Goal: Information Seeking & Learning: Check status

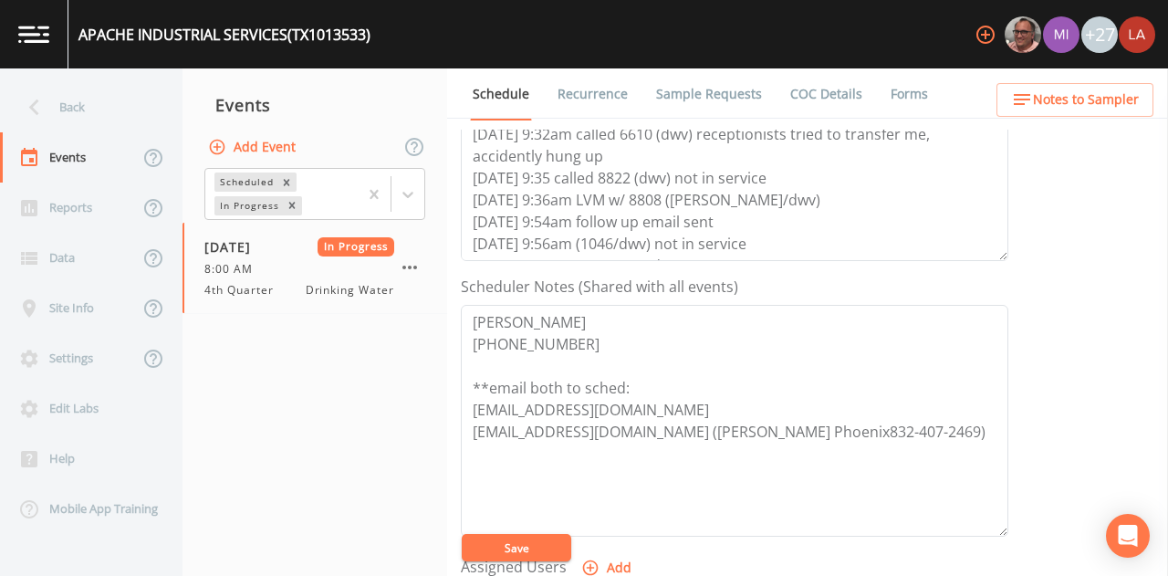
scroll to position [153, 0]
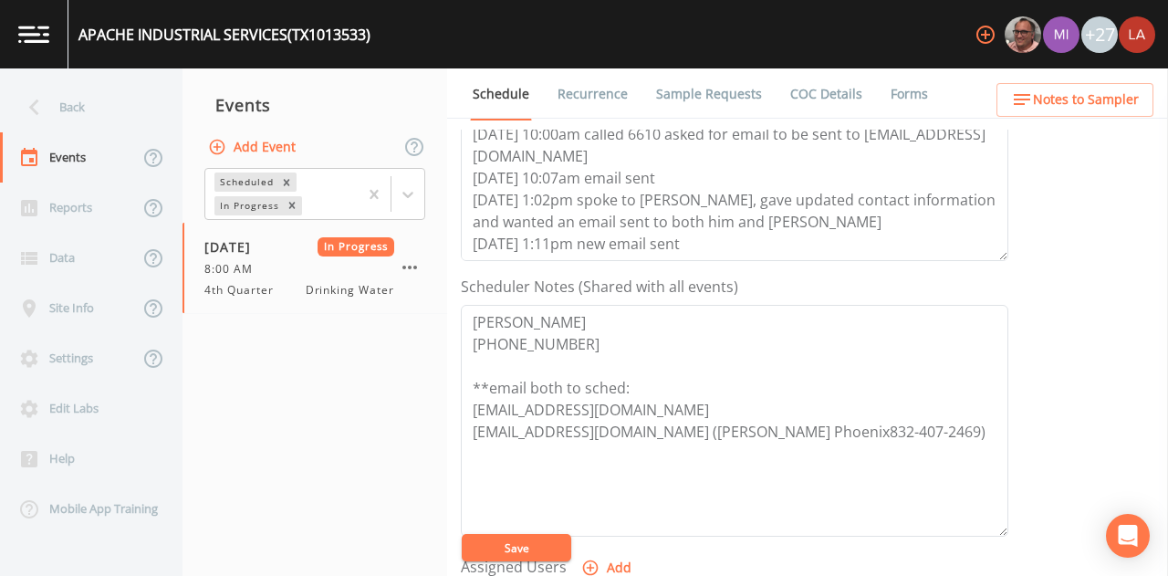
click at [59, 113] on div "Back" at bounding box center [82, 107] width 164 height 50
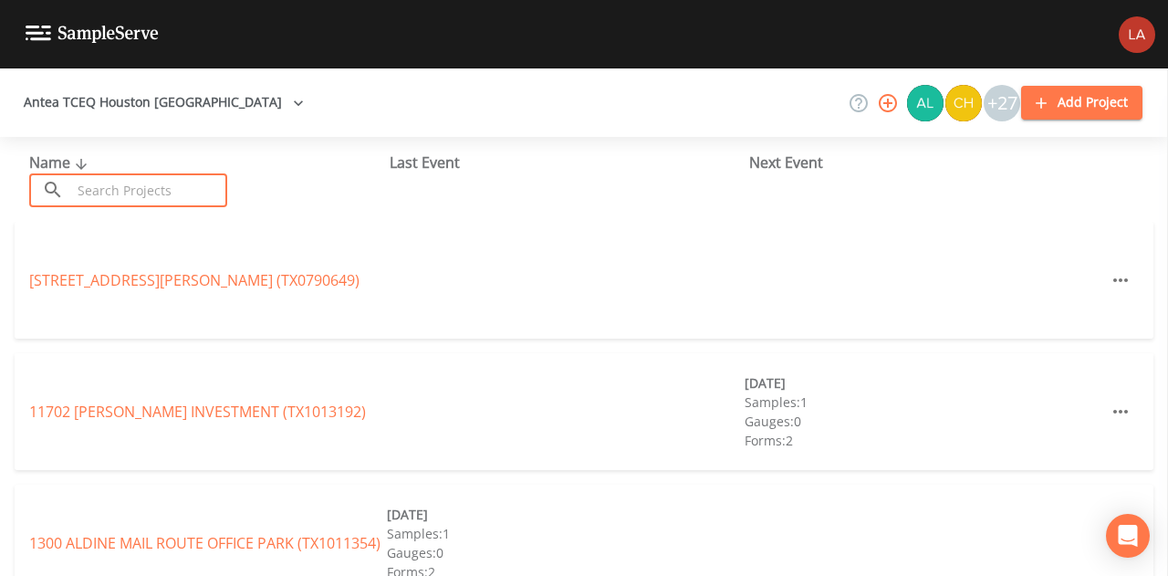
click at [106, 190] on input "text" at bounding box center [149, 190] width 156 height 34
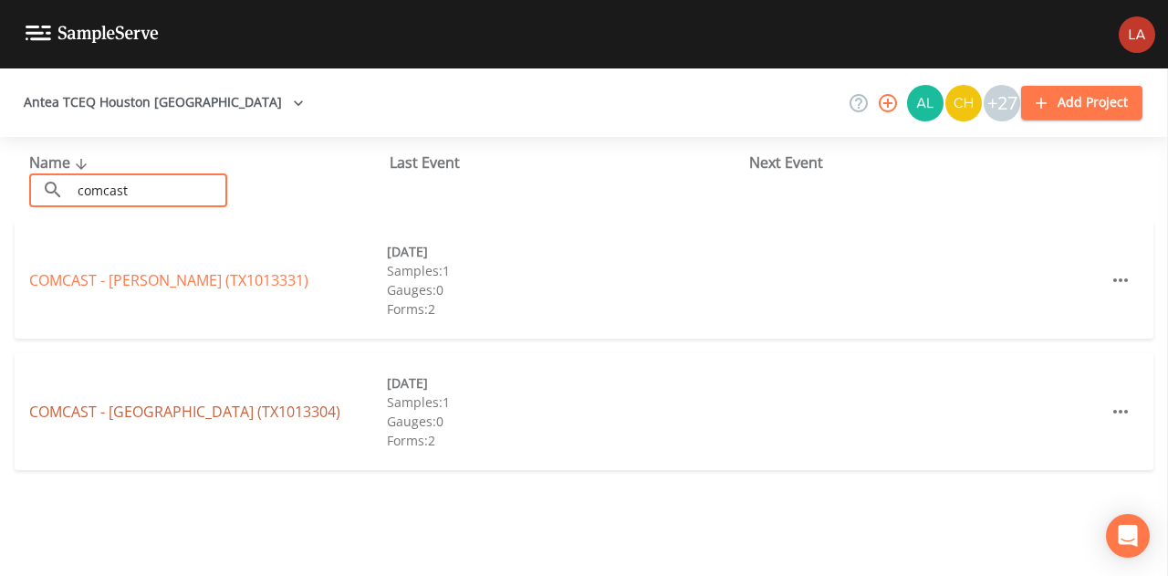
type input "comcast"
click at [140, 416] on link "COMCAST - [GEOGRAPHIC_DATA] (TX1013304)" at bounding box center [184, 411] width 311 height 20
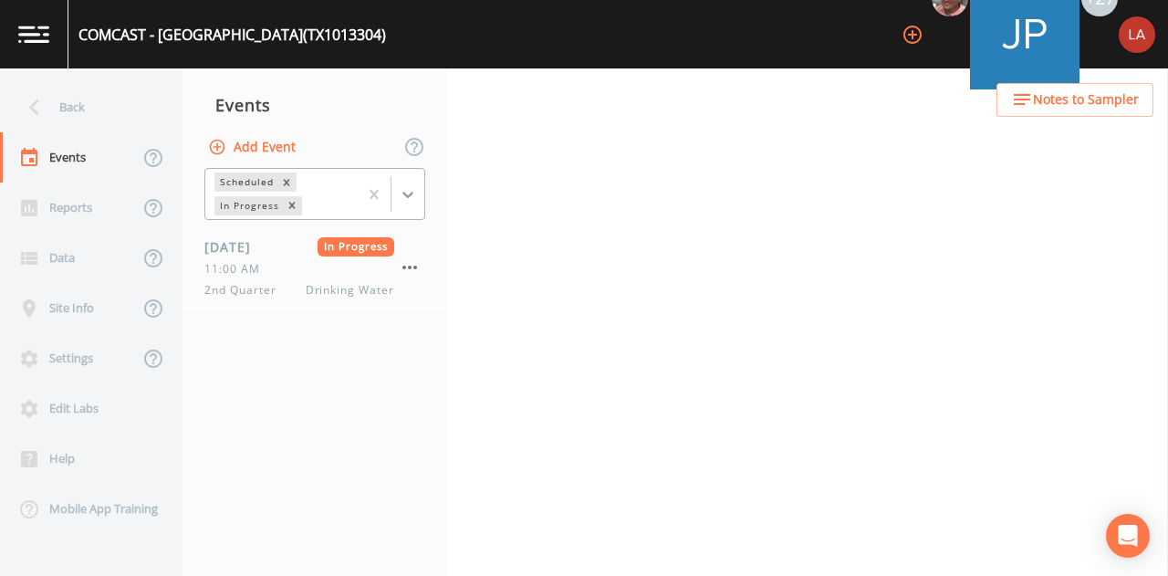
click at [396, 193] on div at bounding box center [407, 194] width 33 height 33
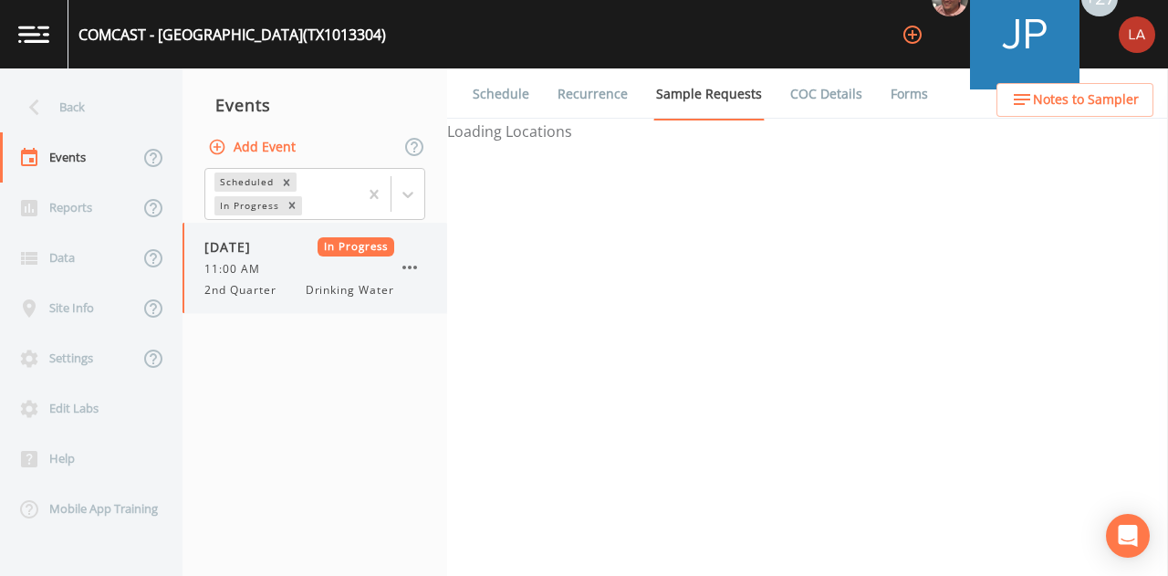
click at [268, 287] on span "2nd Quarter" at bounding box center [245, 290] width 83 height 16
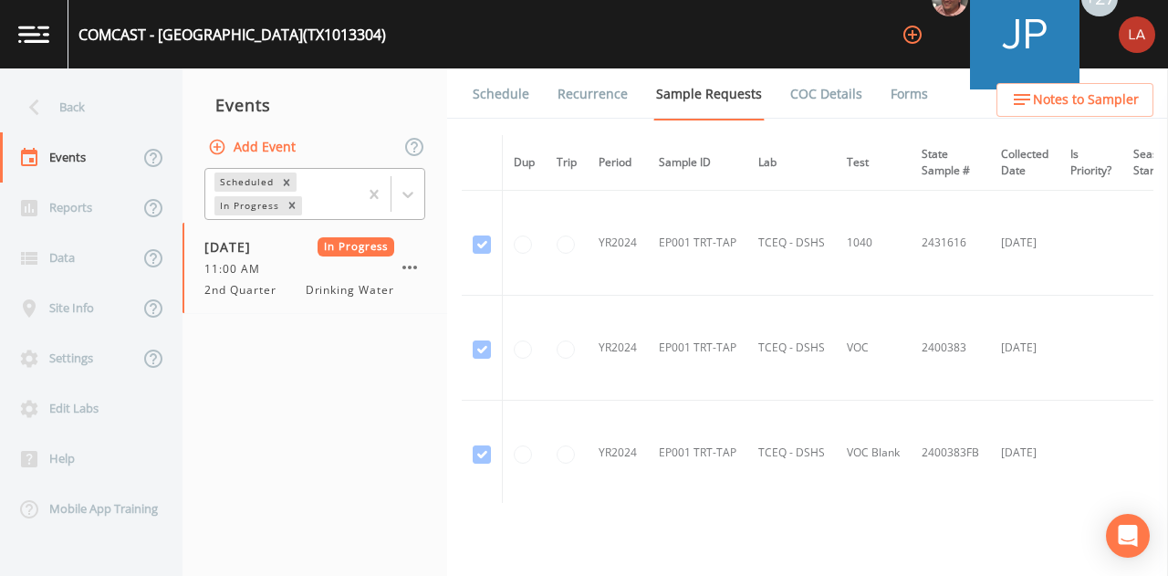
drag, startPoint x: 414, startPoint y: 189, endPoint x: 391, endPoint y: 215, distance: 35.5
click at [414, 191] on icon at bounding box center [408, 194] width 18 height 18
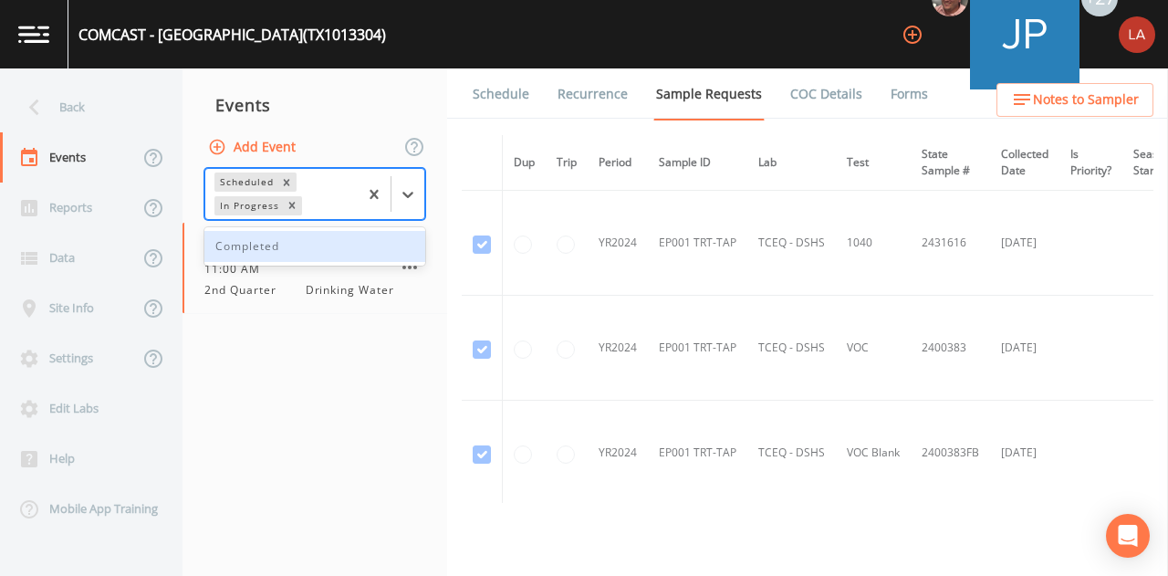
click at [295, 238] on div "Completed" at bounding box center [314, 246] width 221 height 31
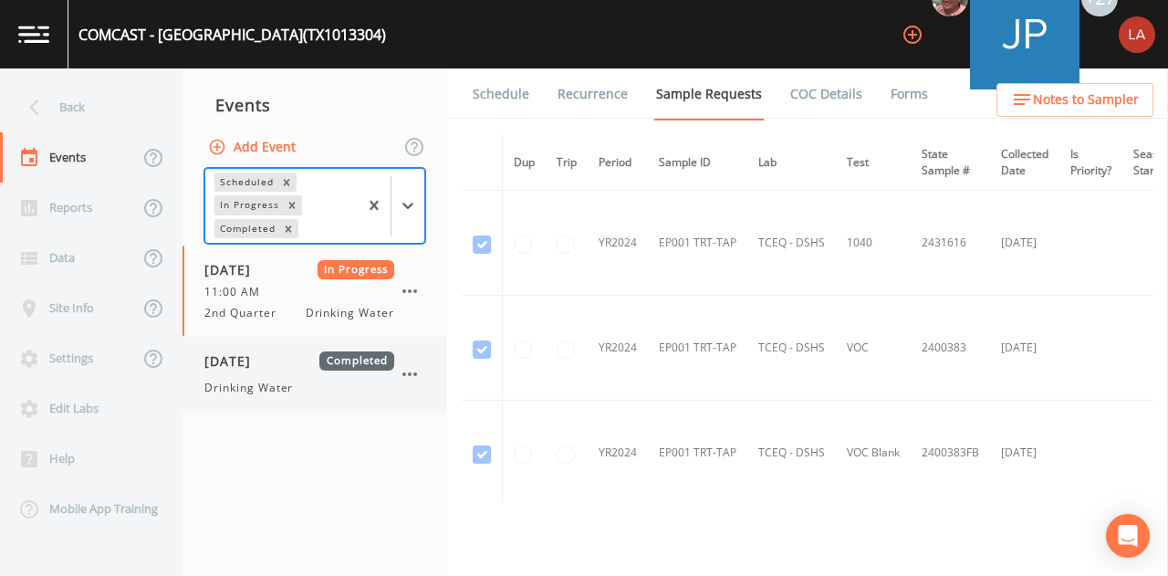
click at [250, 401] on div "[DATE] Completed Drinking Water" at bounding box center [314, 374] width 265 height 74
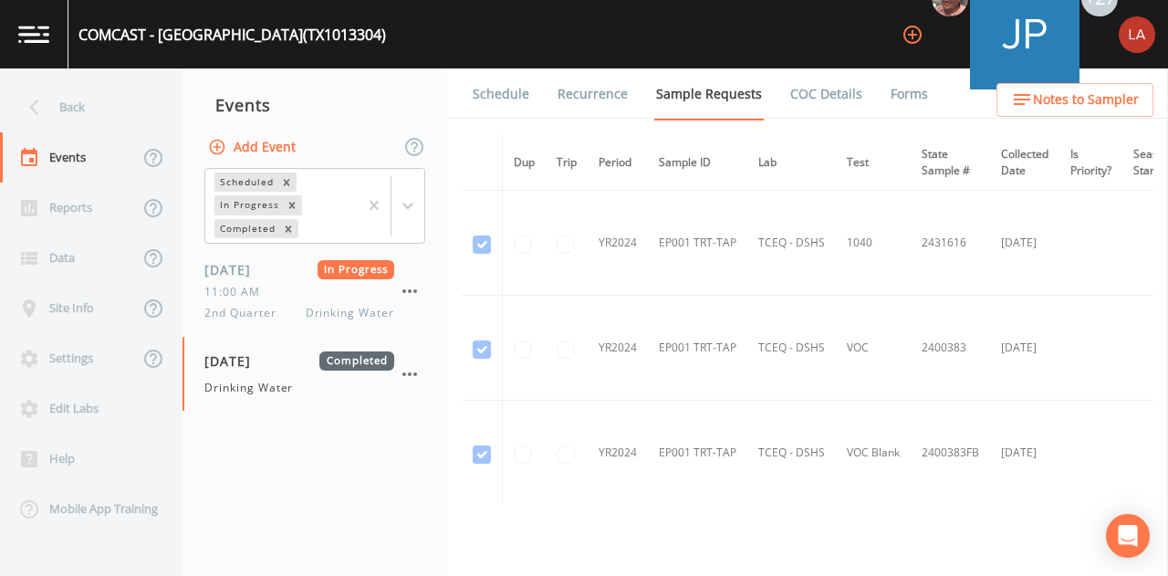
click at [504, 95] on link "Schedule" at bounding box center [501, 93] width 62 height 51
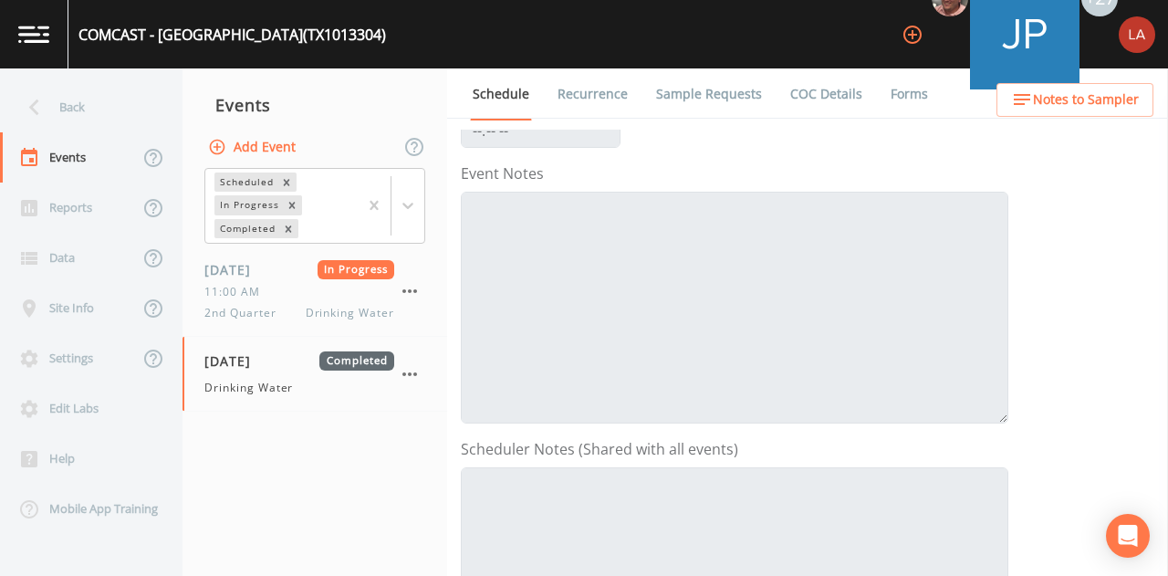
scroll to position [456, 0]
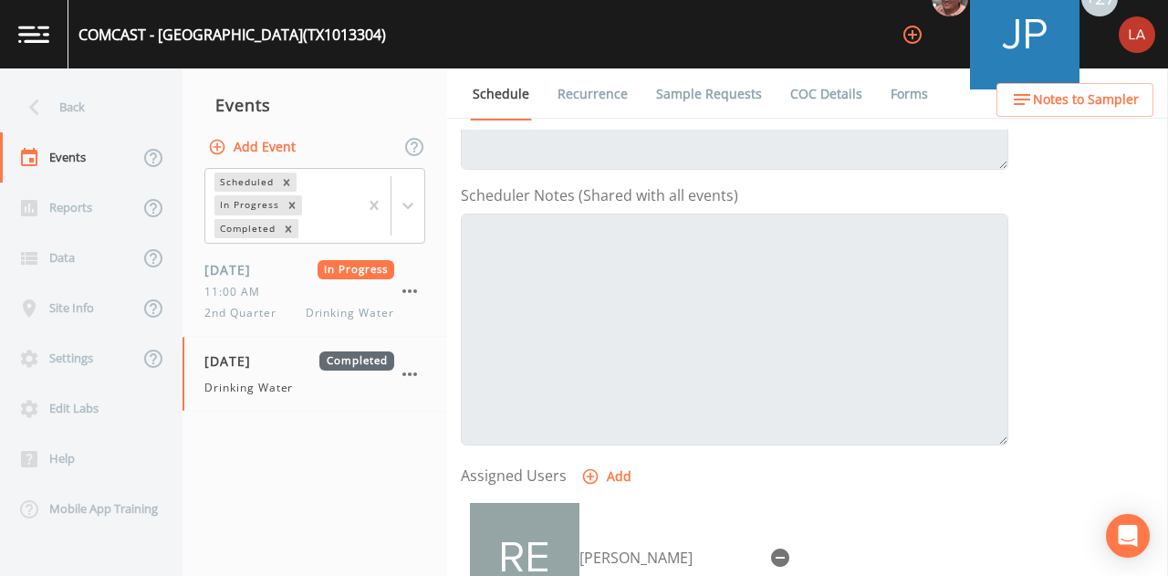
click at [615, 90] on link "Recurrence" at bounding box center [593, 93] width 76 height 51
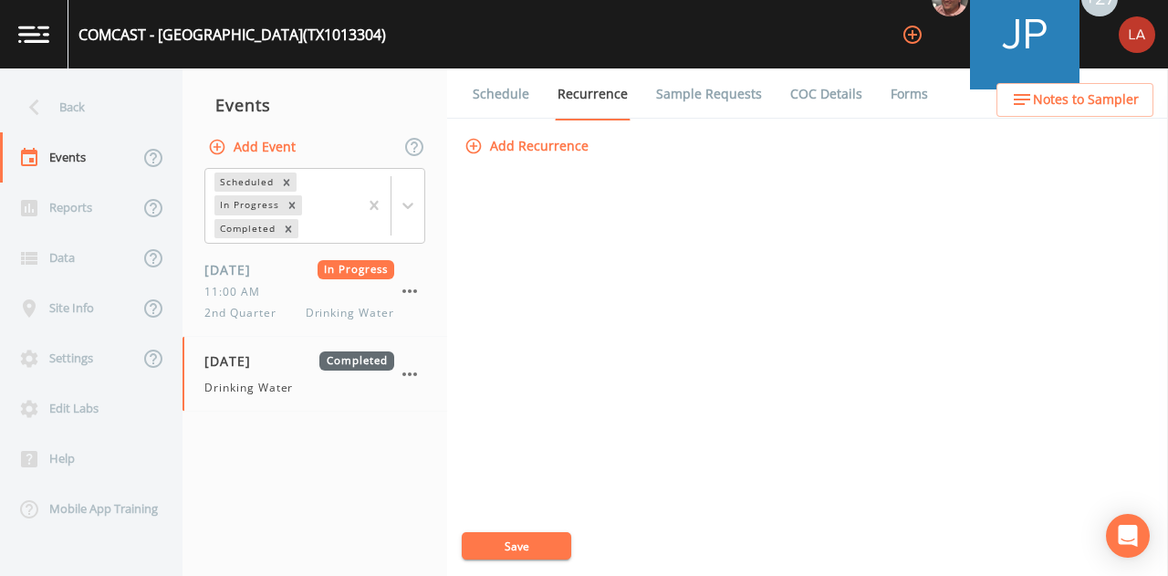
click at [686, 99] on link "Sample Requests" at bounding box center [708, 93] width 111 height 51
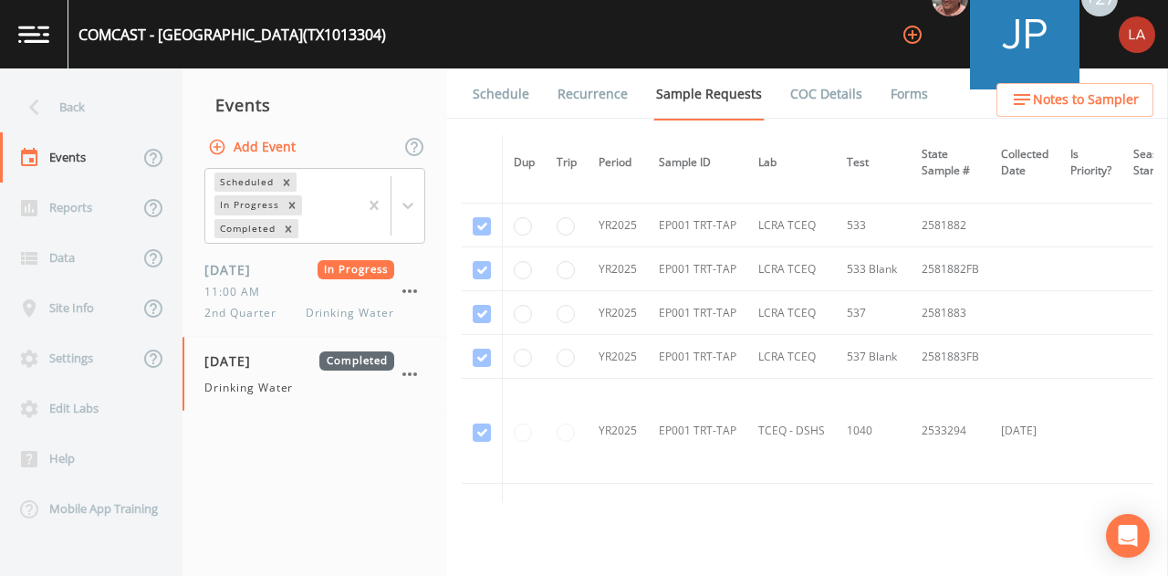
scroll to position [274, 0]
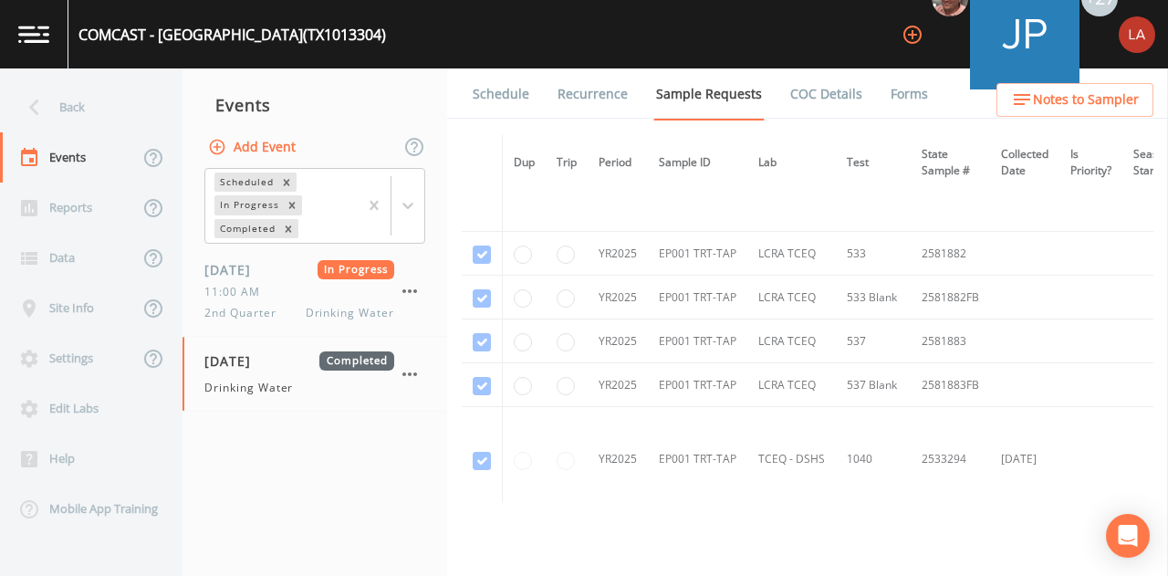
click at [911, 92] on link "Forms" at bounding box center [909, 93] width 43 height 51
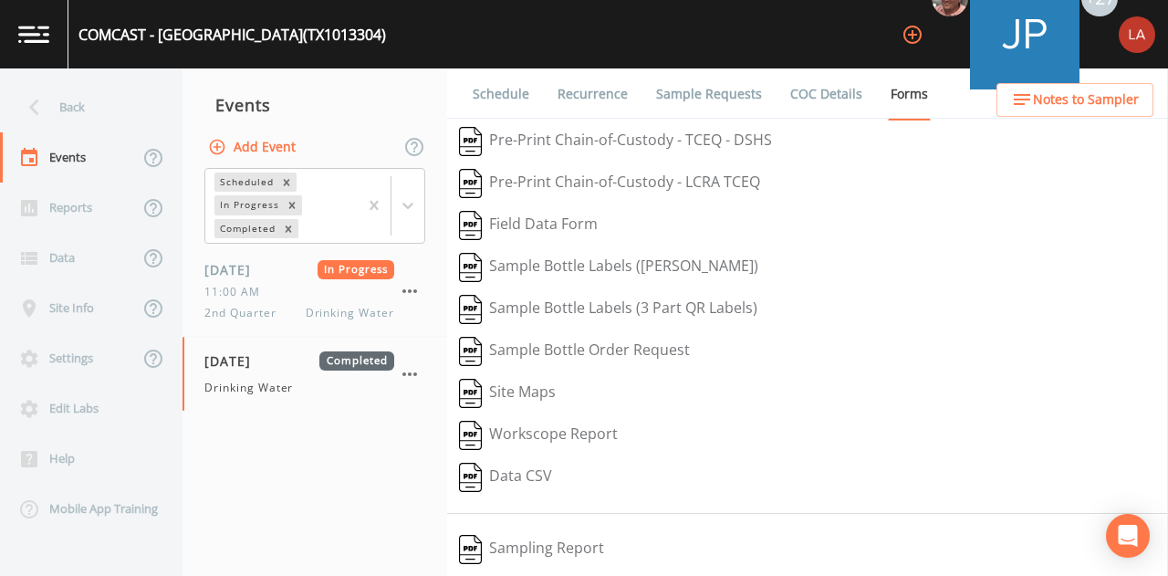
click at [602, 103] on link "Recurrence" at bounding box center [593, 93] width 76 height 51
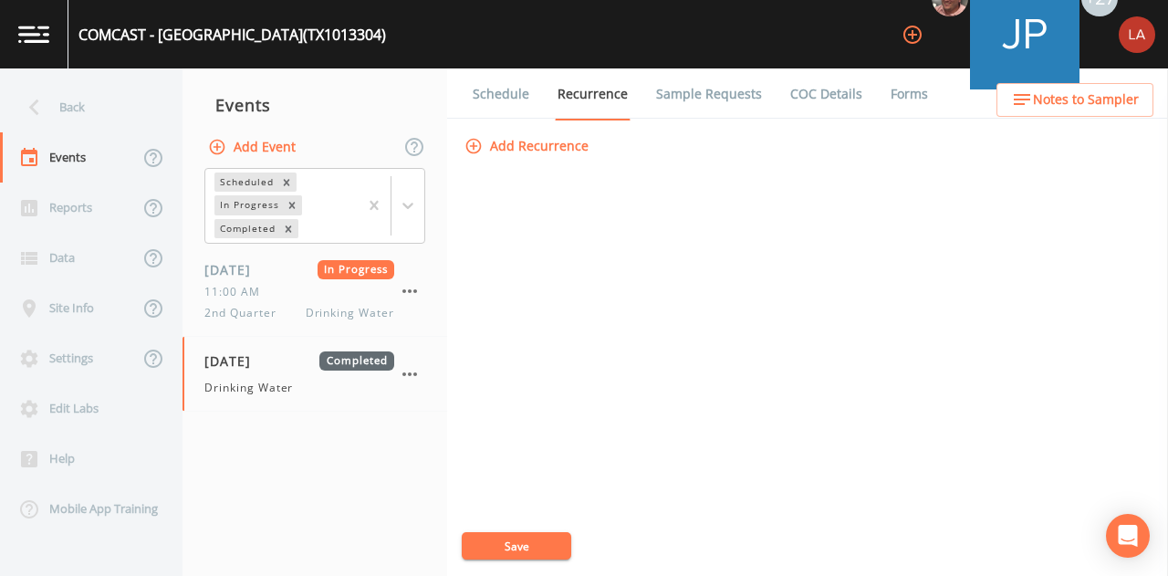
click at [74, 120] on div "Back" at bounding box center [82, 107] width 164 height 50
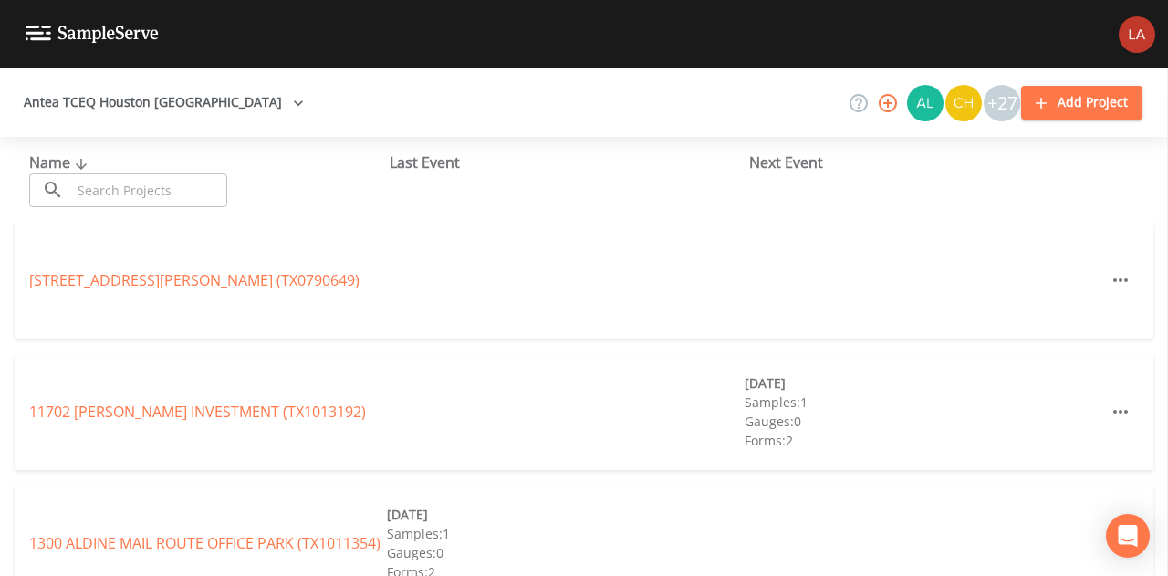
click at [160, 193] on input "text" at bounding box center [149, 190] width 156 height 34
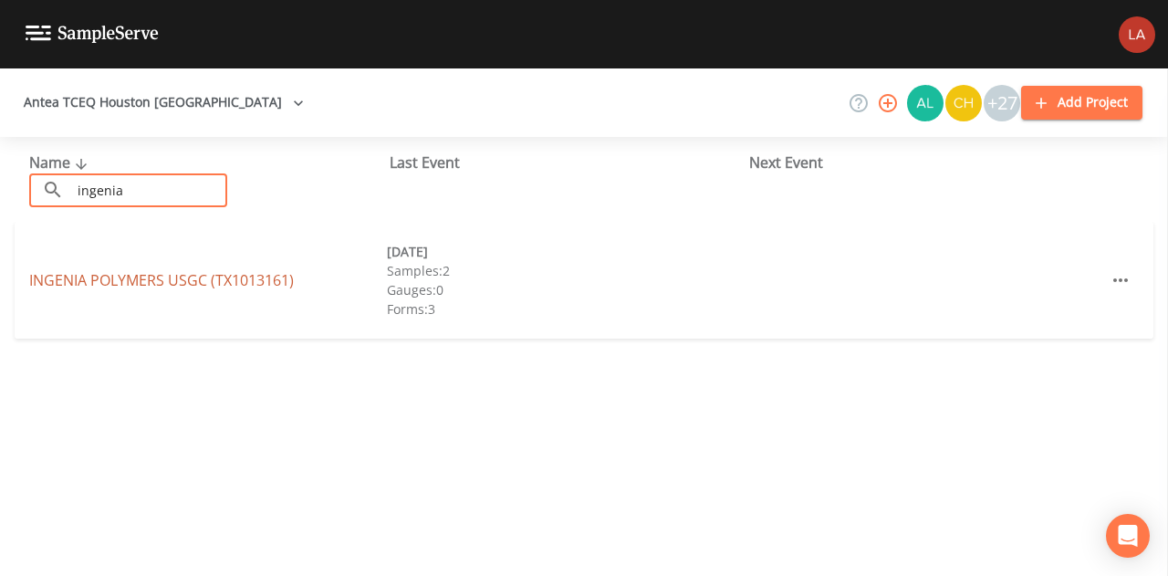
type input "ingenia"
click at [119, 279] on link "INGENIA POLYMERS USGC (TX1013161)" at bounding box center [161, 280] width 265 height 20
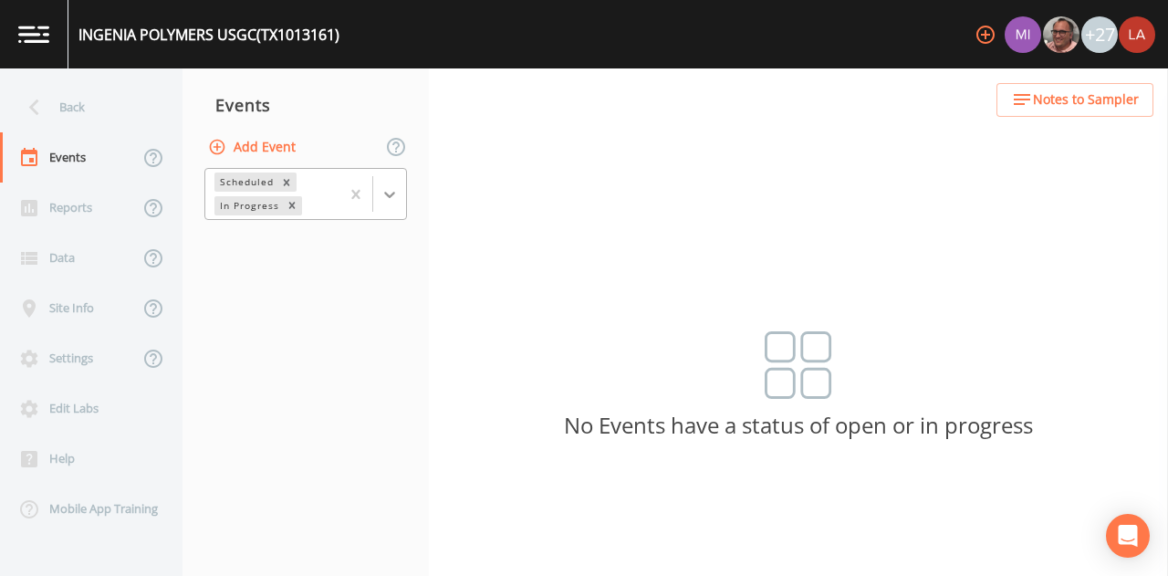
drag, startPoint x: 394, startPoint y: 194, endPoint x: 381, endPoint y: 199, distance: 13.6
click at [394, 193] on icon at bounding box center [389, 194] width 18 height 18
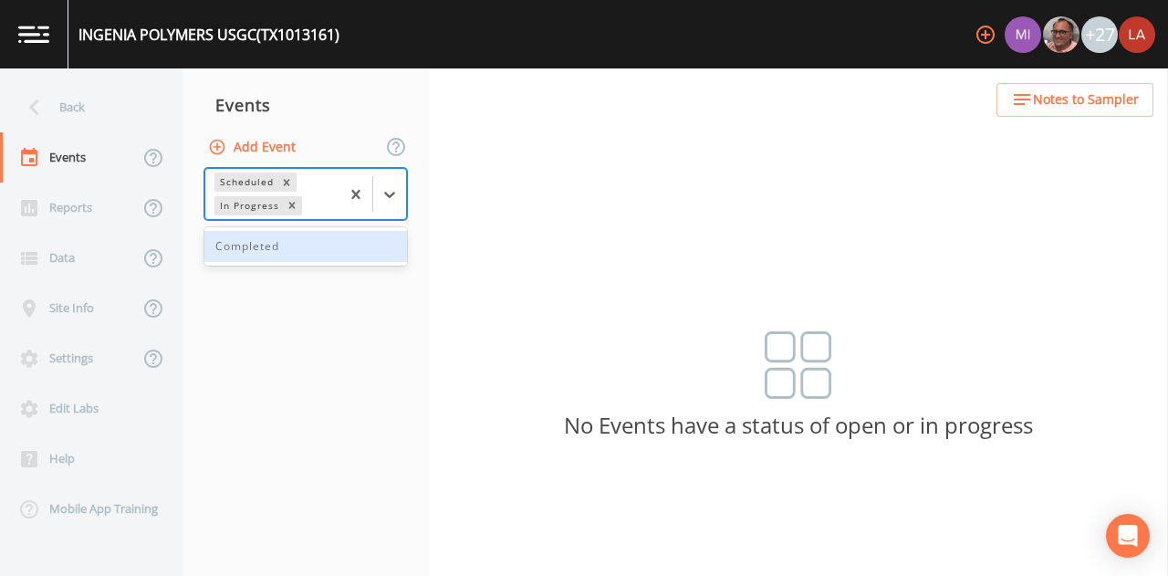
click at [319, 240] on div "Completed" at bounding box center [305, 246] width 203 height 31
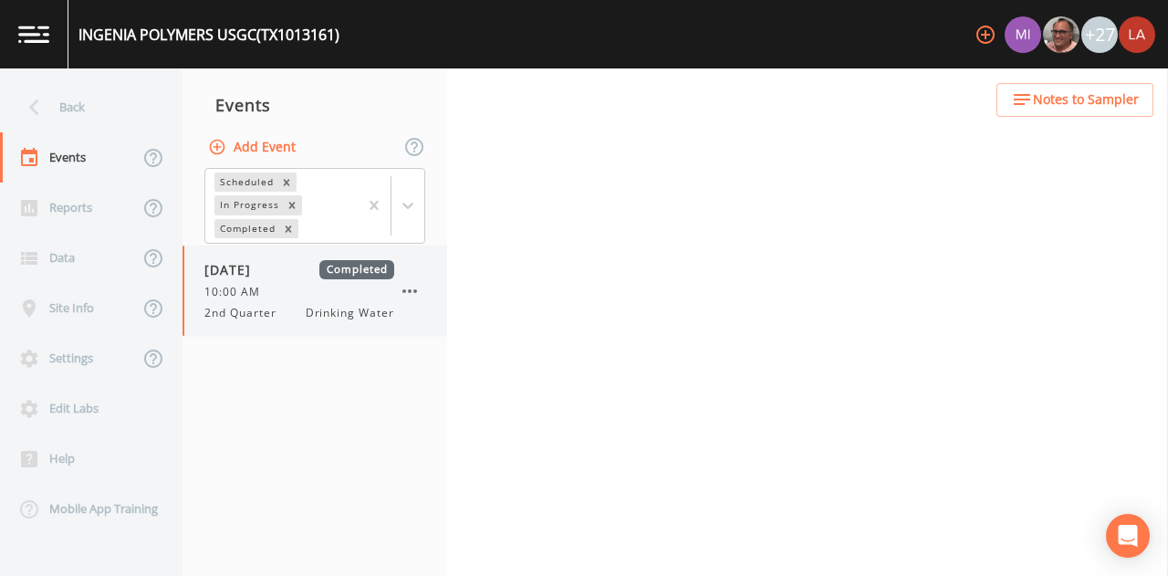
click at [285, 291] on div "10:00 AM" at bounding box center [299, 292] width 190 height 16
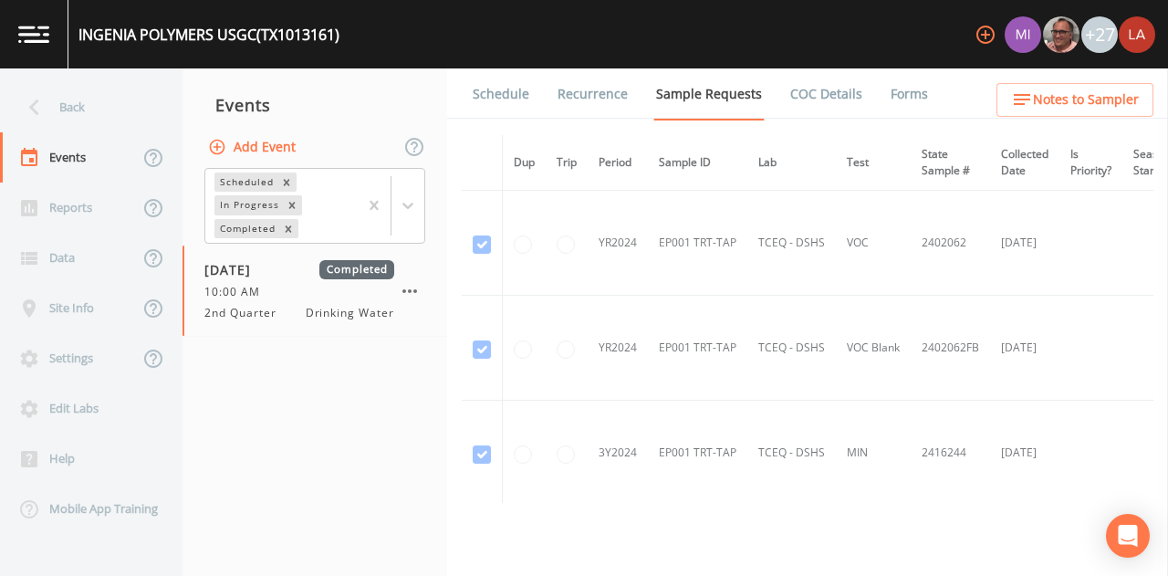
click at [515, 83] on link "Schedule" at bounding box center [501, 93] width 62 height 51
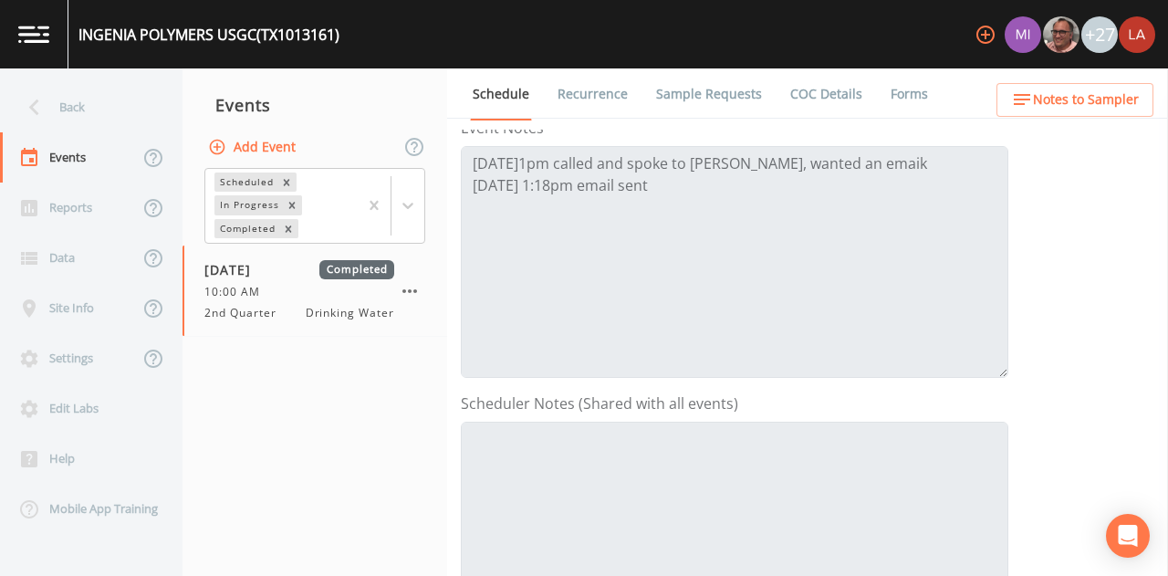
scroll to position [182, 0]
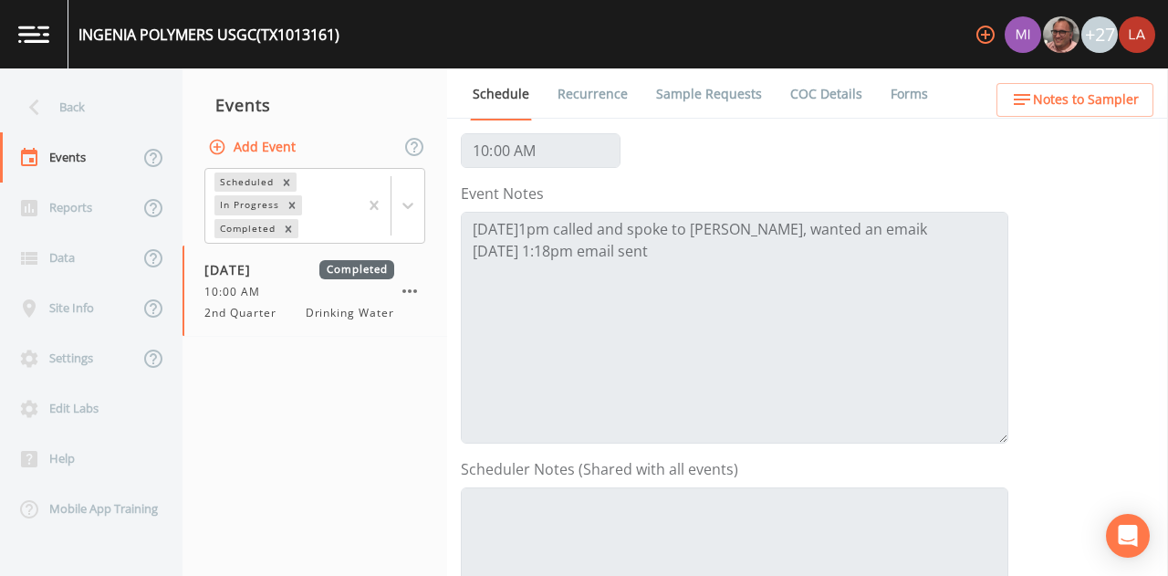
click at [316, 410] on nav "Events Add Event Scheduled In Progress Completed [DATE] Completed 10:00 AM 2nd …" at bounding box center [314, 321] width 265 height 507
click at [78, 98] on div "Back" at bounding box center [82, 107] width 164 height 50
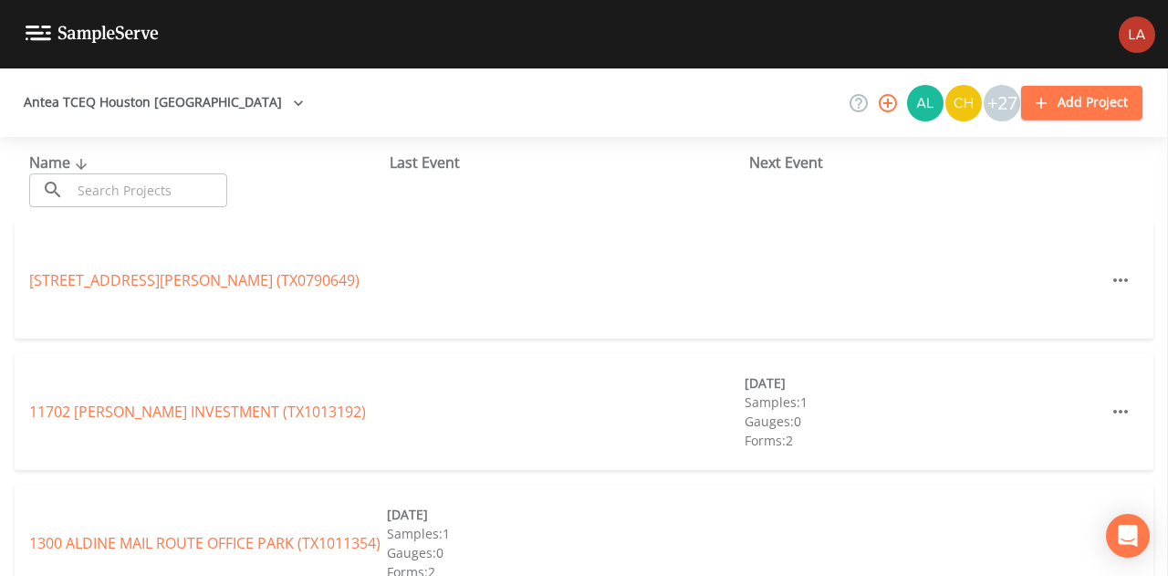
click at [115, 194] on input "text" at bounding box center [149, 190] width 156 height 34
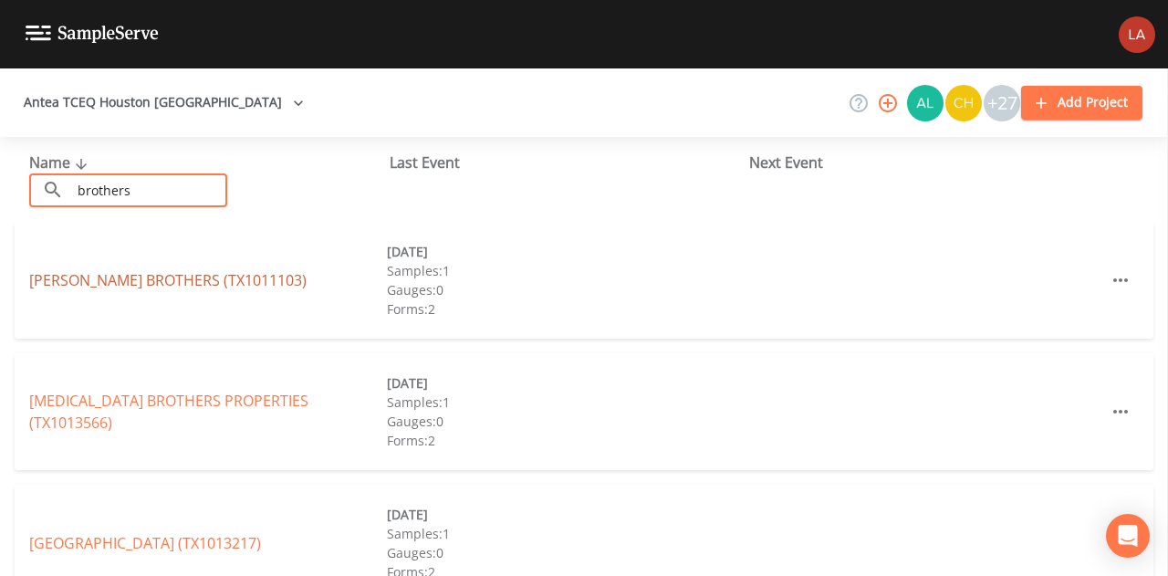
type input "brothers"
click at [172, 271] on link "[PERSON_NAME] BROTHERS (TX1011103)" at bounding box center [167, 280] width 277 height 20
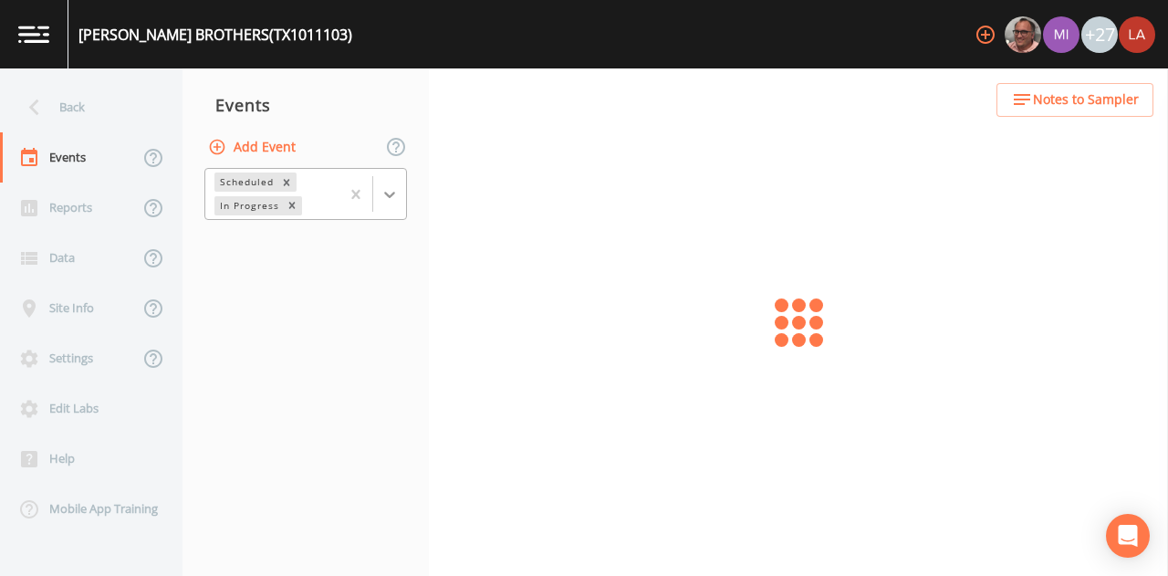
click at [399, 194] on icon at bounding box center [389, 194] width 18 height 18
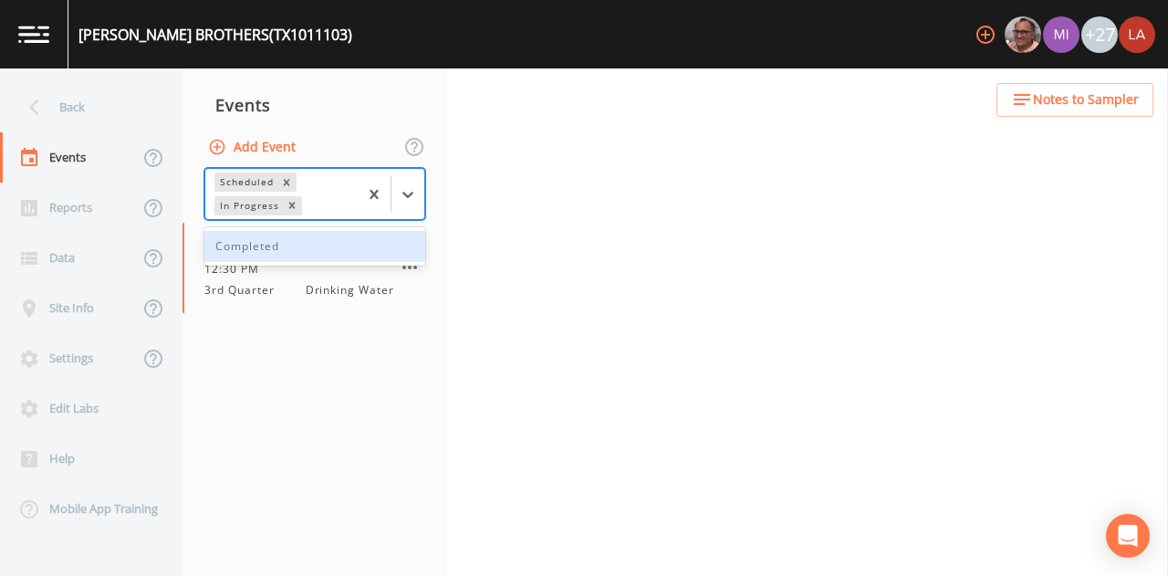
click at [305, 249] on div "Completed" at bounding box center [314, 246] width 221 height 31
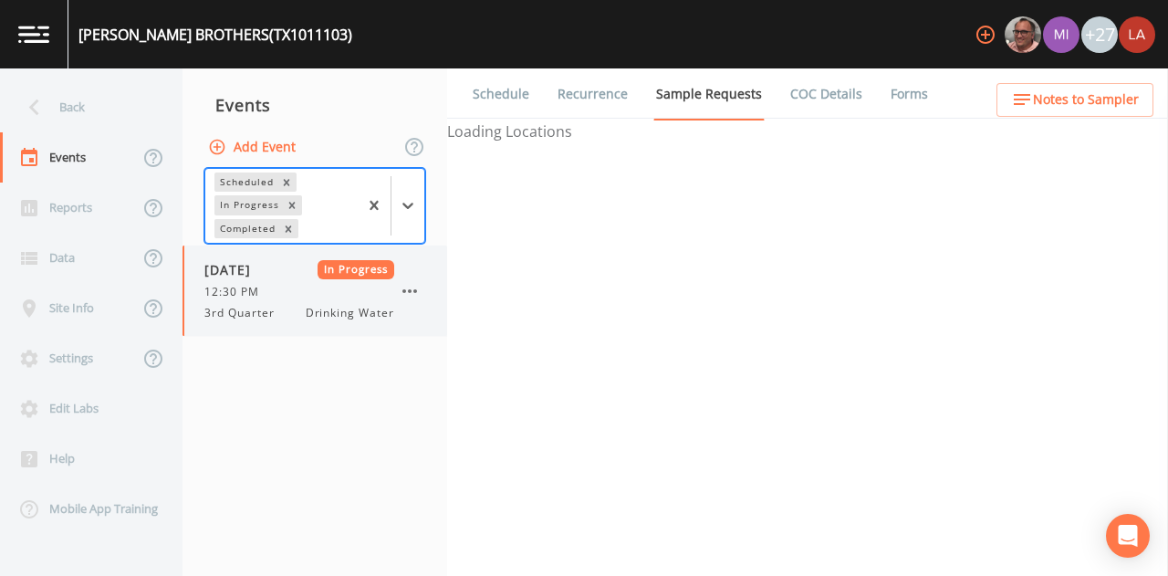
click at [268, 302] on div "[DATE] In Progress 12:30 PM 3rd Quarter Drinking Water" at bounding box center [299, 290] width 190 height 61
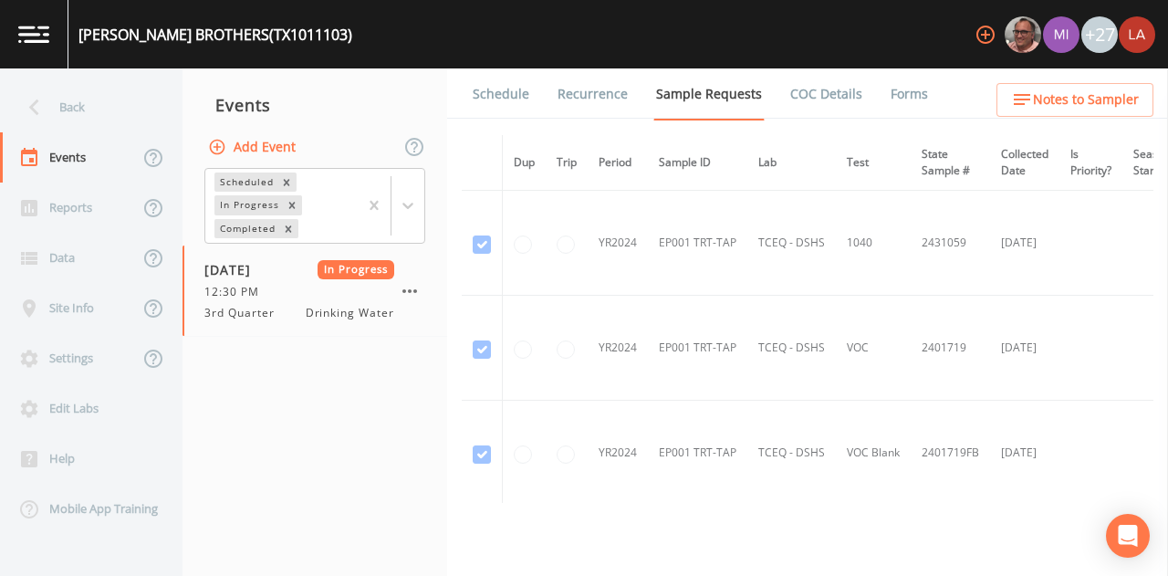
click at [494, 101] on link "Schedule" at bounding box center [501, 93] width 62 height 51
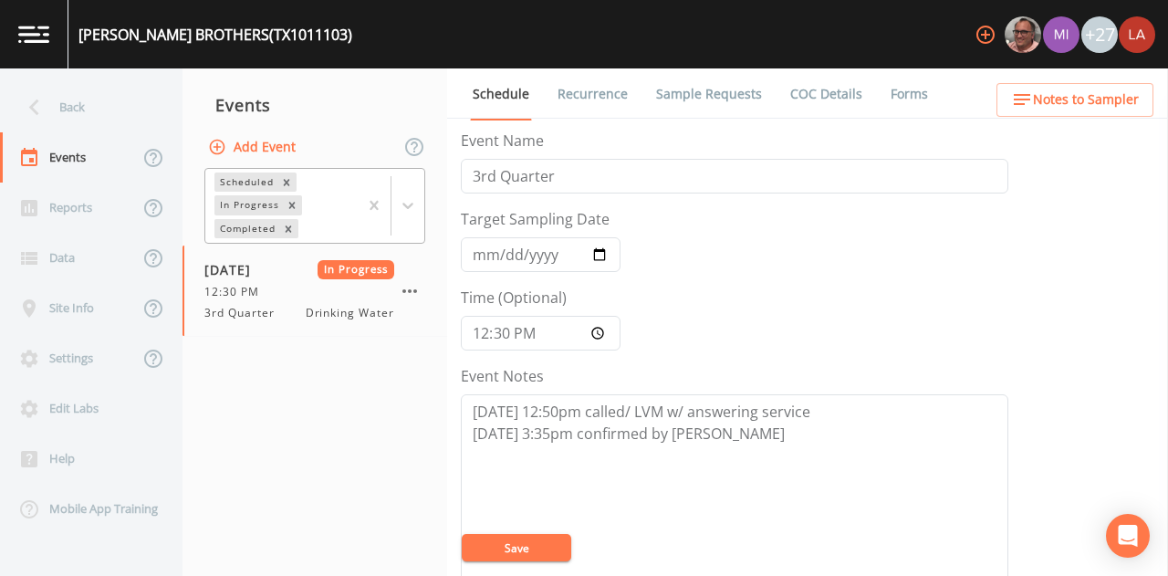
drag, startPoint x: 411, startPoint y: 211, endPoint x: 375, endPoint y: 235, distance: 43.3
click at [411, 211] on icon at bounding box center [408, 205] width 18 height 18
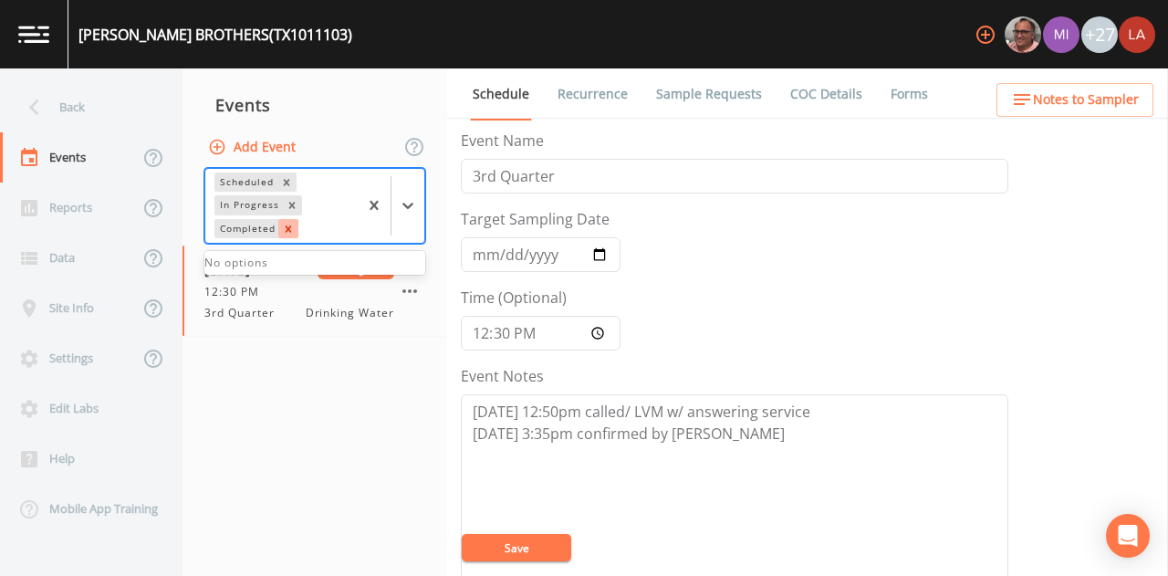
click at [286, 223] on icon "Remove Completed" at bounding box center [288, 229] width 13 height 13
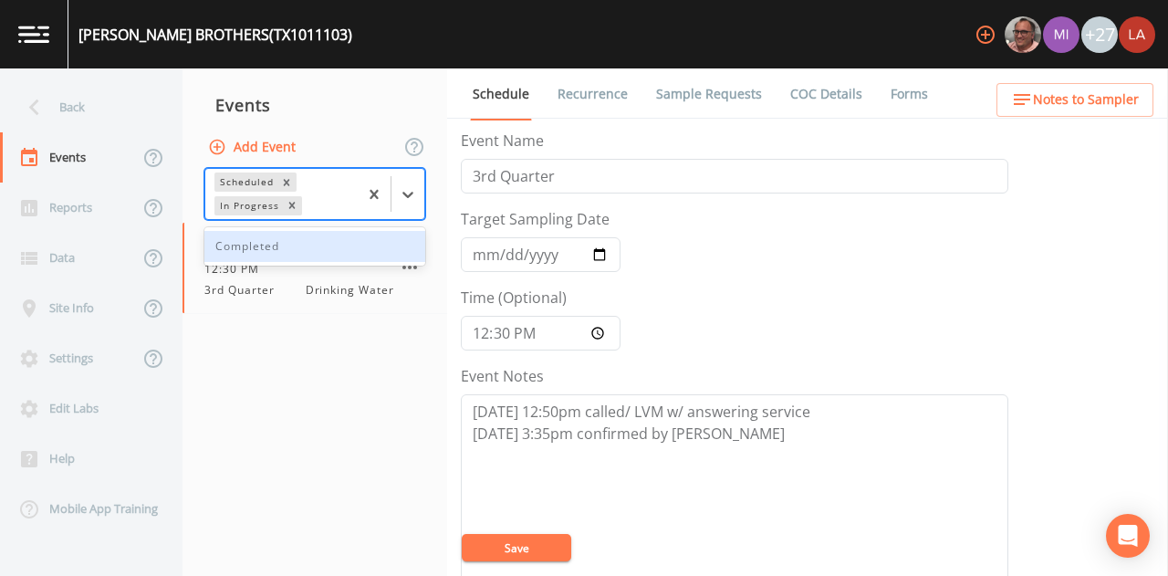
click at [288, 428] on nav "Events Add Event option Completed, deselected. 1 result available. Use Up and D…" at bounding box center [314, 321] width 265 height 507
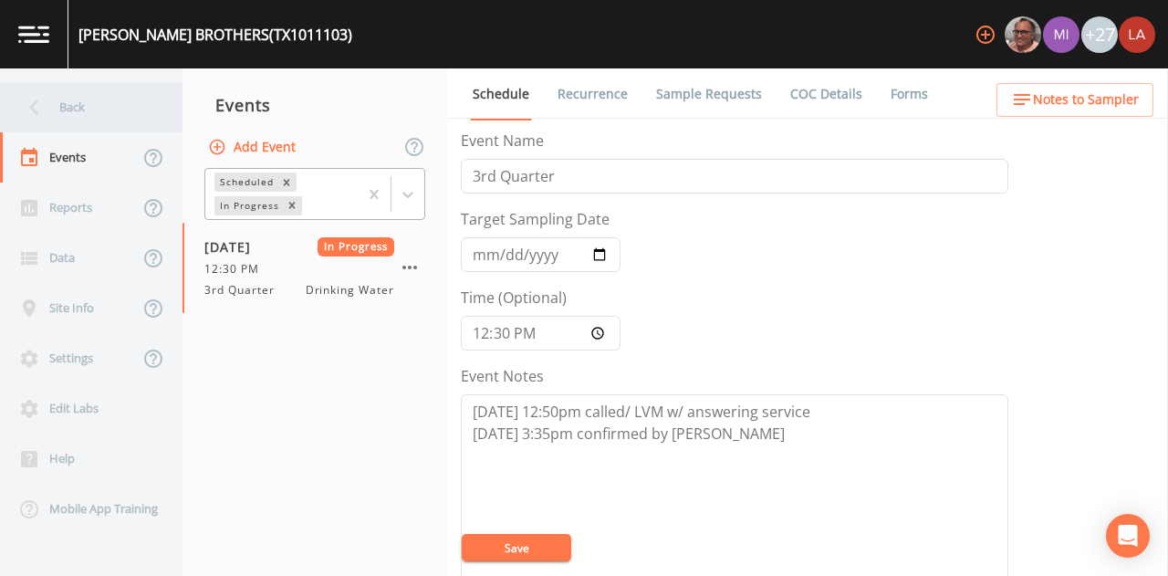
click at [95, 112] on div "Back" at bounding box center [82, 107] width 164 height 50
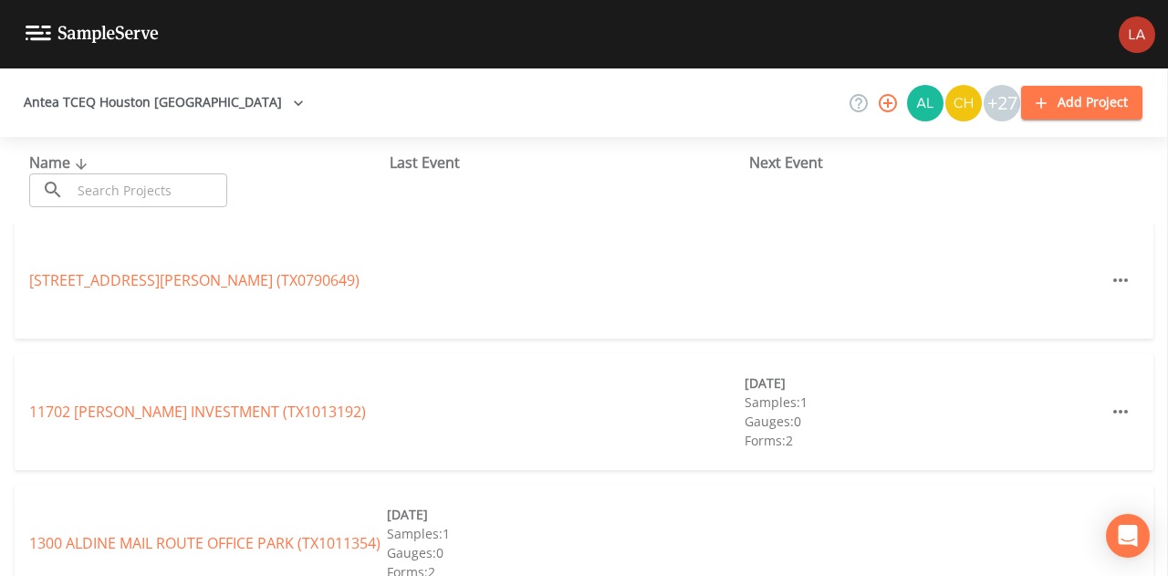
click at [137, 178] on input "text" at bounding box center [149, 190] width 156 height 34
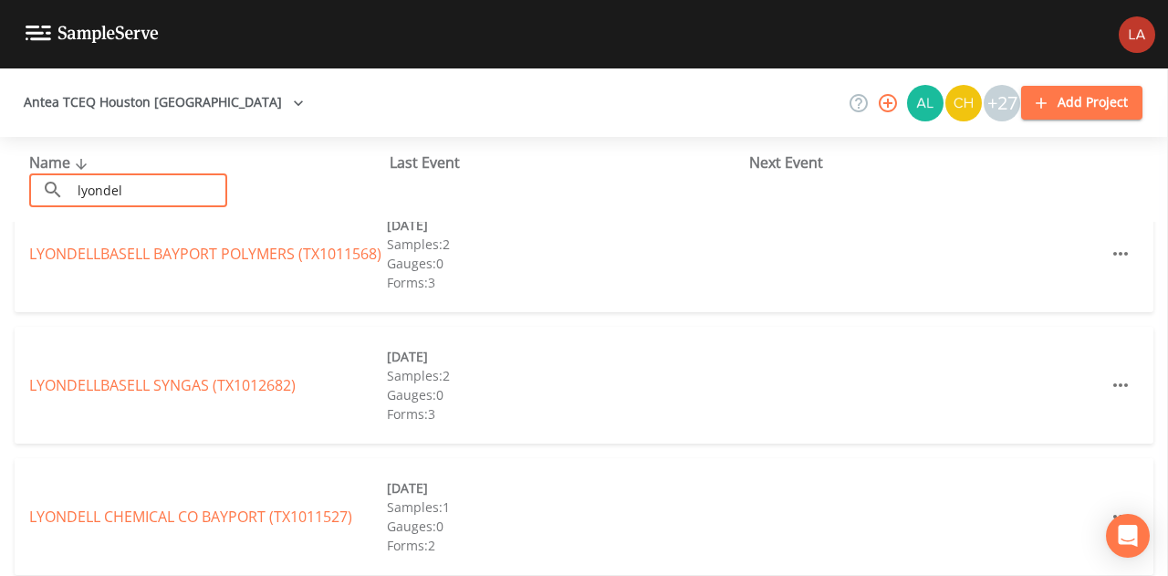
scroll to position [40, 0]
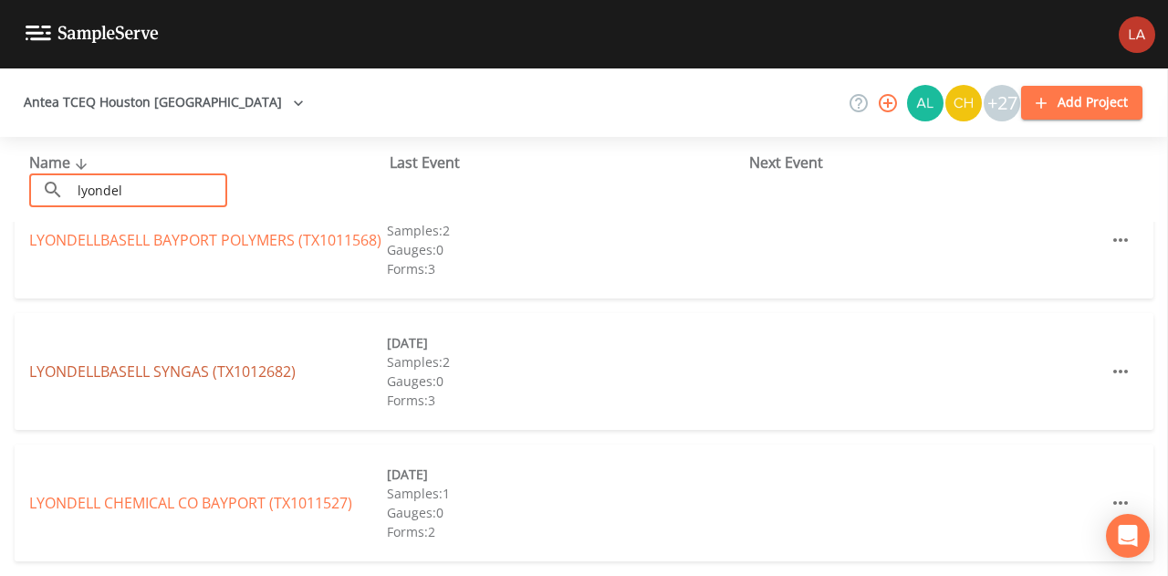
type input "lyondel"
click at [172, 371] on link "LYONDELLBASELL SYNGAS (TX1012682)" at bounding box center [162, 371] width 266 height 20
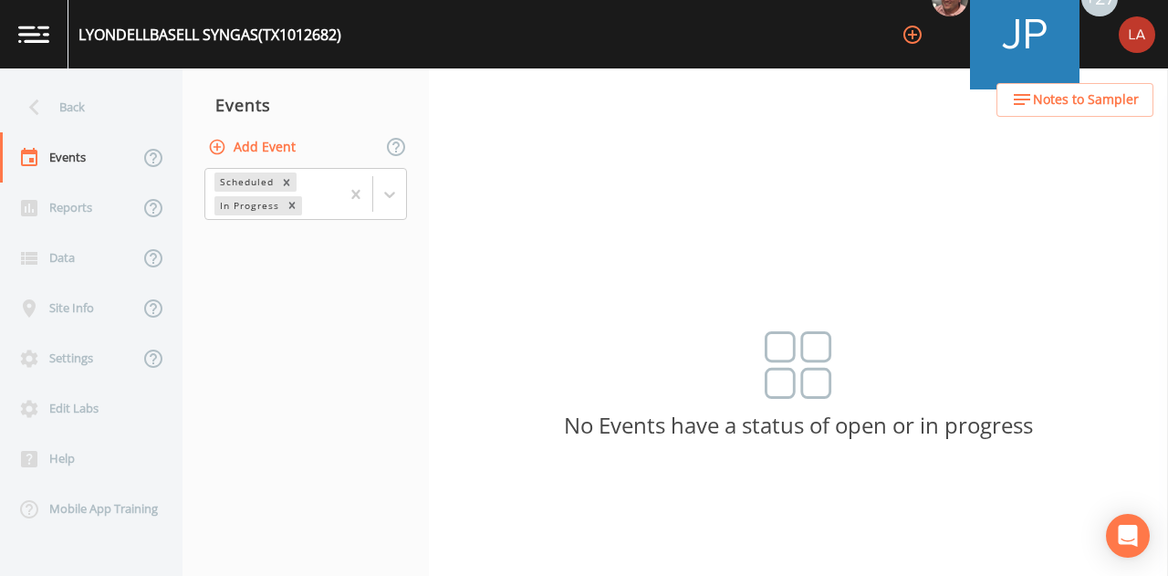
drag, startPoint x: 394, startPoint y: 193, endPoint x: 380, endPoint y: 224, distance: 34.3
click at [394, 193] on icon at bounding box center [389, 194] width 18 height 18
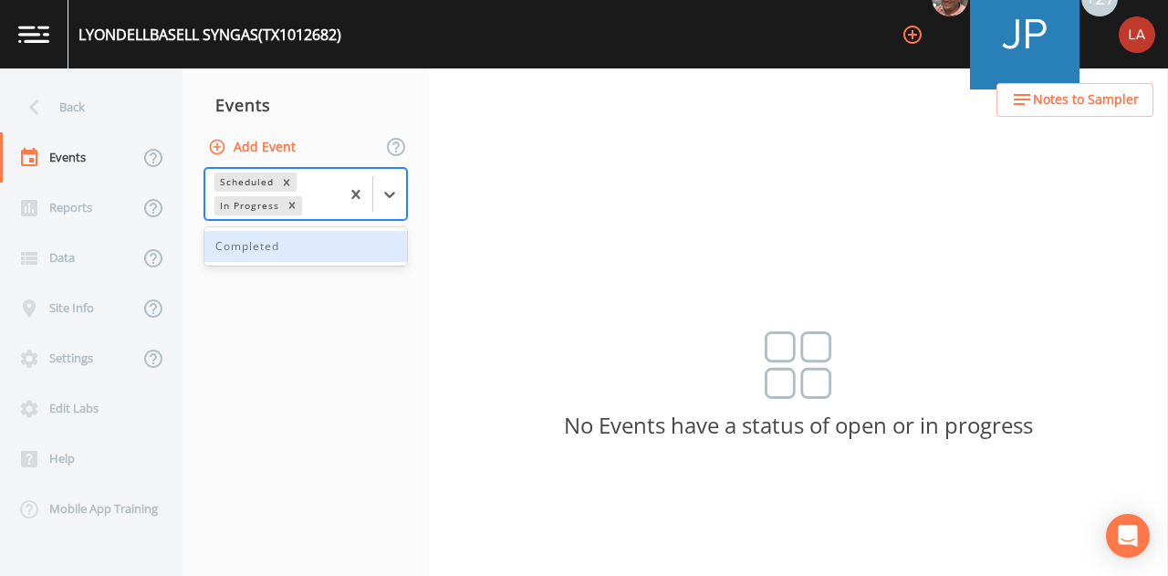
click at [301, 255] on div "Completed" at bounding box center [305, 246] width 203 height 31
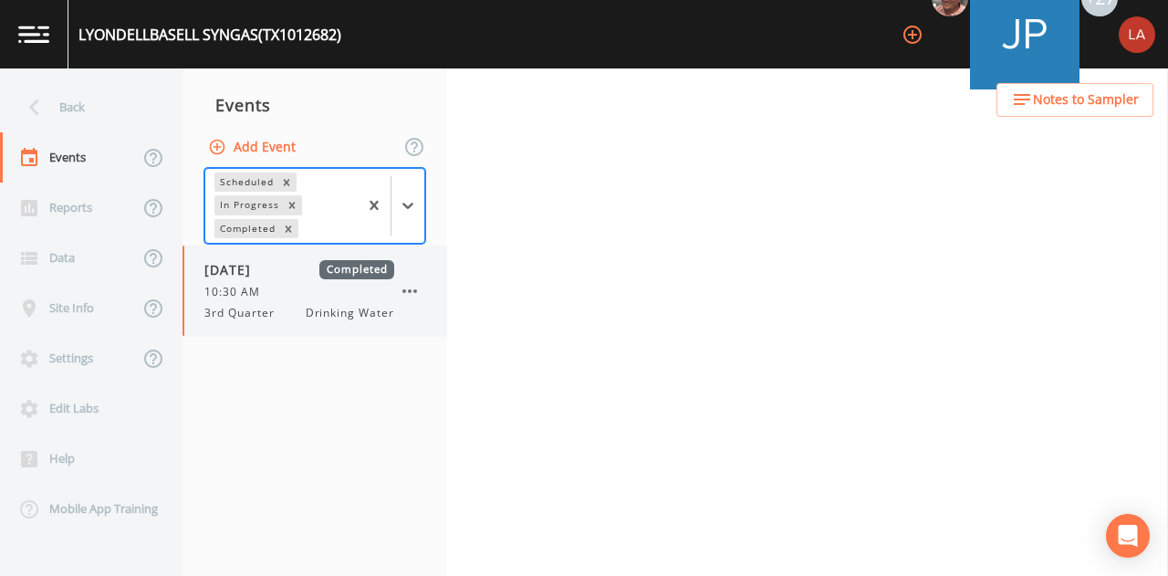
click at [277, 324] on div "[DATE] Completed 10:30 AM 3rd Quarter Drinking Water" at bounding box center [314, 290] width 265 height 90
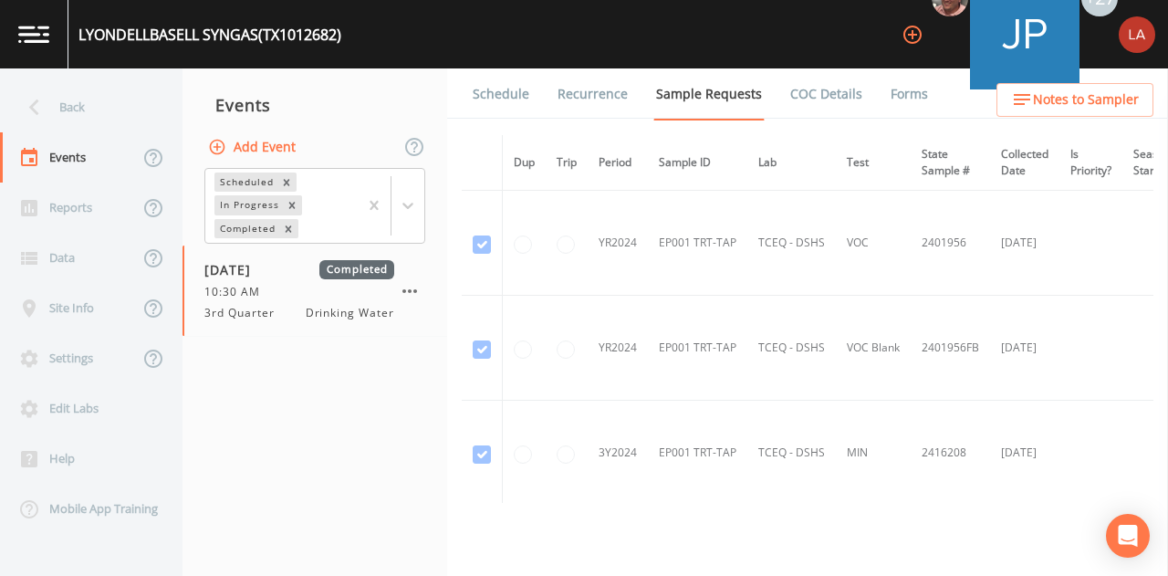
click at [509, 89] on link "Schedule" at bounding box center [501, 93] width 62 height 51
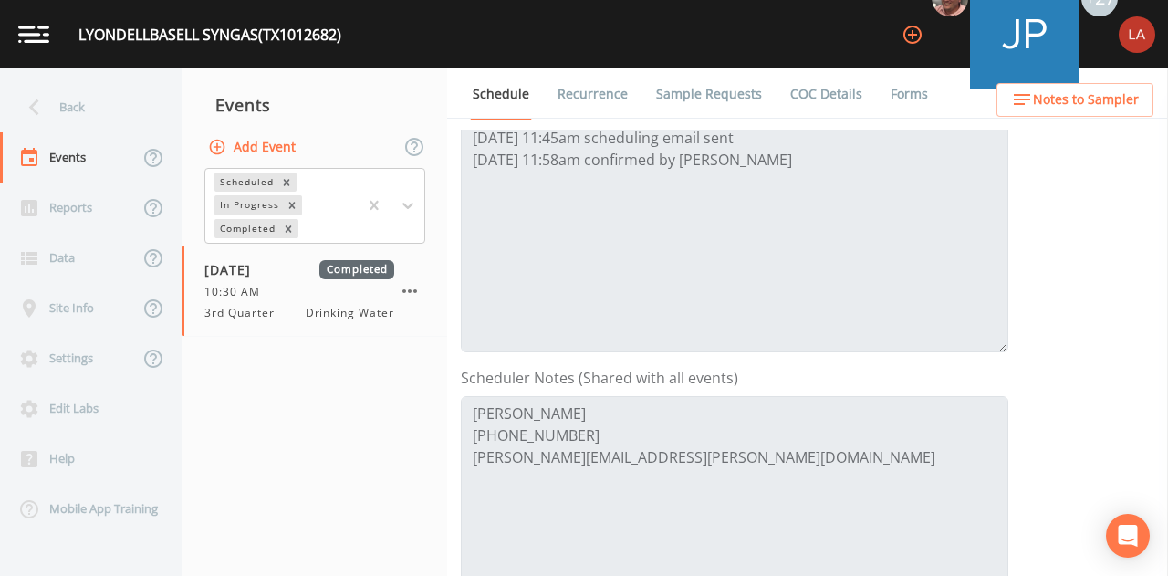
scroll to position [639, 0]
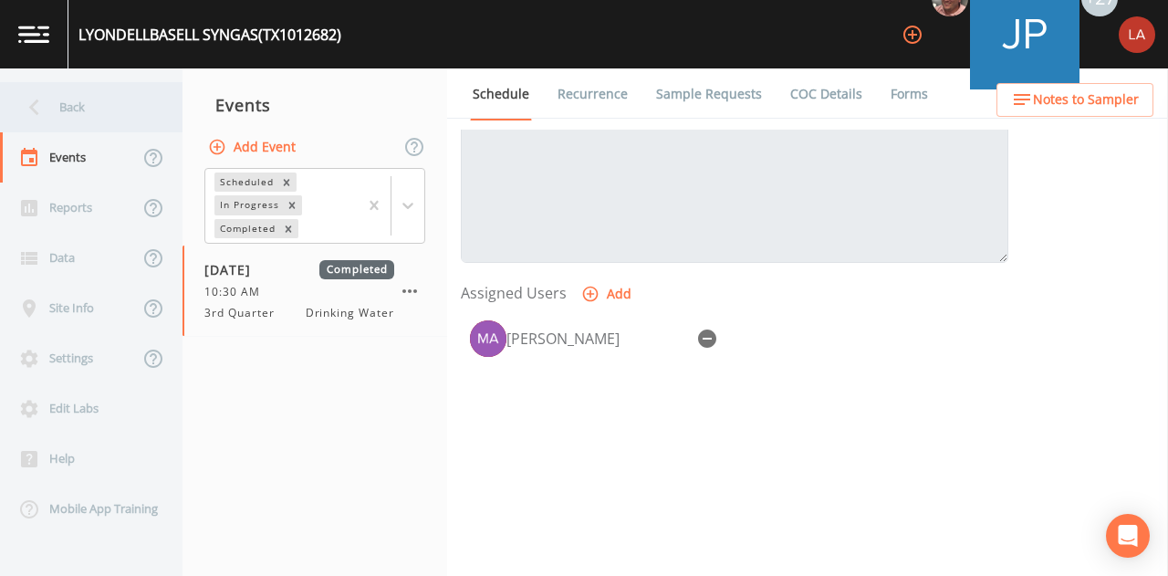
click at [69, 109] on div "Back" at bounding box center [82, 107] width 164 height 50
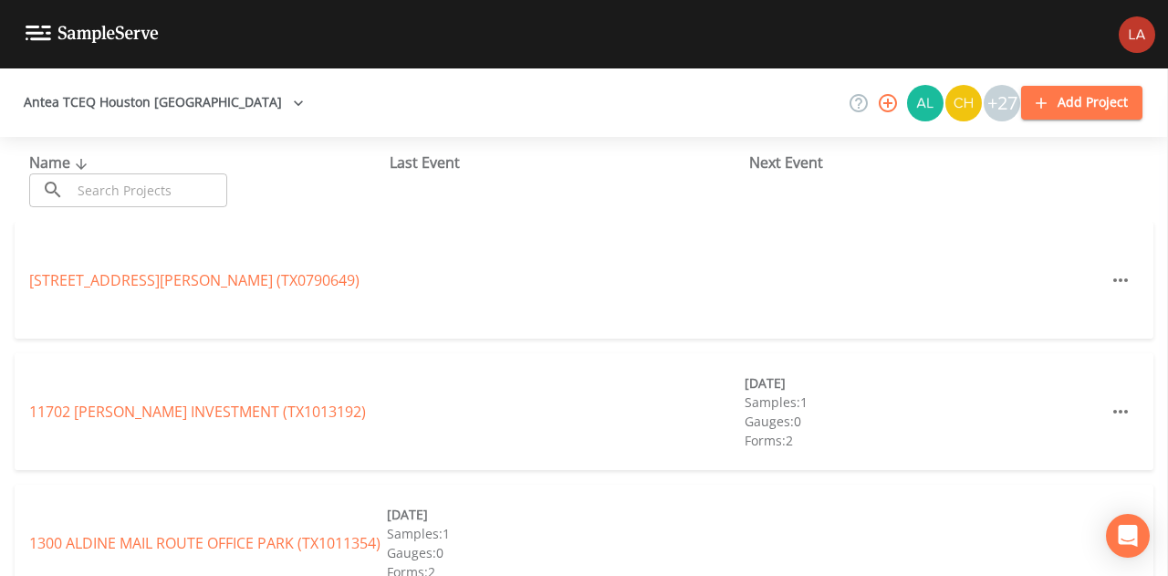
click at [130, 203] on input "text" at bounding box center [149, 190] width 156 height 34
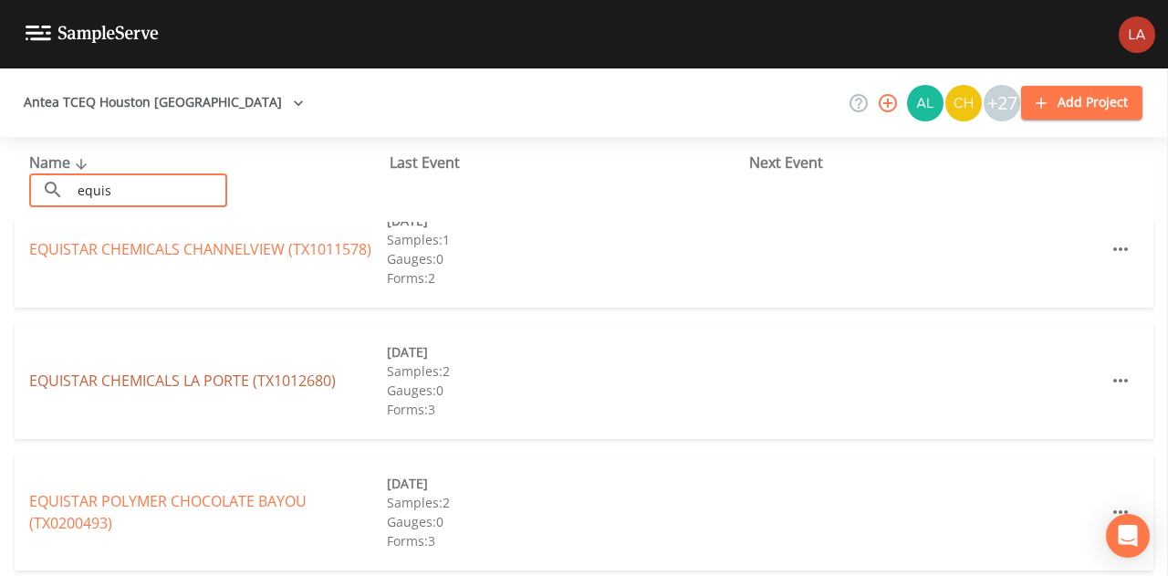
scroll to position [303, 0]
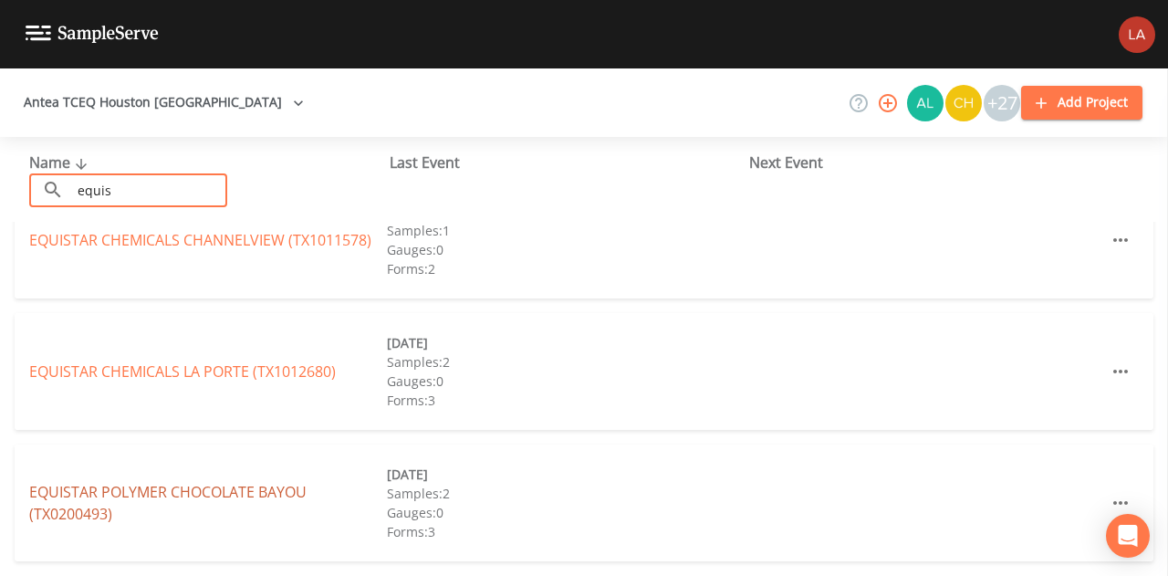
type input "equis"
click at [173, 497] on link "EQUISTAR POLYMER CHOCOLATE BAYOU (TX0200493)" at bounding box center [167, 503] width 277 height 42
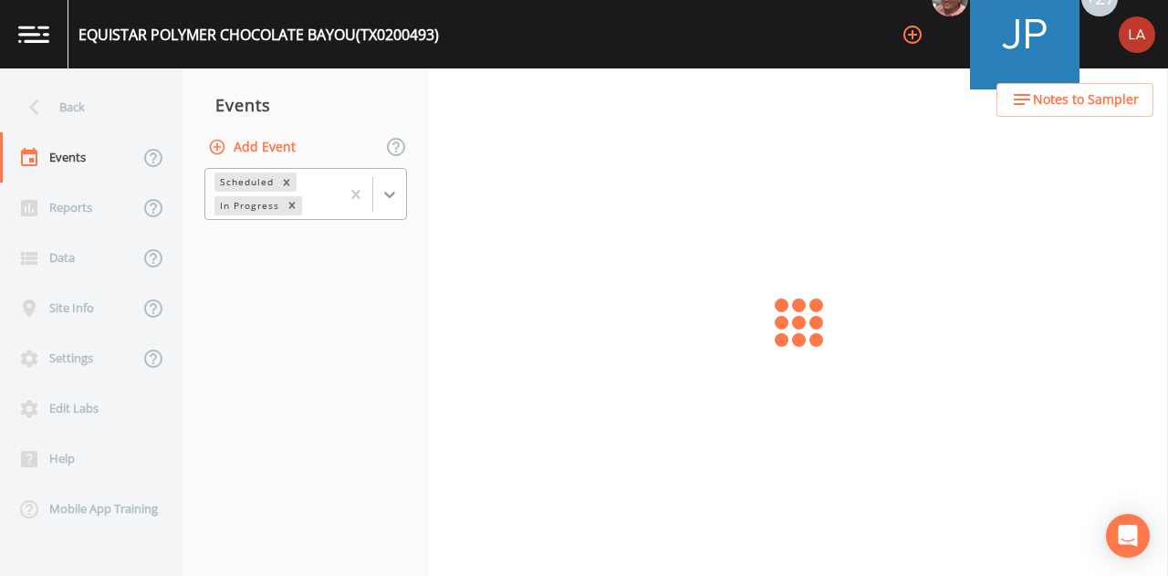
click at [389, 197] on icon at bounding box center [389, 194] width 18 height 18
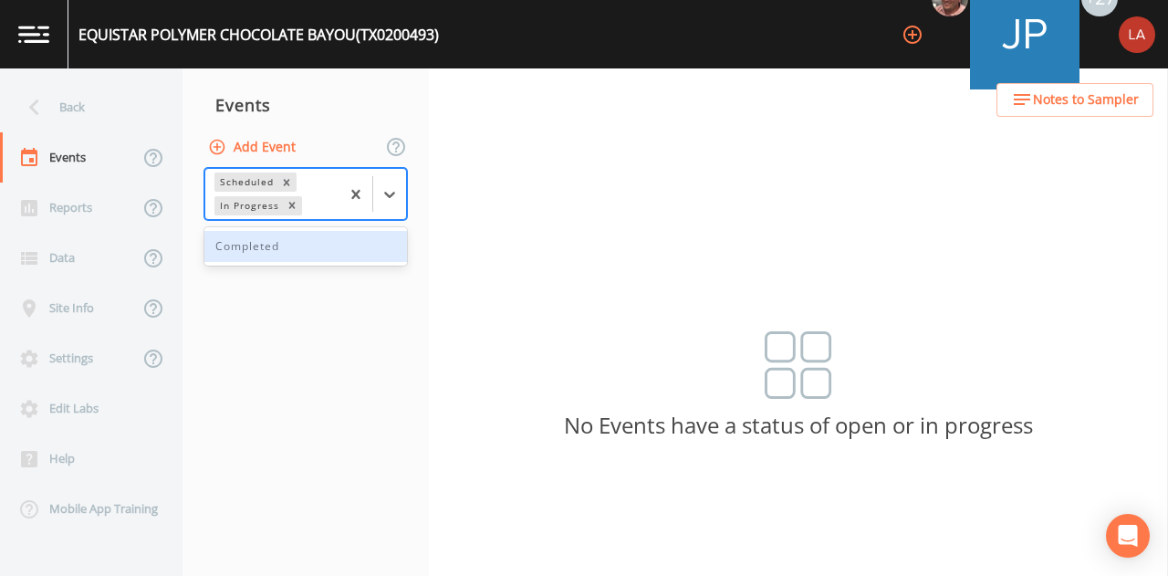
click at [297, 252] on div "Completed" at bounding box center [305, 246] width 203 height 31
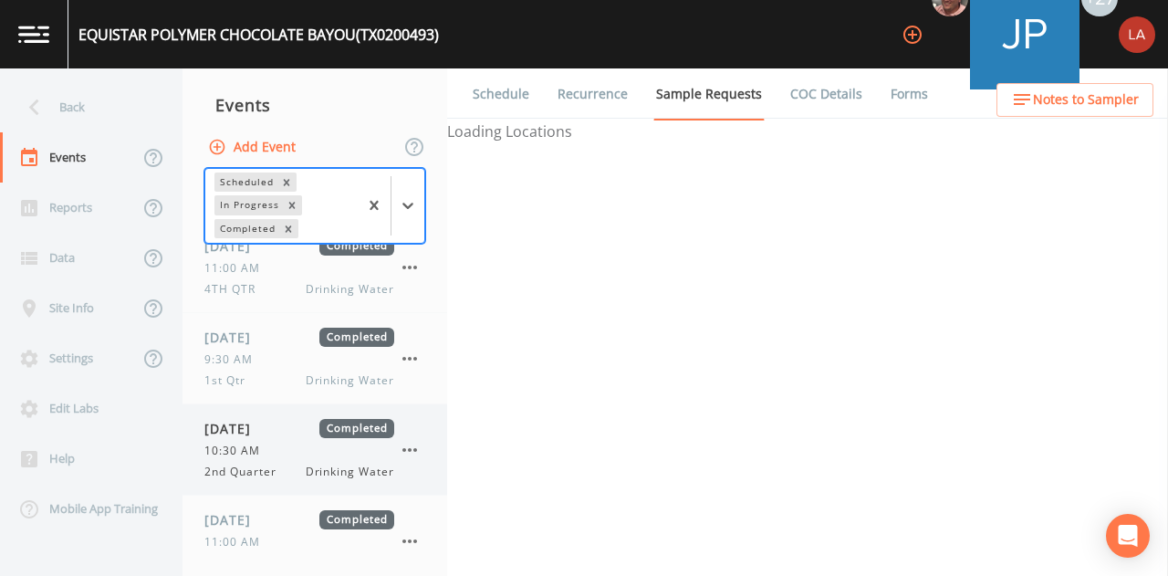
scroll to position [220, 0]
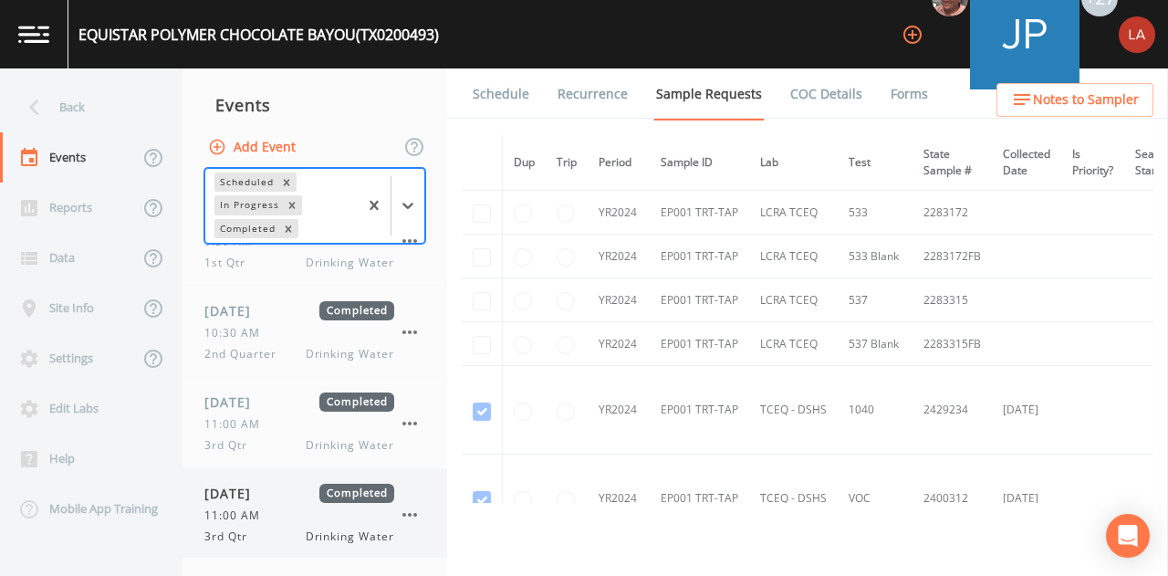
click at [281, 502] on div "[DATE] Completed 11:00 AM 3rd Qtr Drinking Water" at bounding box center [299, 514] width 190 height 61
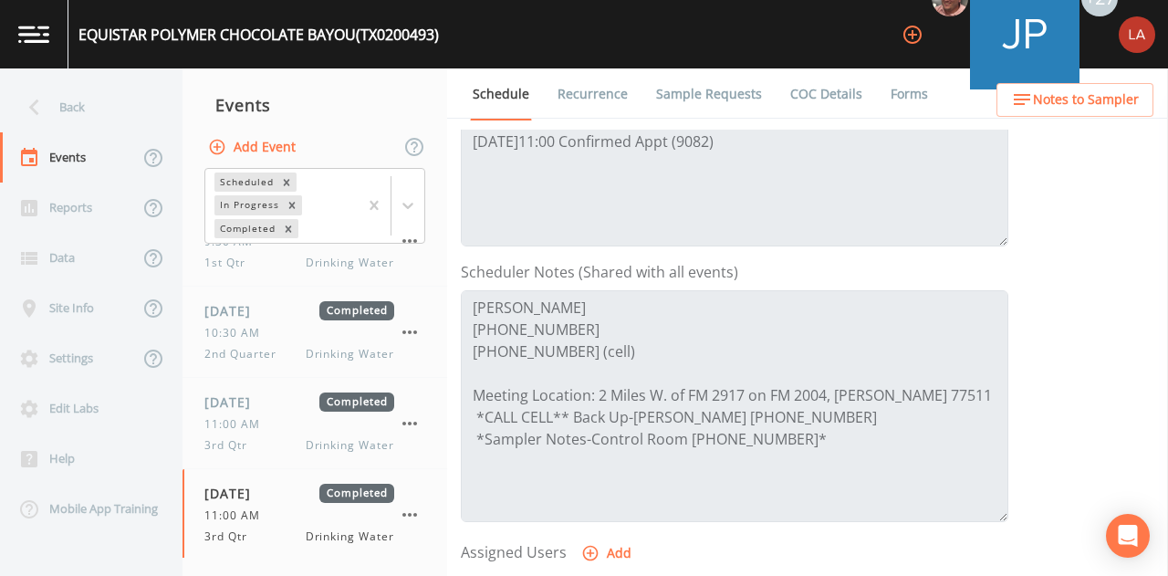
scroll to position [456, 0]
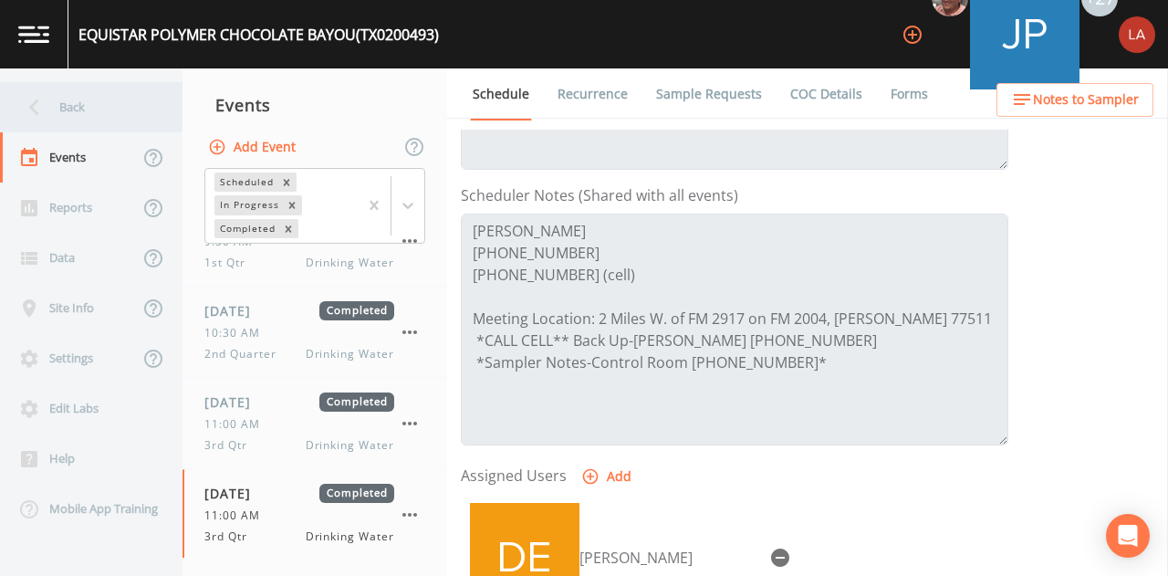
click at [117, 115] on div "Back" at bounding box center [82, 107] width 164 height 50
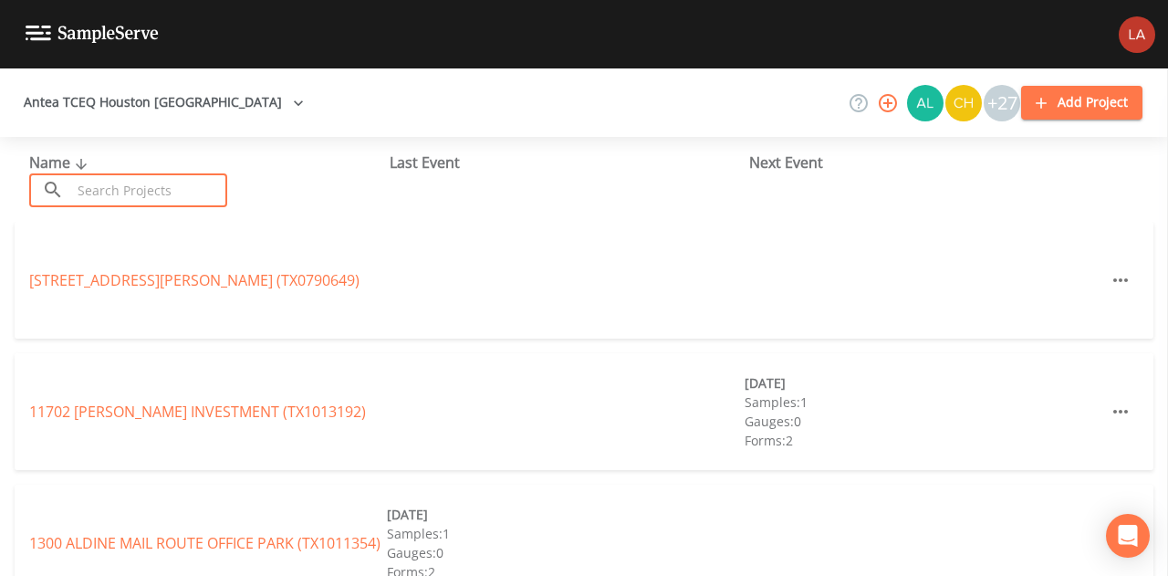
click at [218, 182] on input "text" at bounding box center [149, 190] width 156 height 34
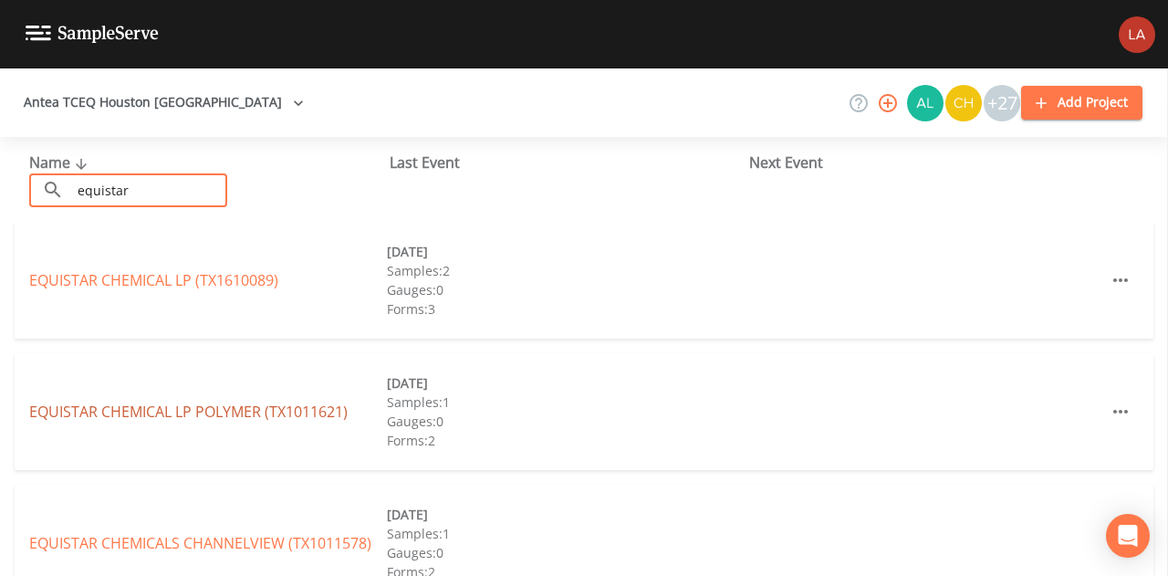
type input "equistar"
click at [226, 414] on link "EQUISTAR CHEMICAL LP POLYMER (TX1011621)" at bounding box center [188, 411] width 318 height 20
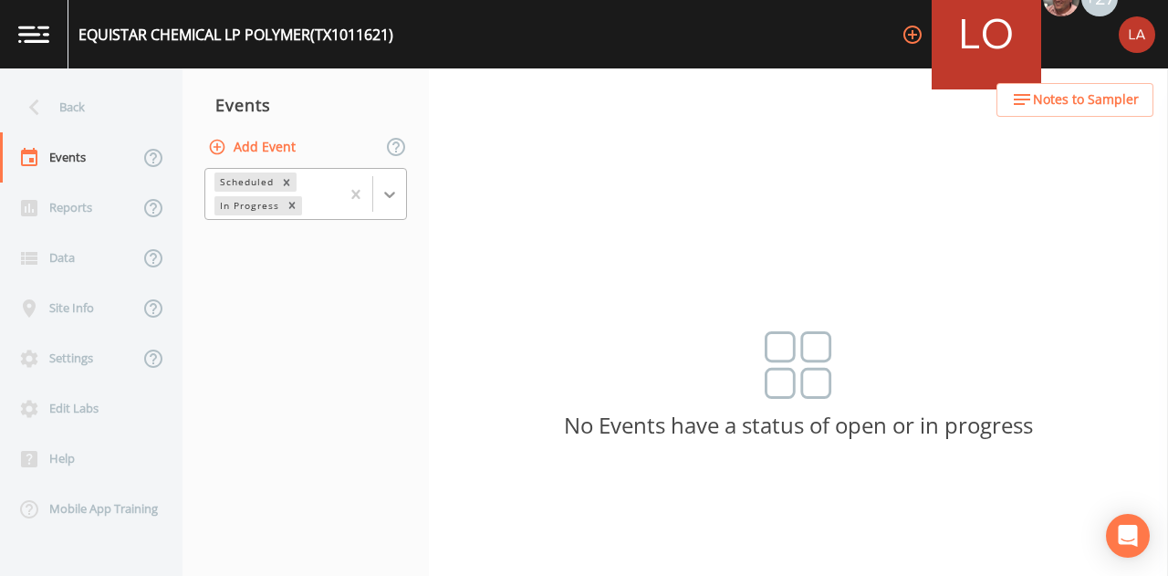
click at [402, 200] on div at bounding box center [389, 194] width 33 height 33
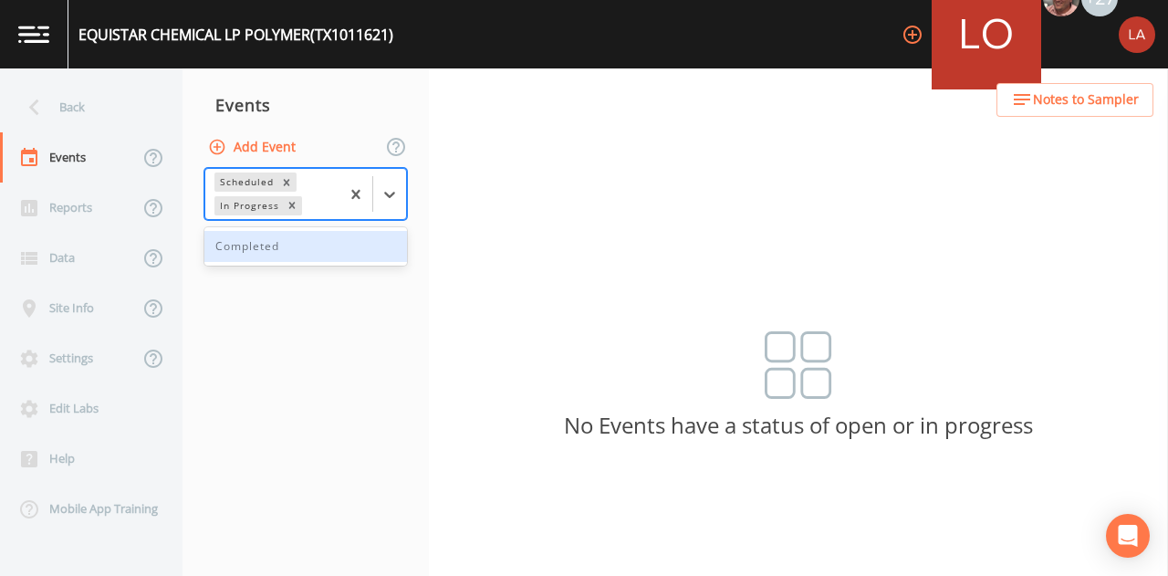
click at [303, 257] on div "Completed" at bounding box center [305, 246] width 203 height 31
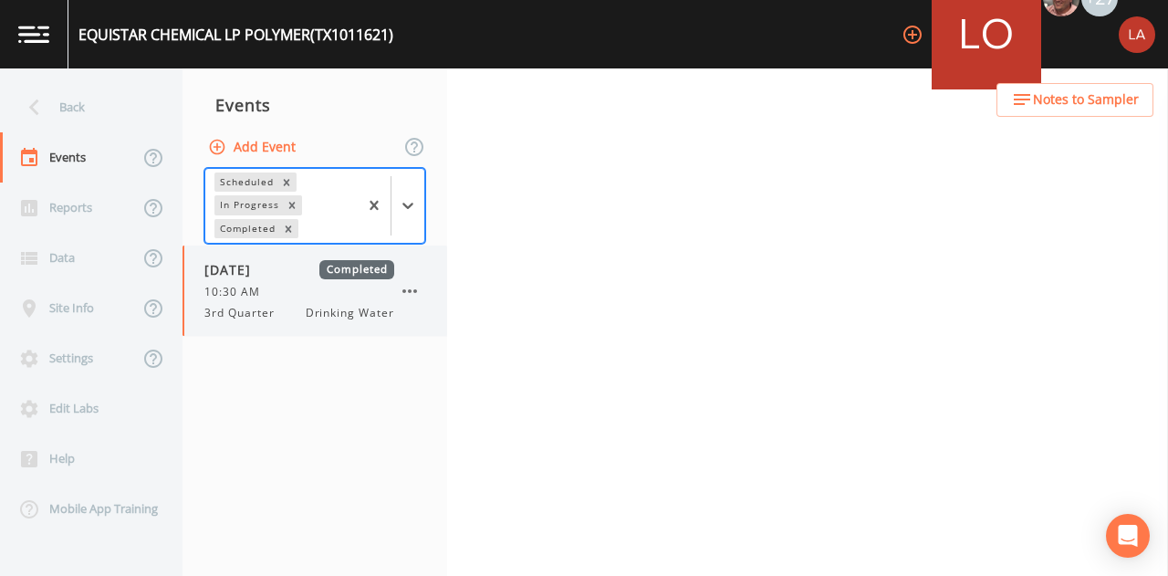
click at [276, 317] on span "3rd Quarter" at bounding box center [244, 313] width 81 height 16
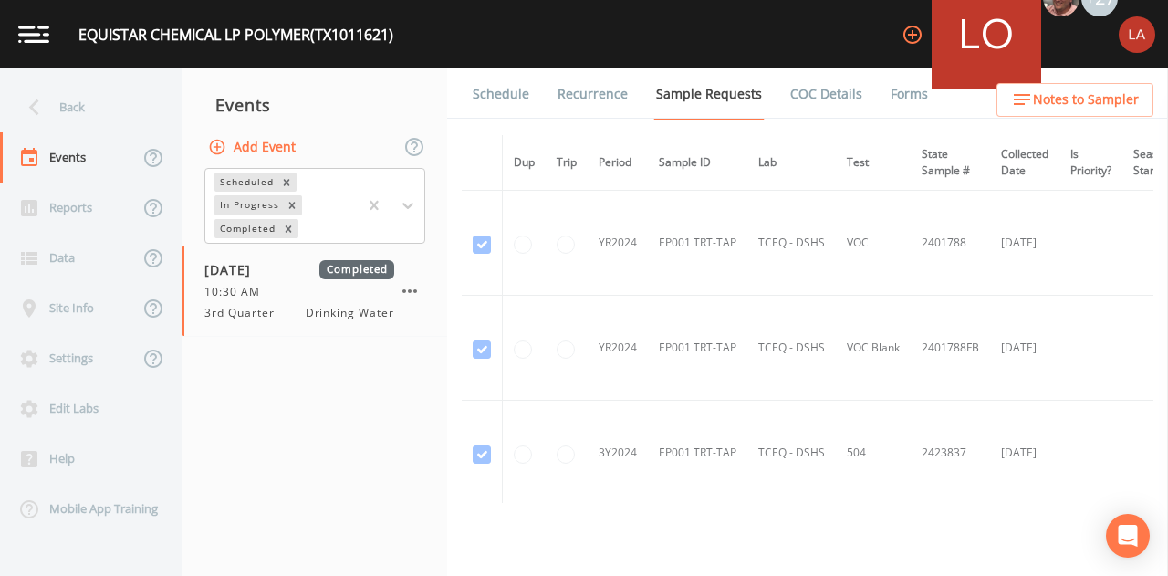
click at [509, 102] on link "Schedule" at bounding box center [501, 93] width 62 height 51
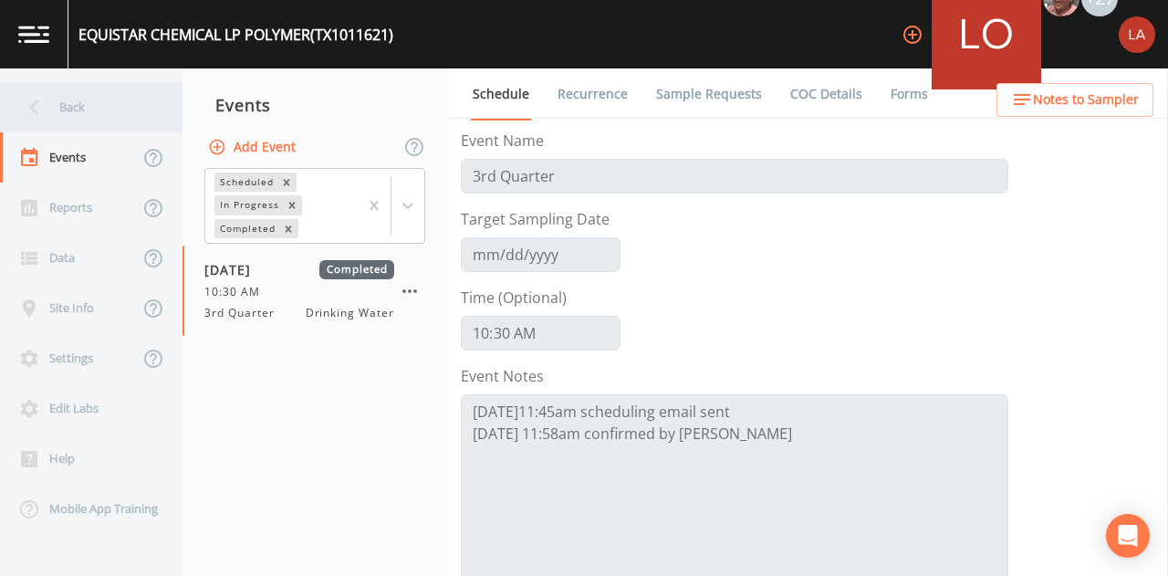
click at [66, 100] on div "Back" at bounding box center [82, 107] width 164 height 50
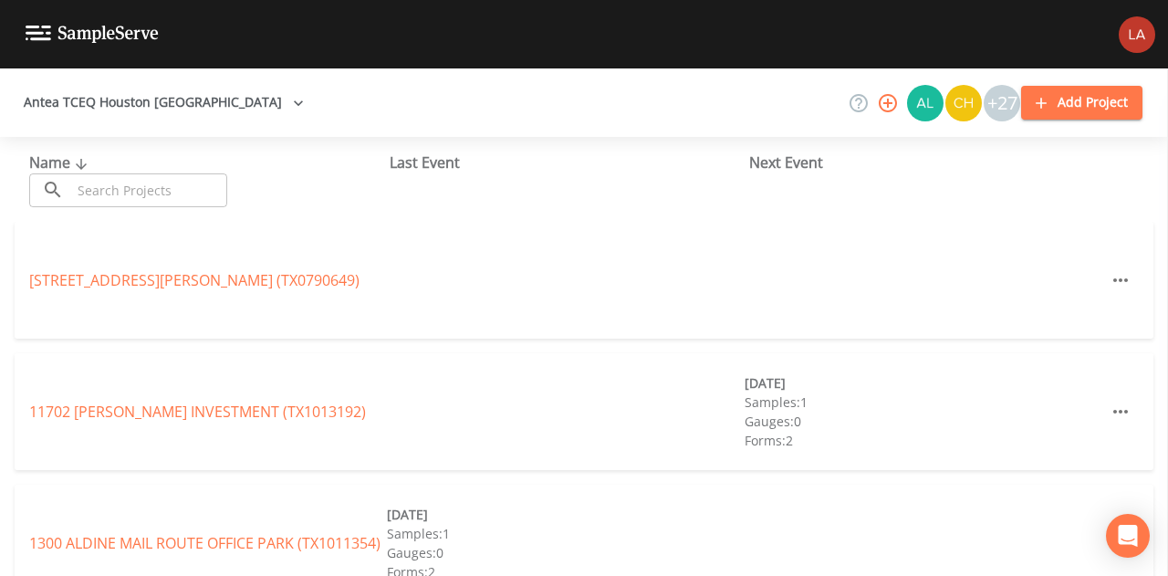
click at [126, 182] on input "text" at bounding box center [149, 190] width 156 height 34
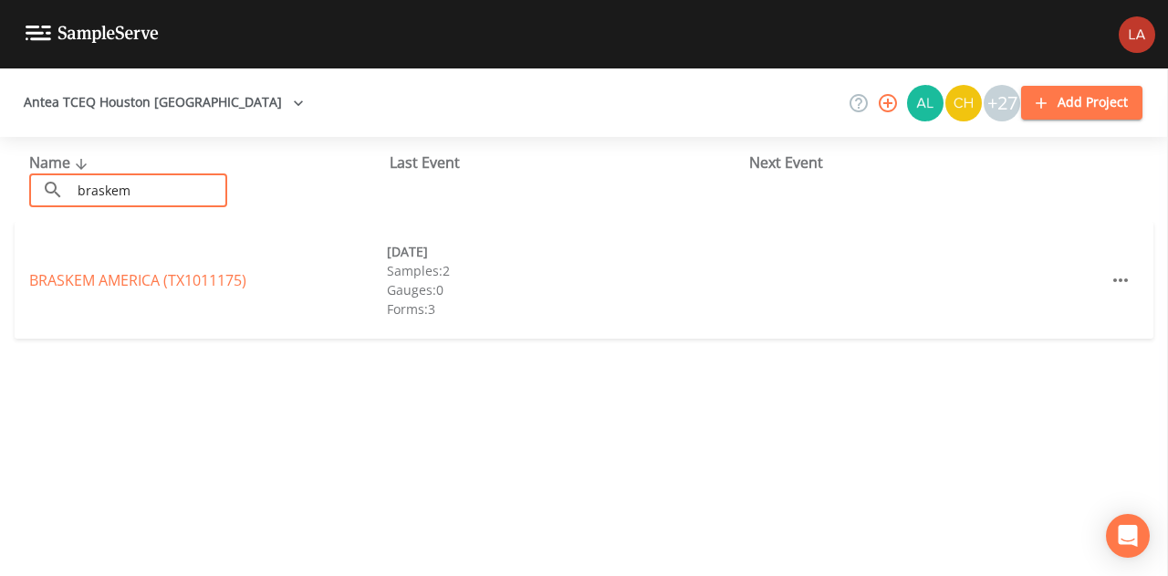
type input "braskem"
click at [101, 290] on div "BRASKEM [GEOGRAPHIC_DATA] (TX1011175)" at bounding box center [208, 280] width 358 height 22
click at [101, 286] on link "BRASKEM [GEOGRAPHIC_DATA] (TX1011175)" at bounding box center [137, 280] width 217 height 20
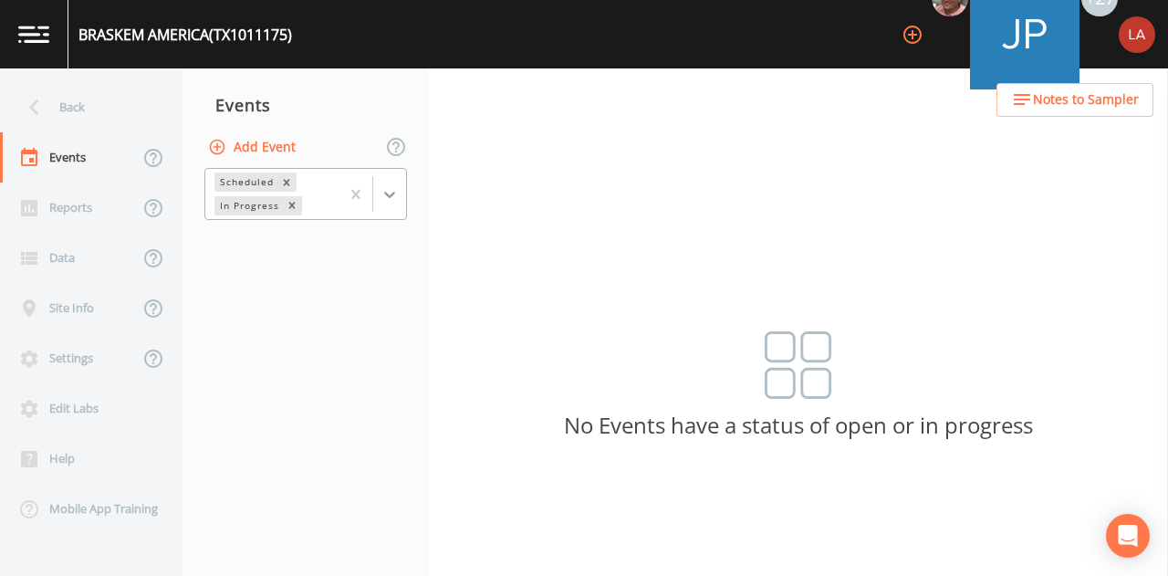
click at [383, 199] on icon at bounding box center [389, 194] width 18 height 18
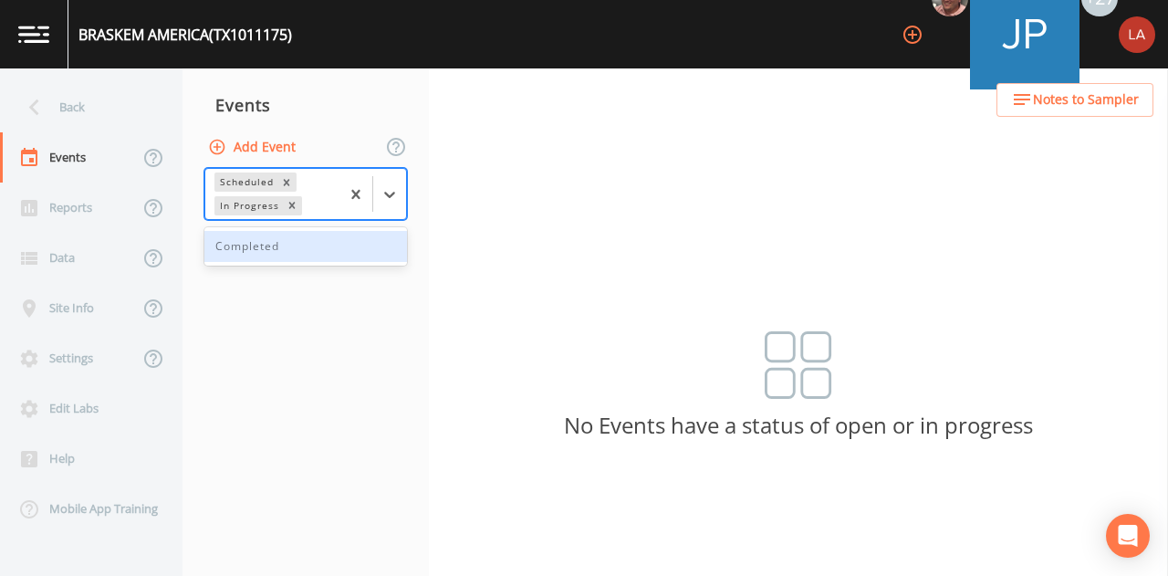
click at [300, 242] on div "Completed" at bounding box center [305, 246] width 203 height 31
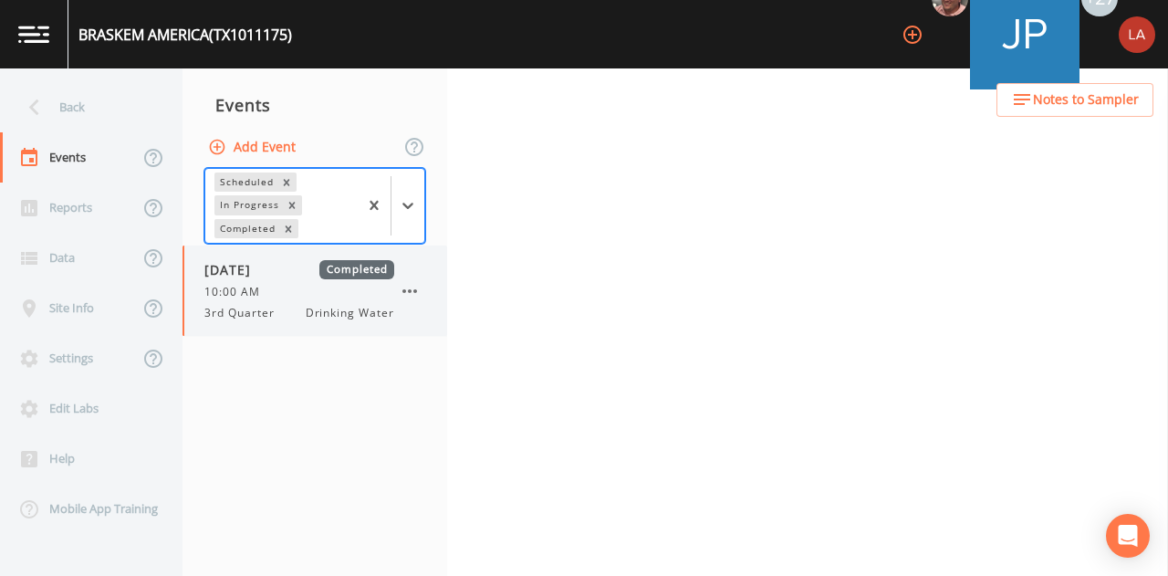
click at [248, 329] on div "[DATE] Completed 10:00 AM 3rd Quarter Drinking Water" at bounding box center [314, 290] width 265 height 90
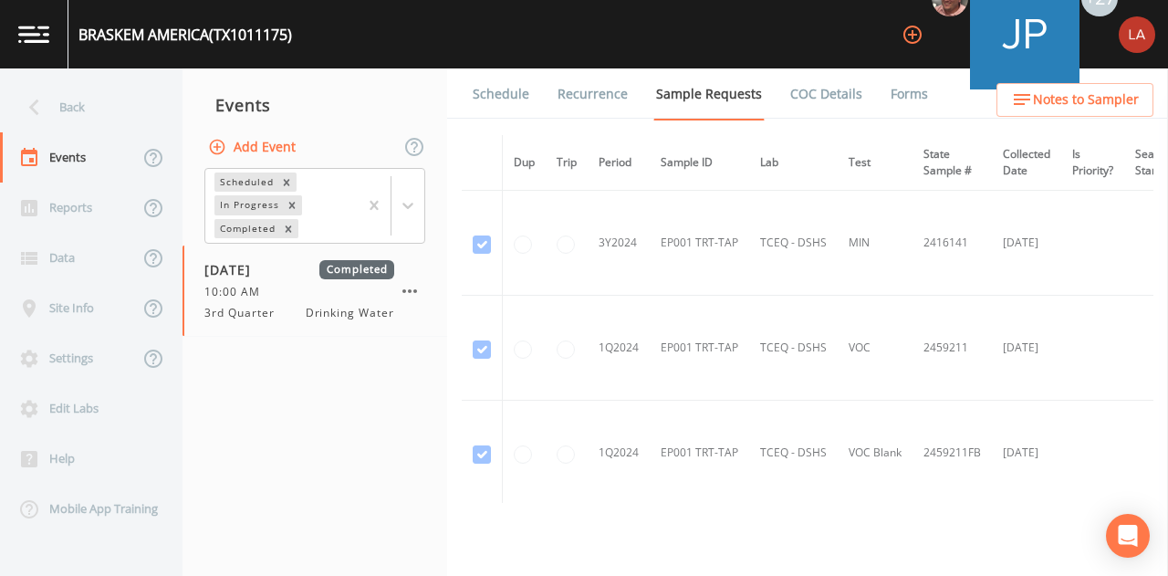
click at [495, 107] on link "Schedule" at bounding box center [501, 93] width 62 height 51
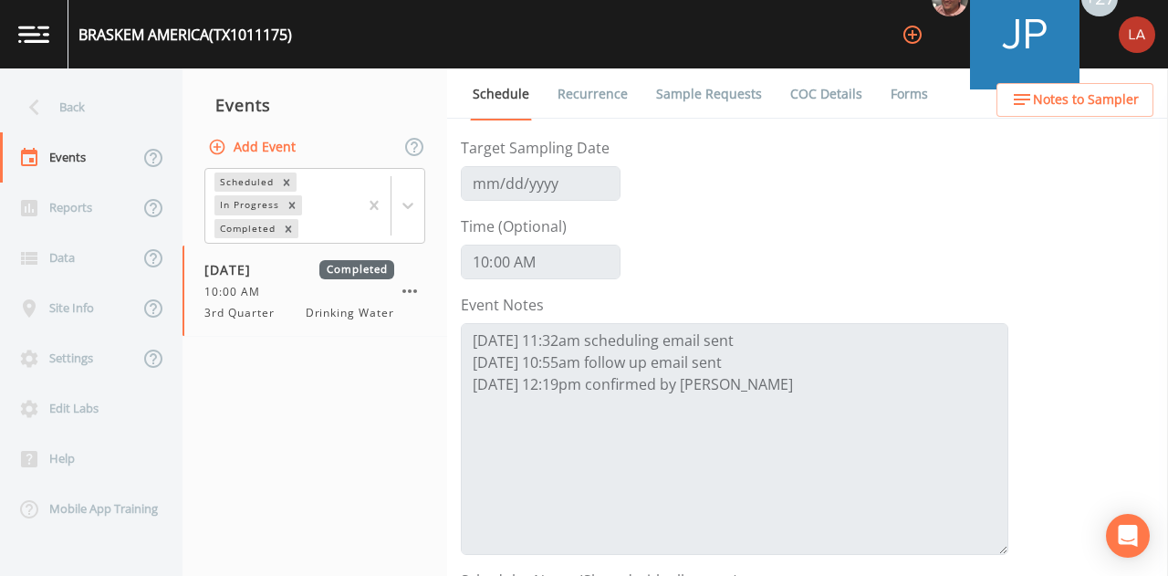
scroll to position [69, 0]
click at [93, 109] on div "Back" at bounding box center [82, 107] width 164 height 50
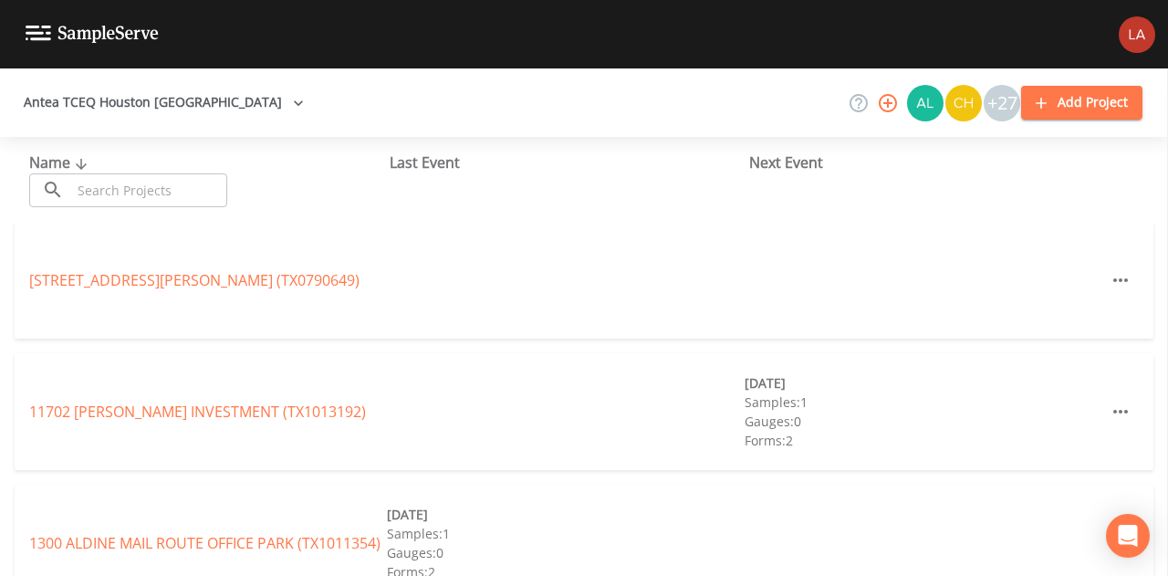
click at [122, 191] on input "text" at bounding box center [149, 190] width 156 height 34
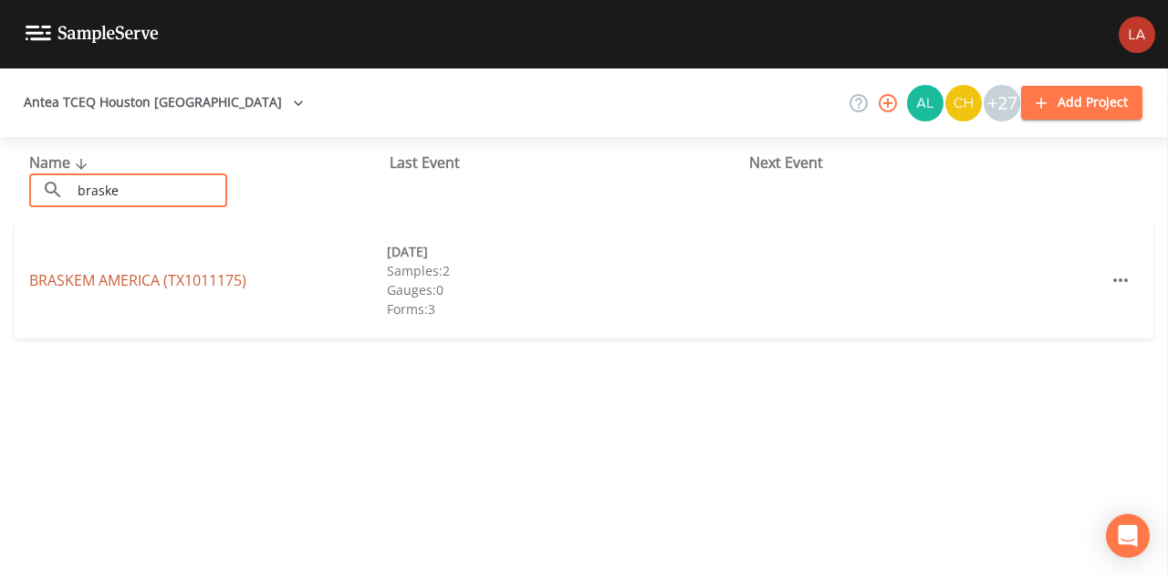
type input "braske"
click at [86, 276] on link "BRASKEM [GEOGRAPHIC_DATA] (TX1011175)" at bounding box center [137, 280] width 217 height 20
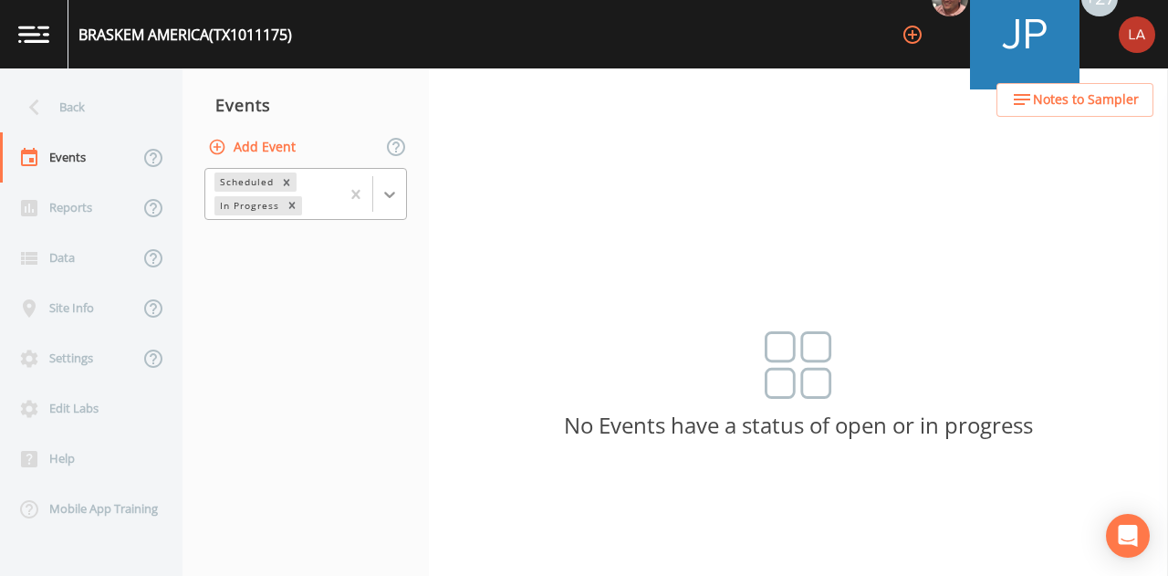
click at [397, 200] on icon at bounding box center [389, 194] width 18 height 18
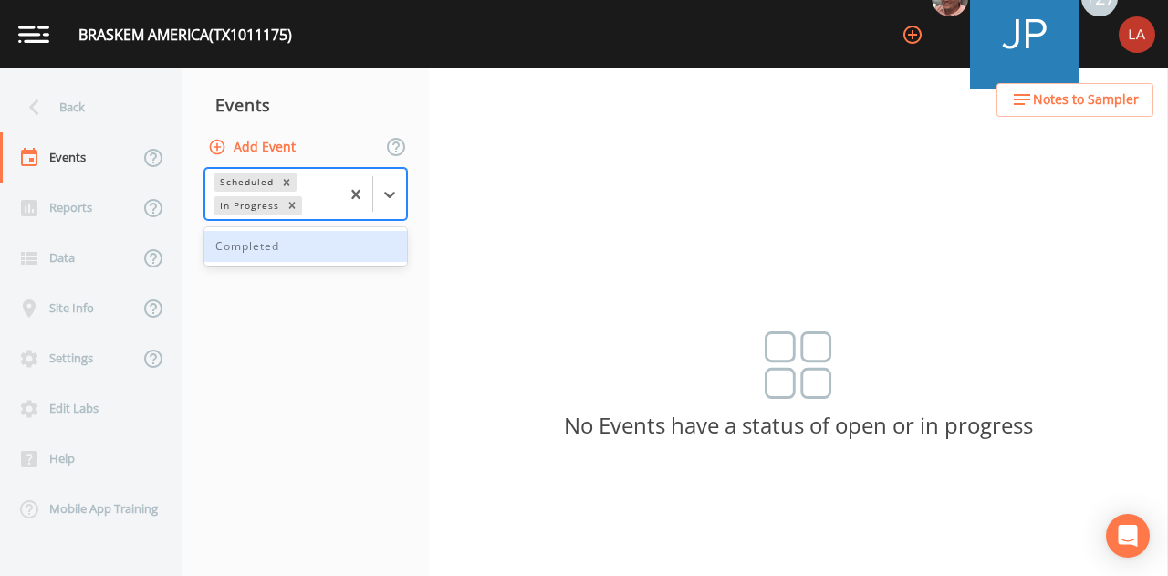
click at [292, 260] on div "Completed" at bounding box center [305, 246] width 203 height 31
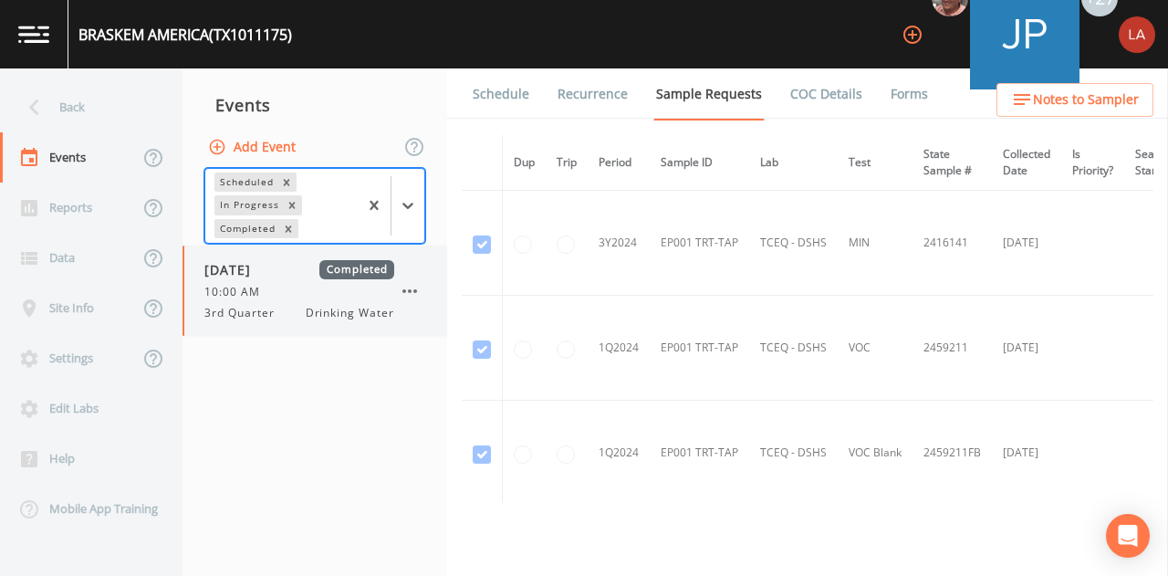
click at [263, 309] on span "3rd Quarter" at bounding box center [244, 313] width 81 height 16
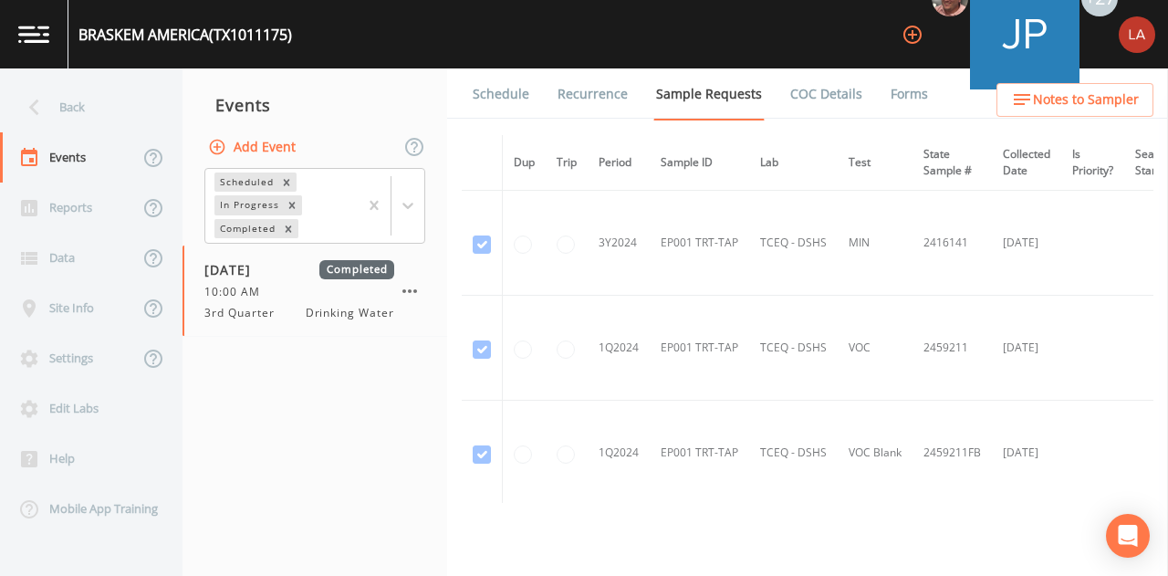
click at [493, 99] on link "Schedule" at bounding box center [501, 93] width 62 height 51
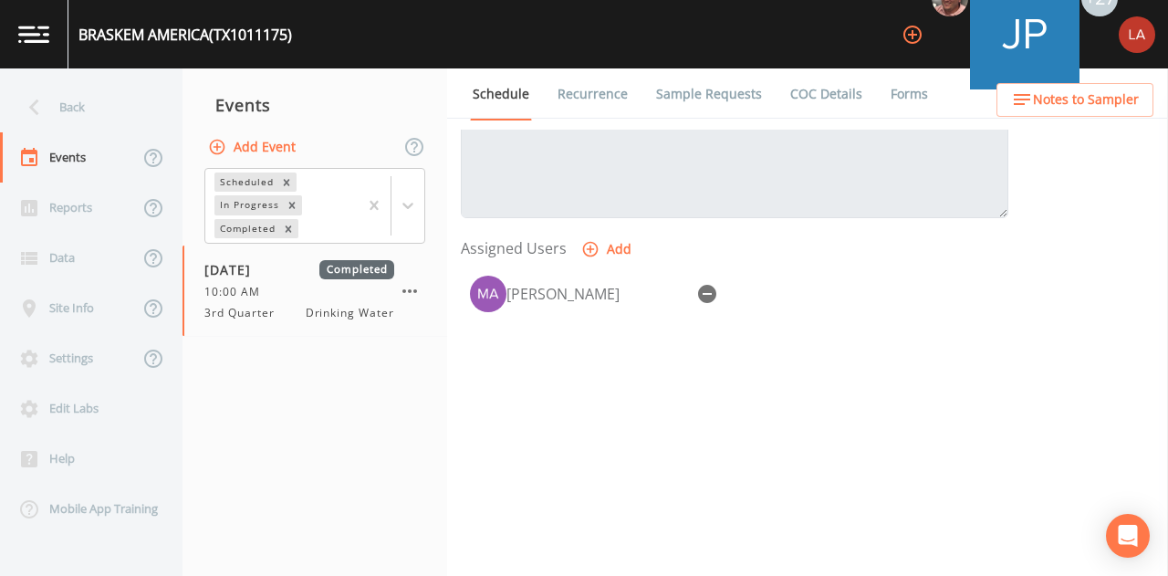
scroll to position [708, 0]
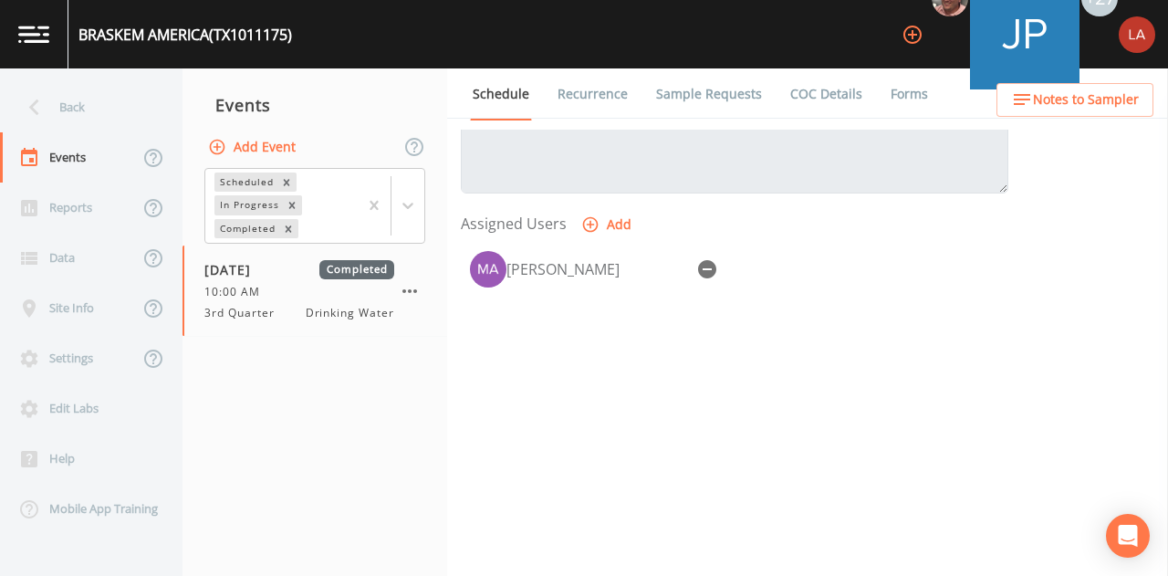
click at [576, 97] on link "Recurrence" at bounding box center [593, 93] width 76 height 51
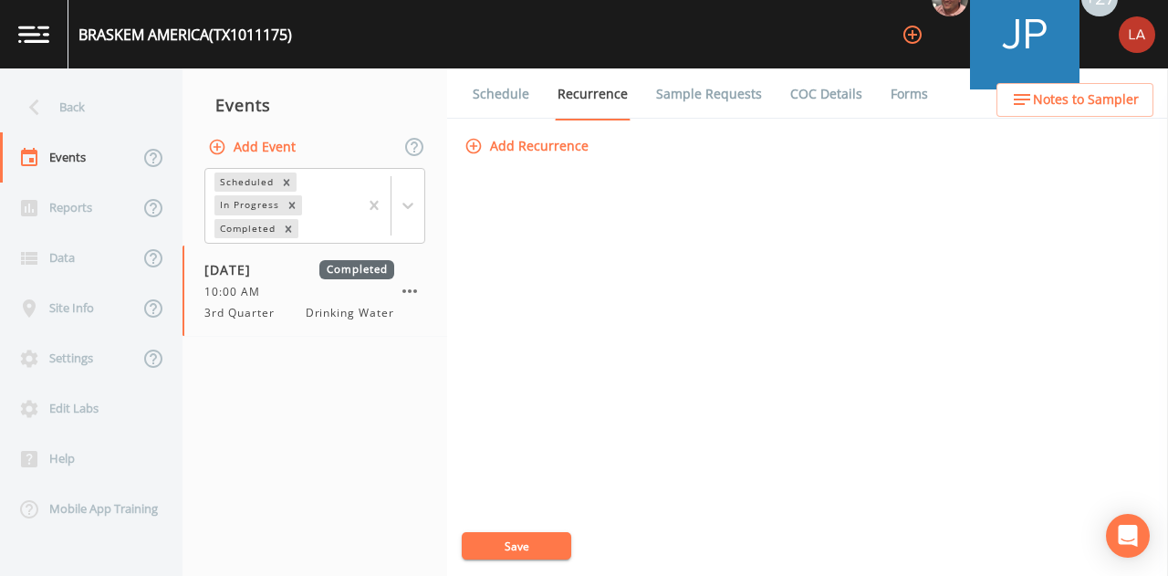
click at [705, 98] on link "Sample Requests" at bounding box center [708, 93] width 111 height 51
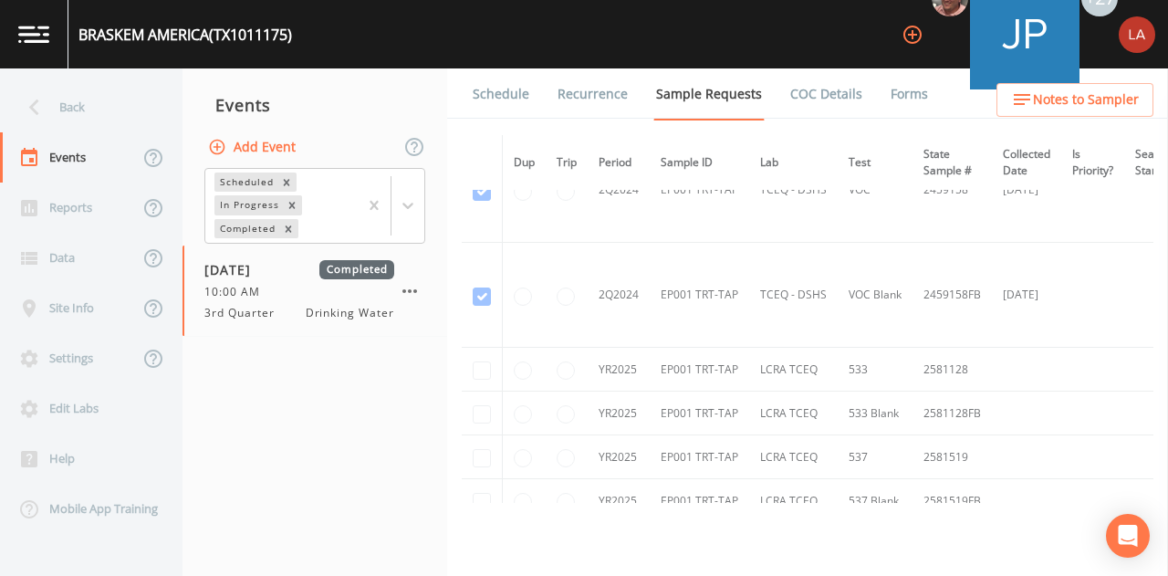
scroll to position [639, 0]
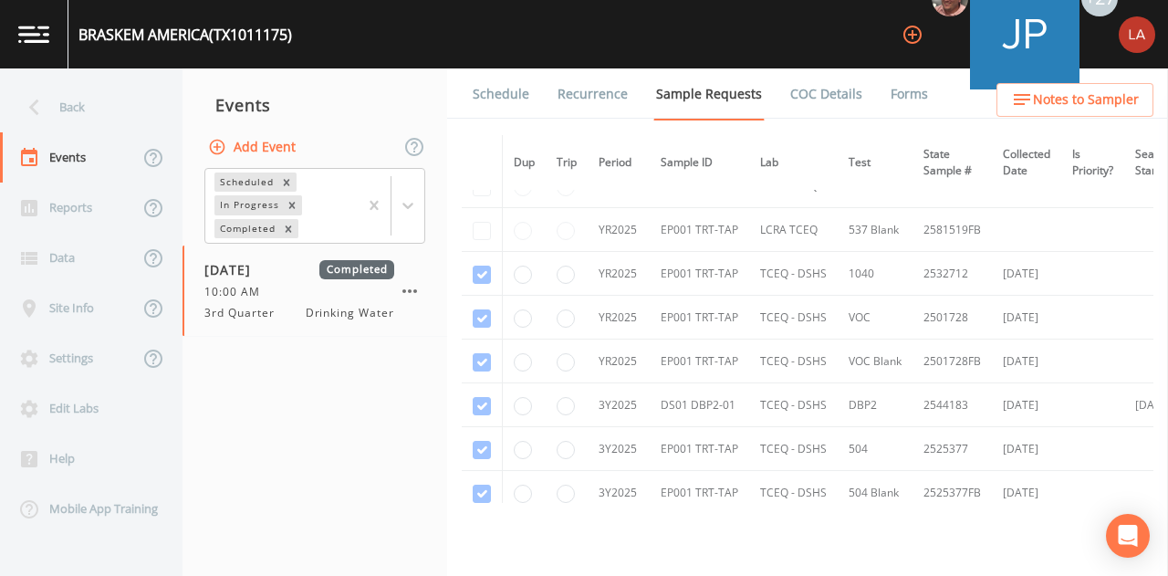
click at [821, 99] on link "COC Details" at bounding box center [826, 93] width 78 height 51
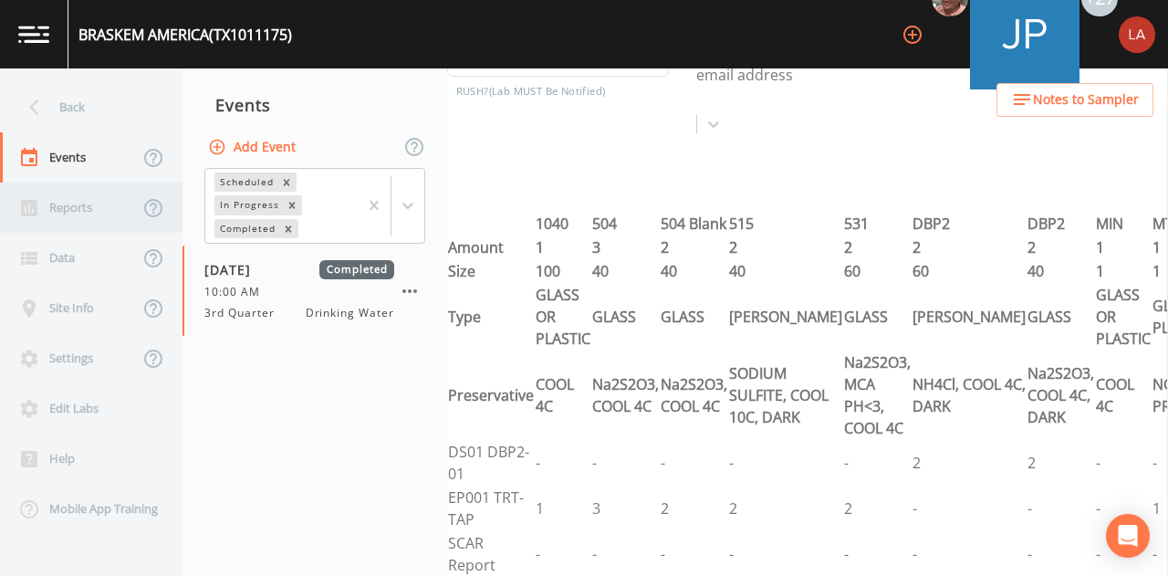
scroll to position [448, 0]
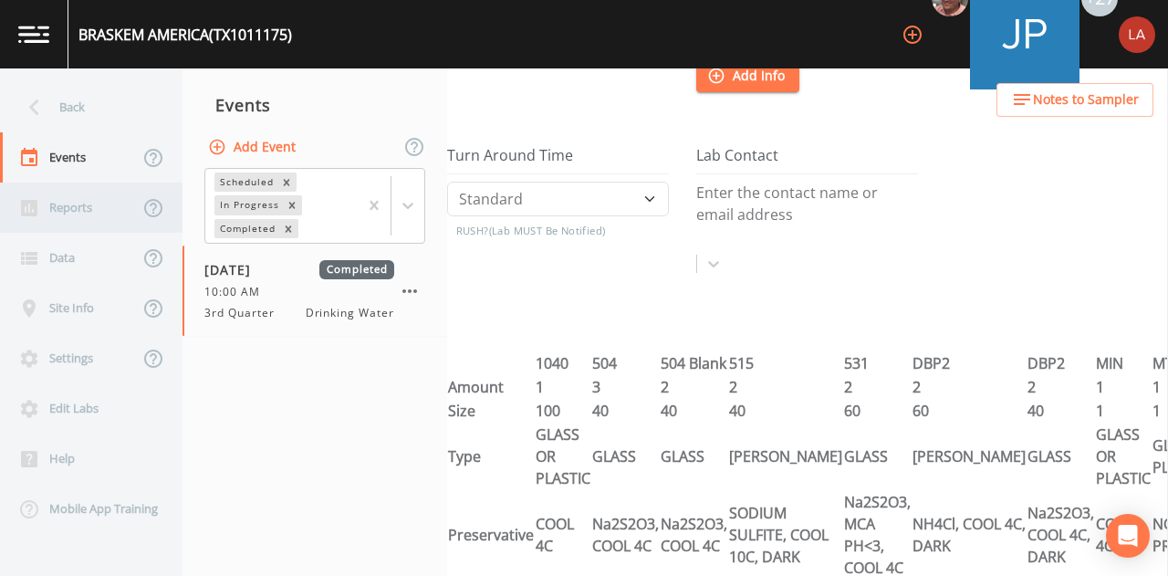
click at [130, 215] on div "Reports" at bounding box center [69, 207] width 139 height 50
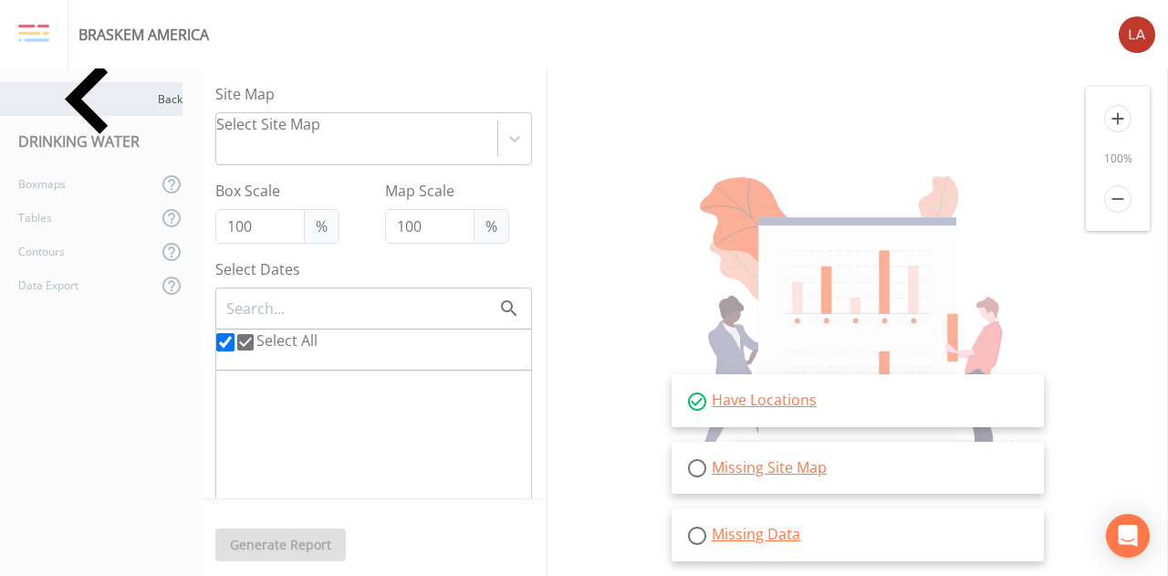
click at [66, 92] on div "Back" at bounding box center [91, 99] width 182 height 34
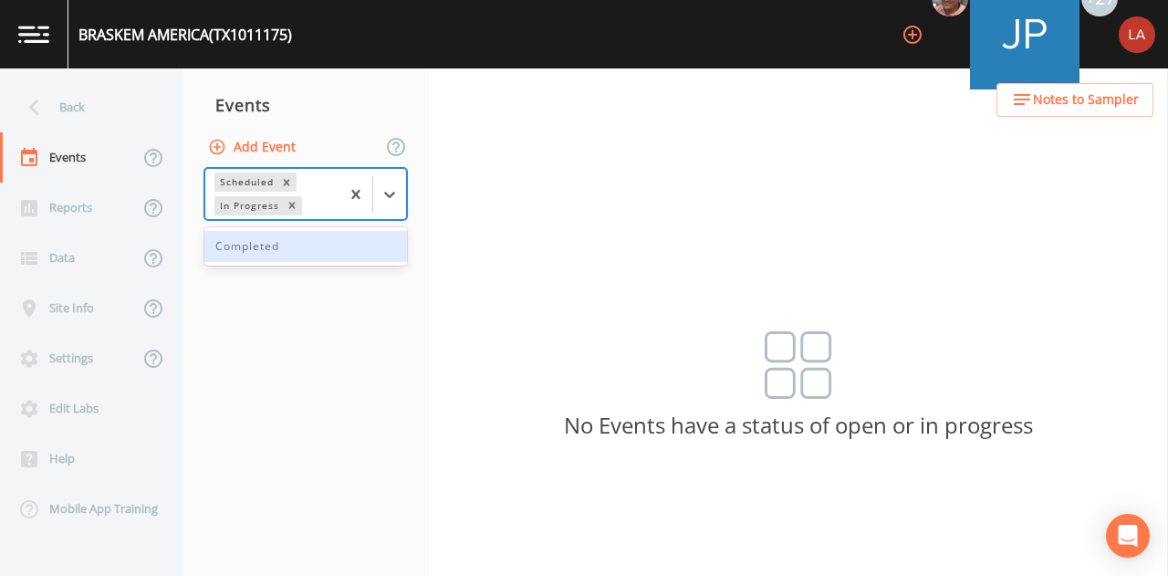
drag, startPoint x: 381, startPoint y: 198, endPoint x: 313, endPoint y: 222, distance: 72.4
click at [380, 198] on div at bounding box center [389, 194] width 33 height 33
click at [282, 245] on div "Completed" at bounding box center [305, 246] width 203 height 31
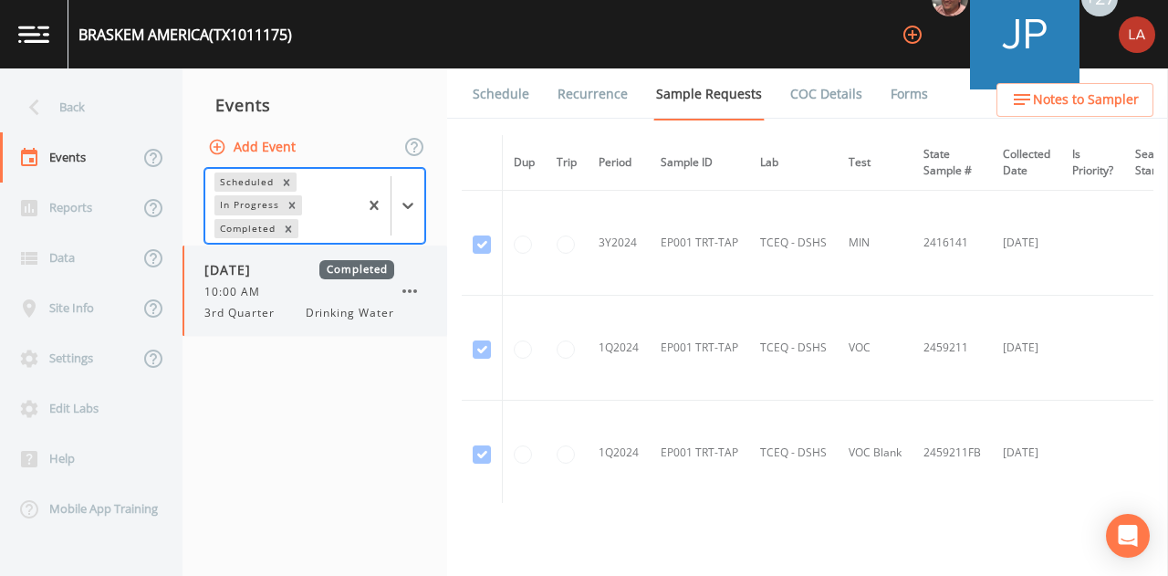
click at [282, 287] on div "10:00 AM" at bounding box center [299, 292] width 190 height 16
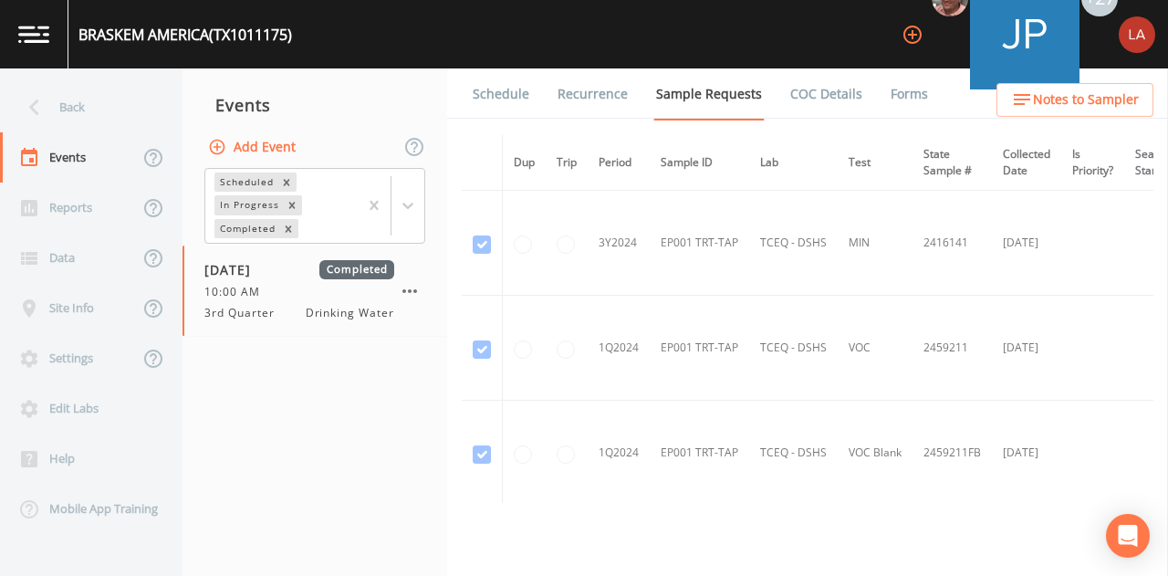
click at [502, 87] on link "Schedule" at bounding box center [501, 93] width 62 height 51
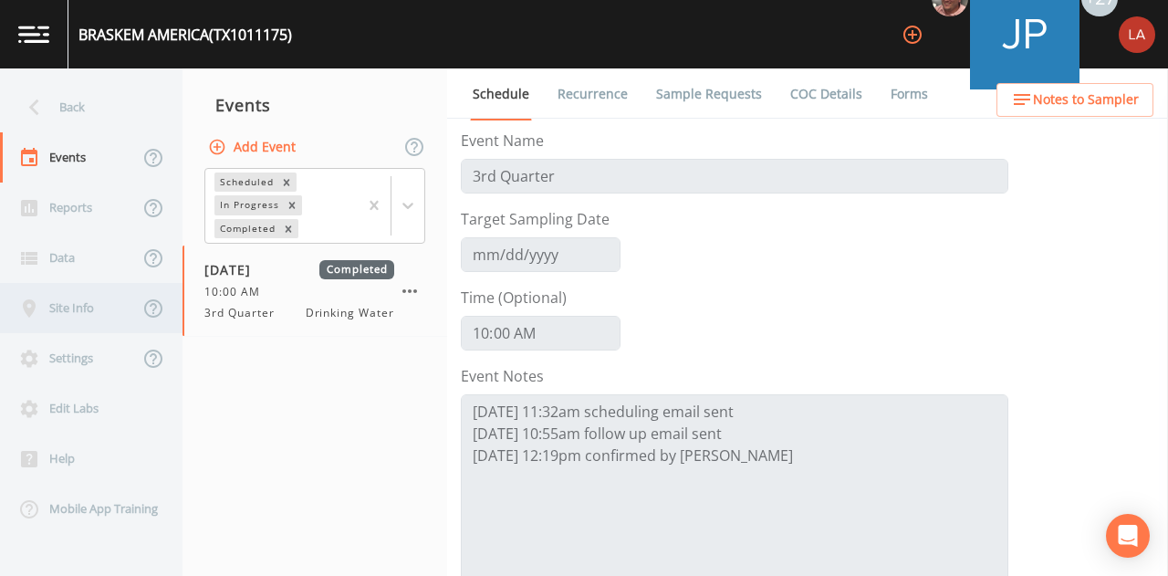
click at [72, 324] on div "Site Info" at bounding box center [69, 308] width 139 height 50
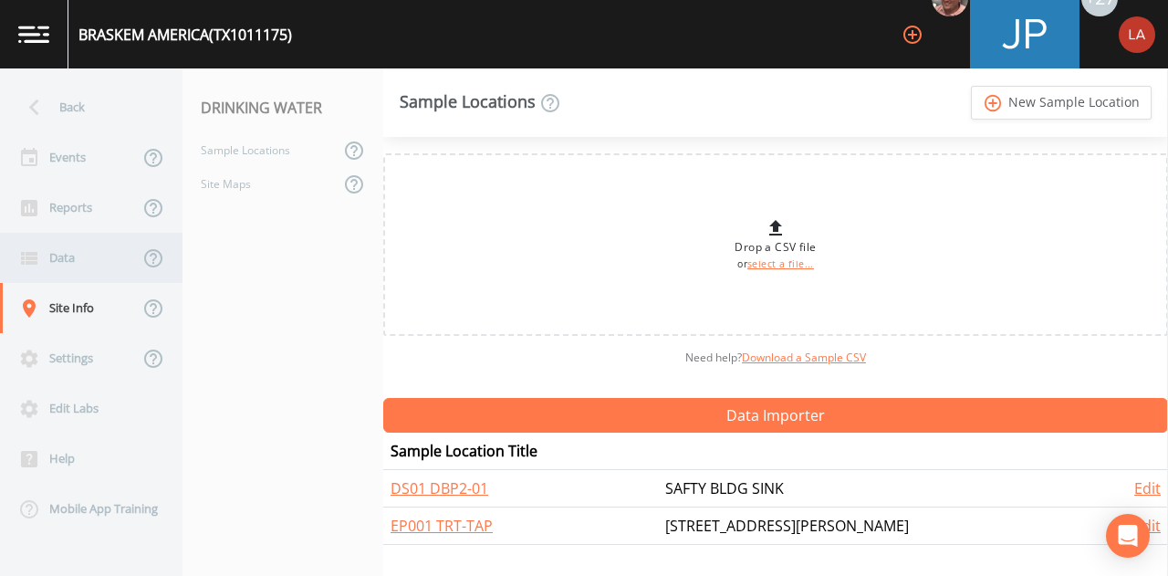
click at [67, 272] on div "Data" at bounding box center [69, 258] width 139 height 50
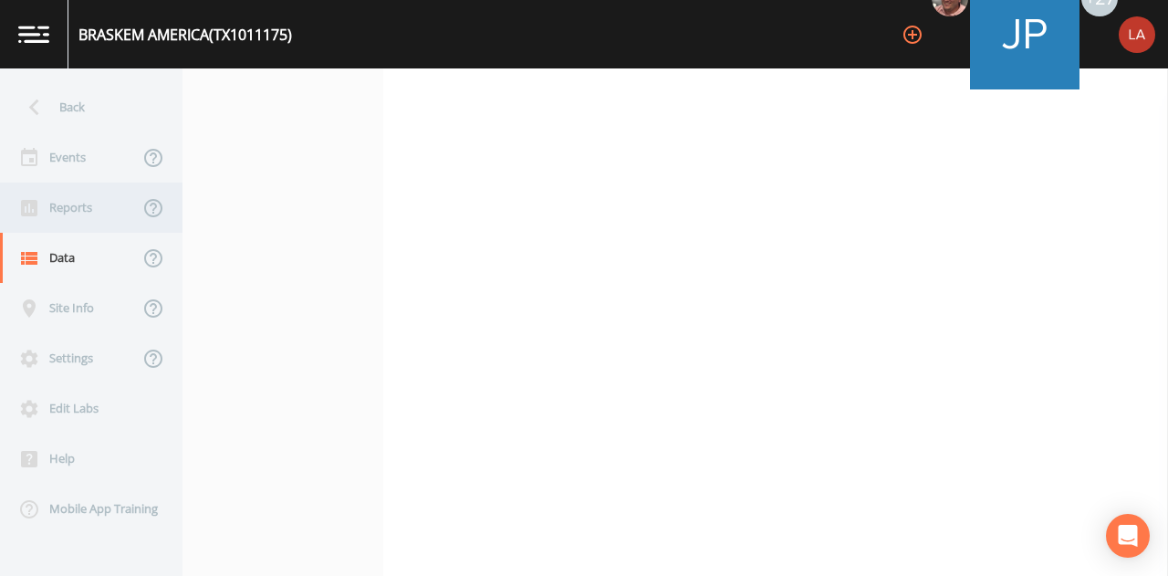
click at [47, 195] on div "Reports" at bounding box center [69, 207] width 139 height 50
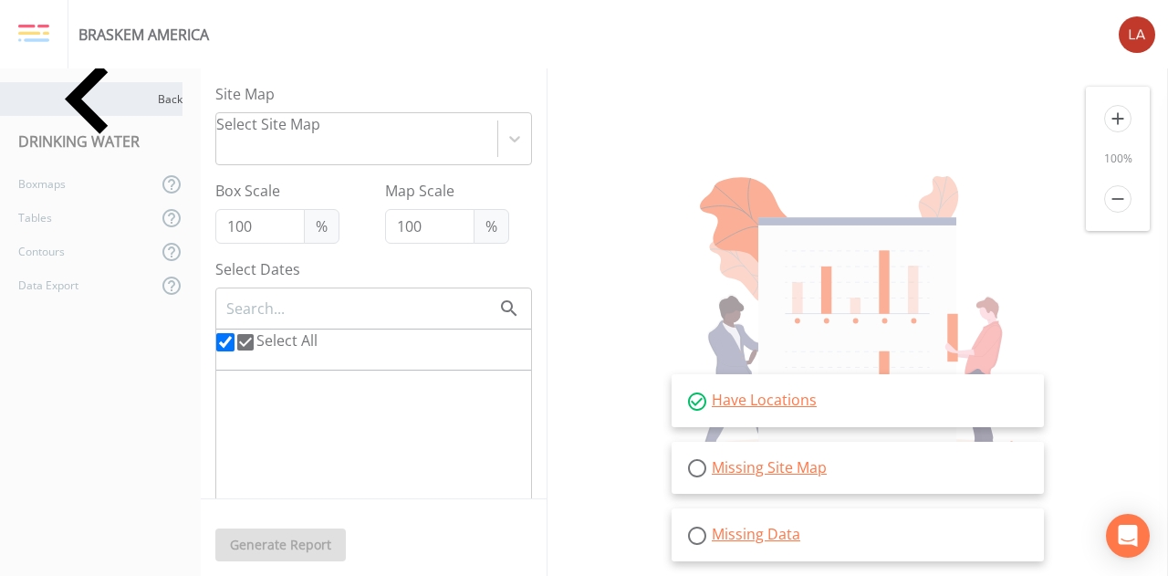
click at [39, 94] on icon at bounding box center [88, 99] width 140 height 140
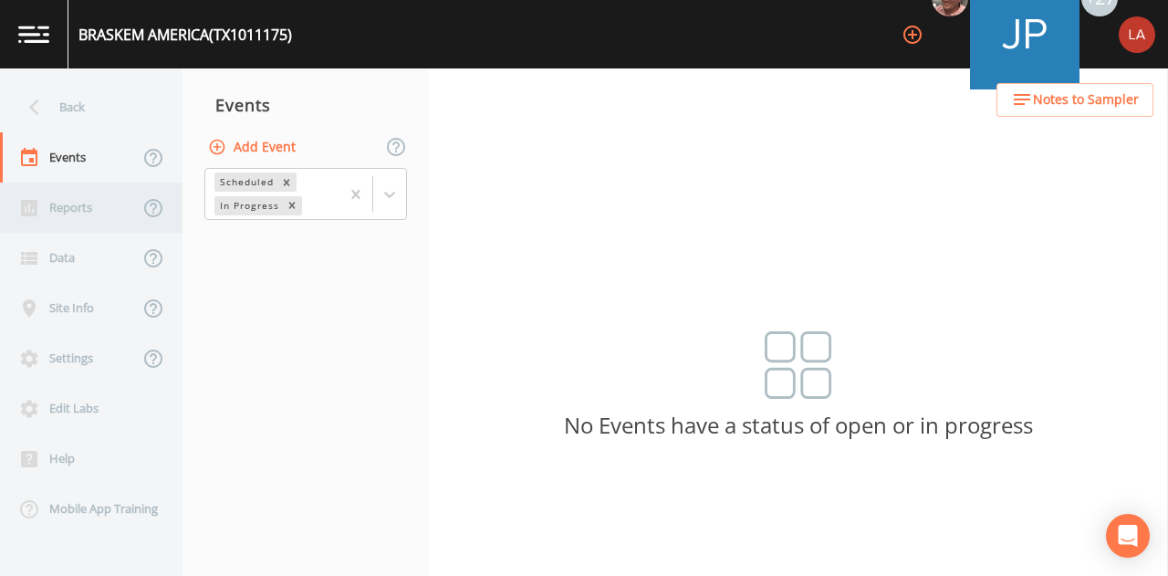
click at [88, 190] on div "Reports" at bounding box center [69, 207] width 139 height 50
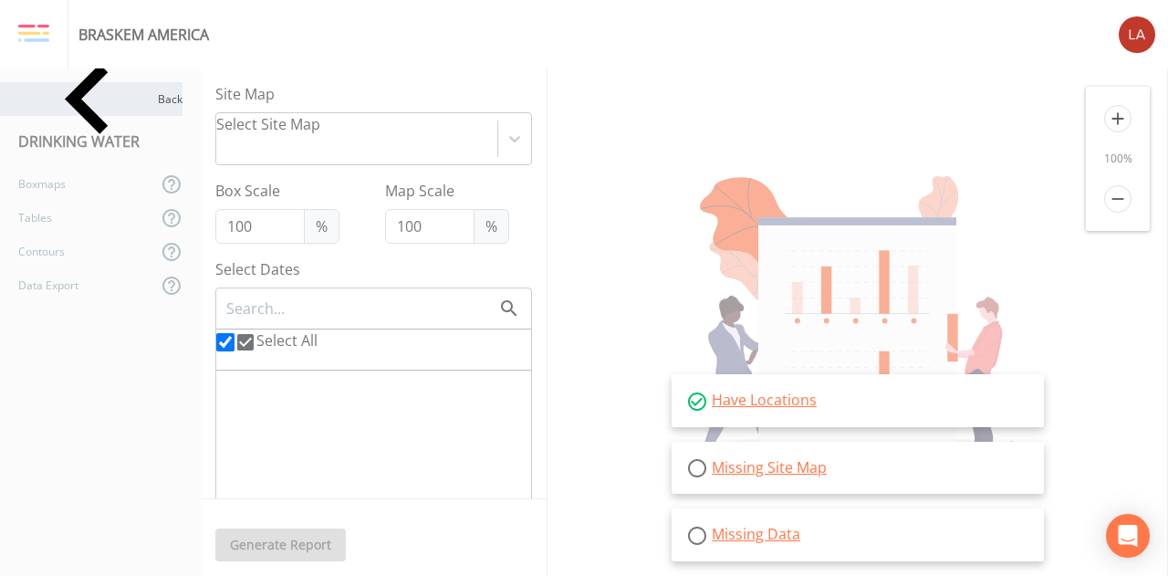
click at [57, 108] on div "Back" at bounding box center [91, 99] width 182 height 34
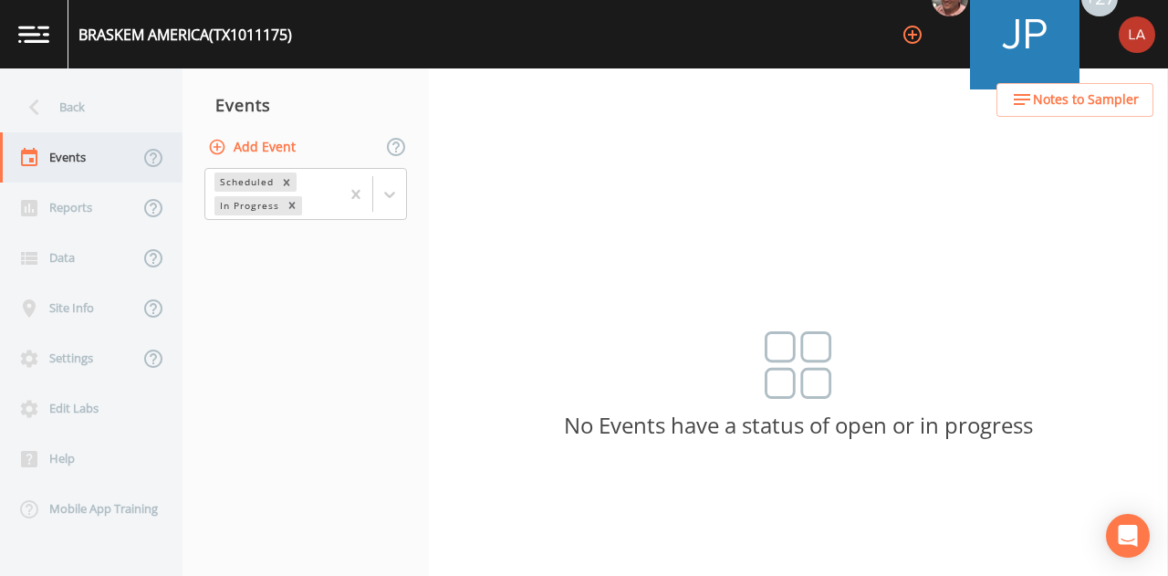
click at [89, 174] on div "Events" at bounding box center [69, 157] width 139 height 50
click at [401, 205] on div at bounding box center [389, 194] width 33 height 33
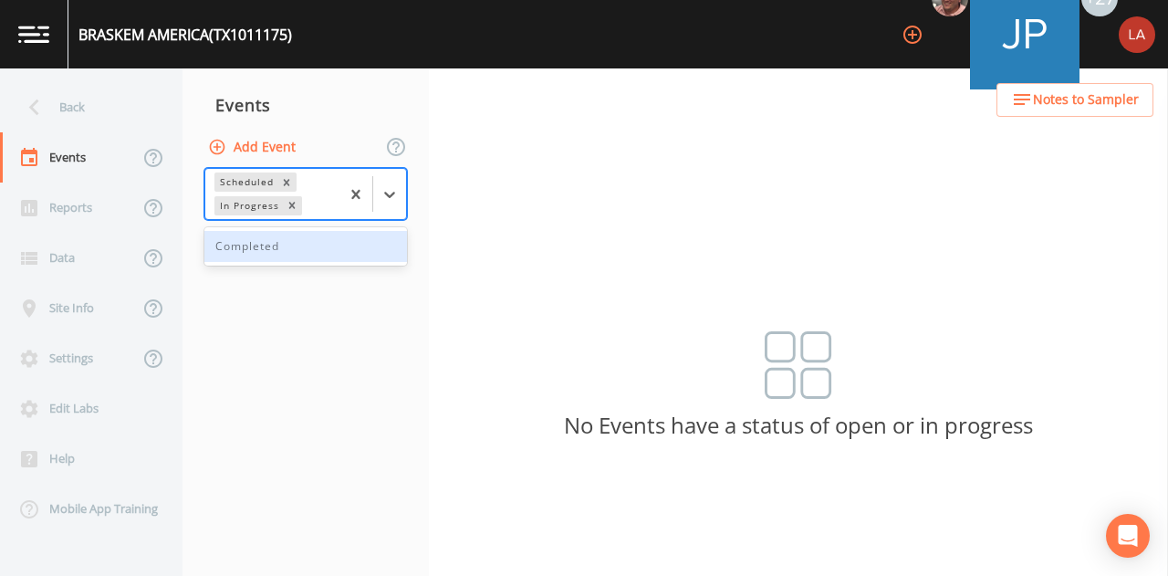
click at [312, 245] on div "Completed" at bounding box center [305, 246] width 203 height 31
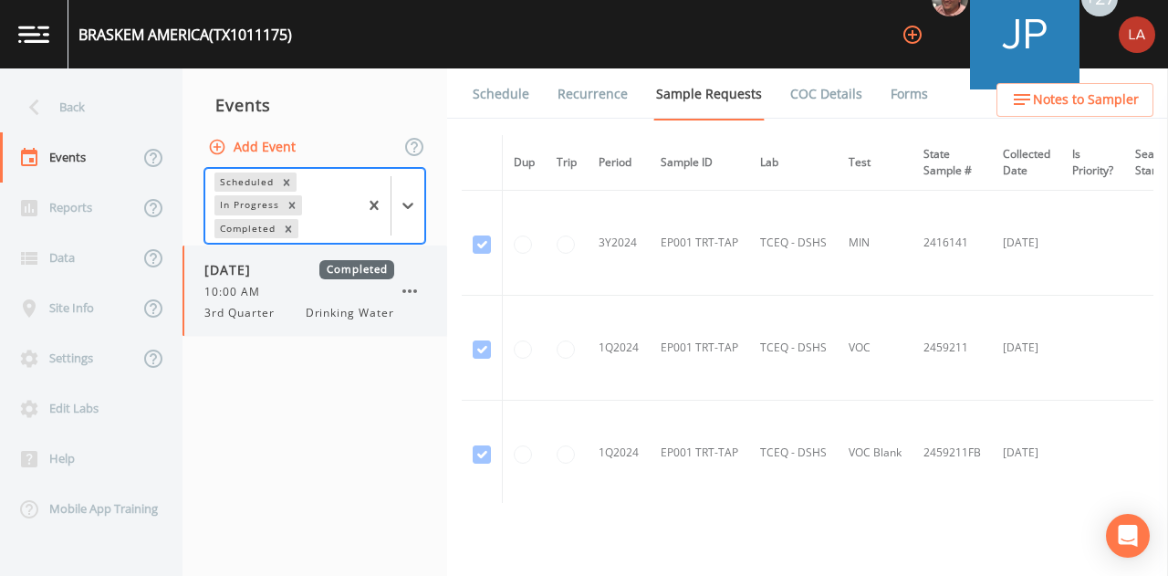
click at [264, 294] on span "10:00 AM" at bounding box center [237, 292] width 67 height 16
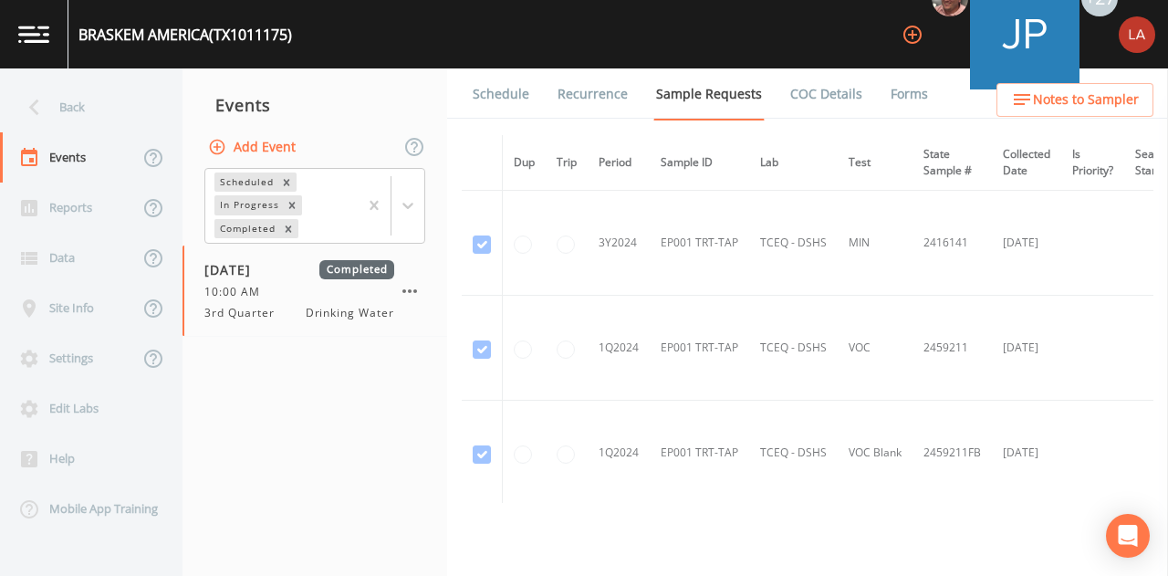
click at [900, 81] on link "Forms" at bounding box center [909, 93] width 43 height 51
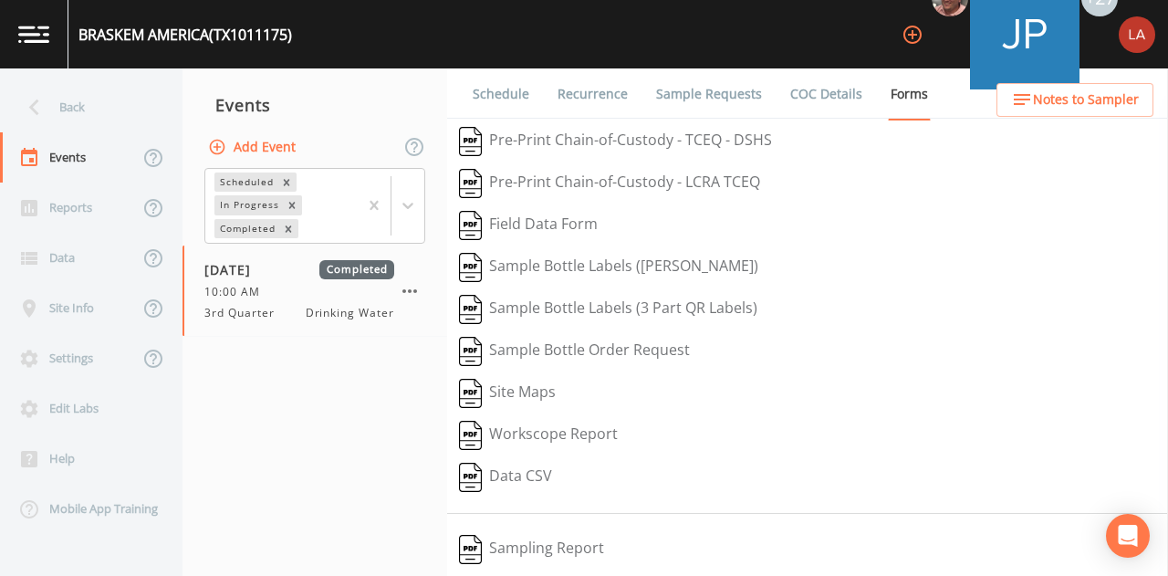
click at [1088, 89] on span "Notes to Sampler" at bounding box center [1086, 100] width 106 height 23
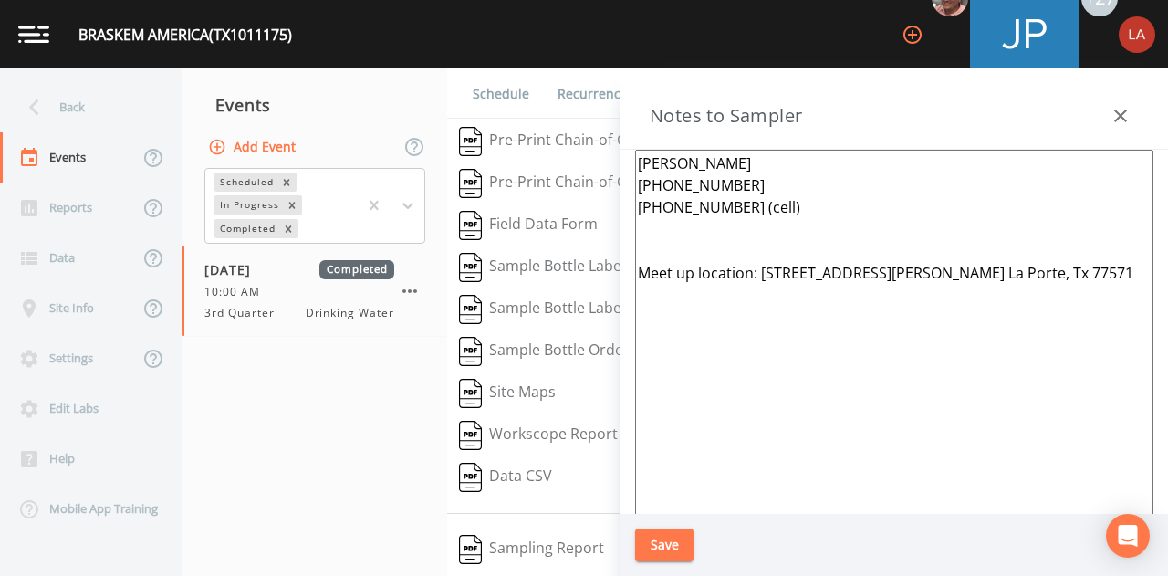
click at [1132, 116] on button "button" at bounding box center [1120, 116] width 36 height 36
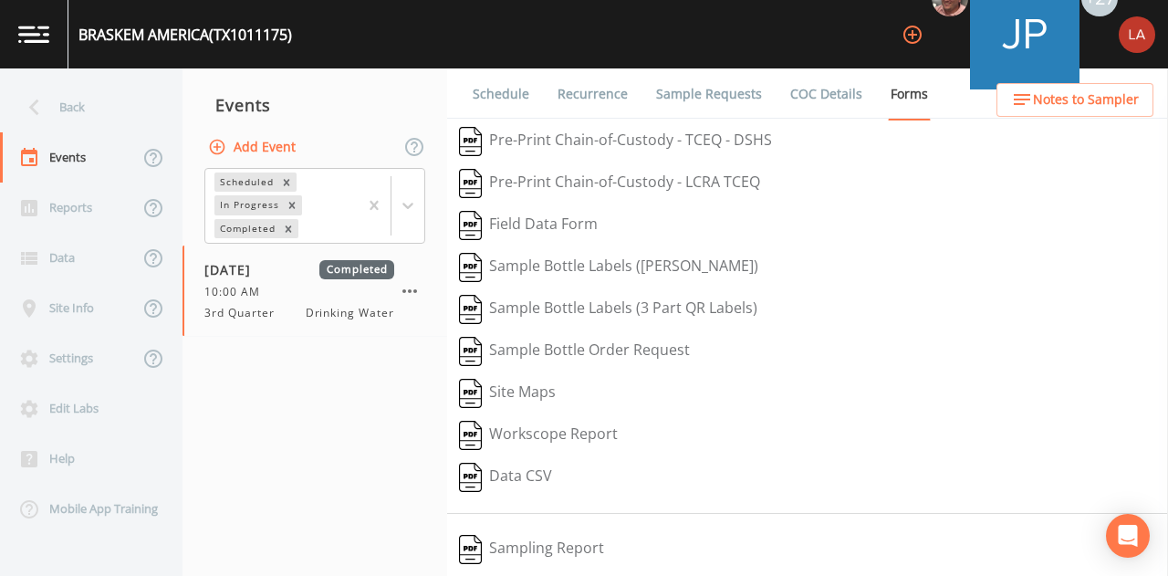
click at [536, 92] on li "Recurrence" at bounding box center [581, 93] width 99 height 51
click at [516, 92] on link "Schedule" at bounding box center [501, 93] width 62 height 51
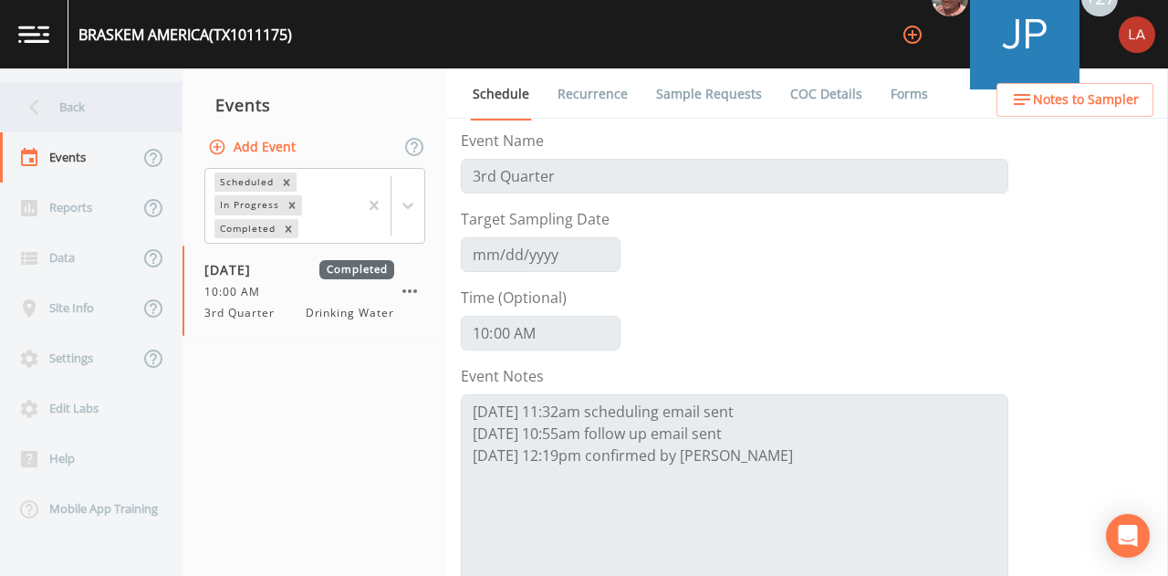
click at [100, 102] on div "Back" at bounding box center [82, 107] width 164 height 50
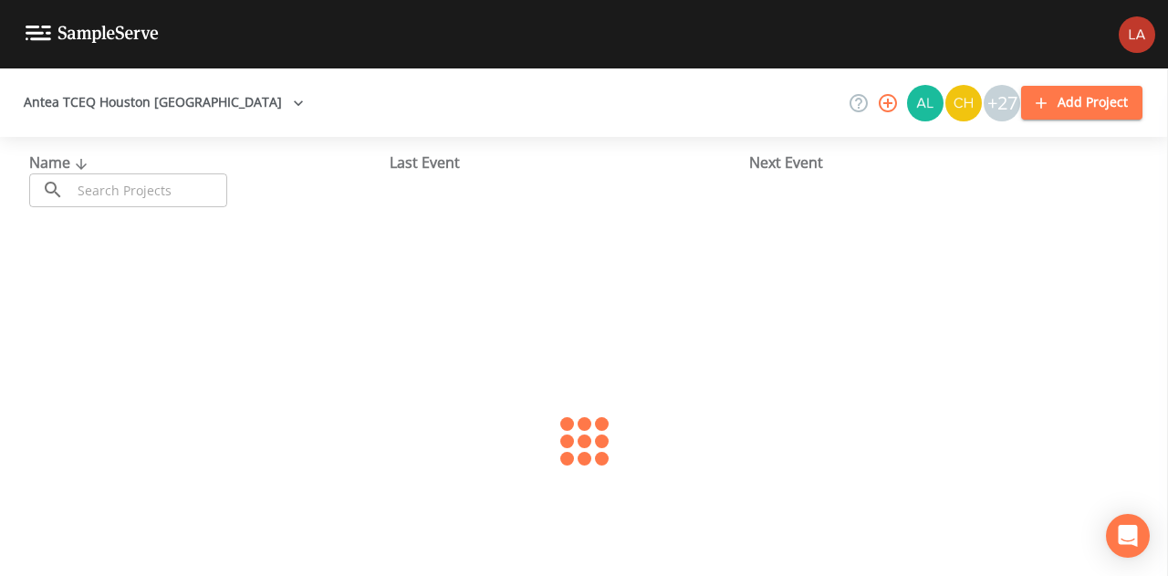
click at [144, 183] on input "text" at bounding box center [149, 190] width 156 height 34
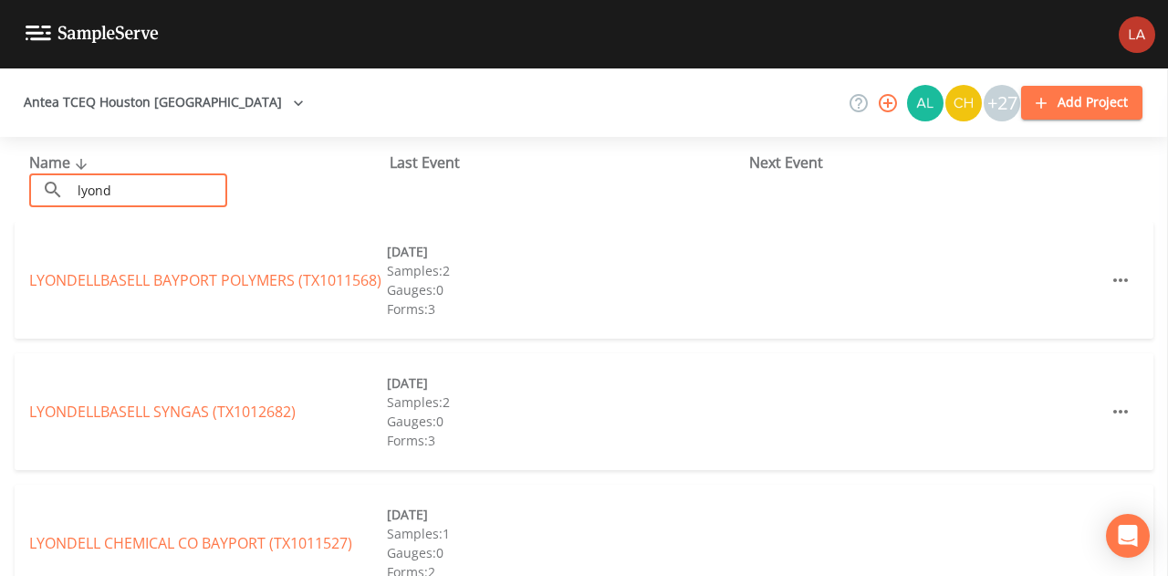
type input "lyond"
click at [99, 413] on link "LYONDELLBASELL SYNGAS (TX1012682)" at bounding box center [162, 411] width 266 height 20
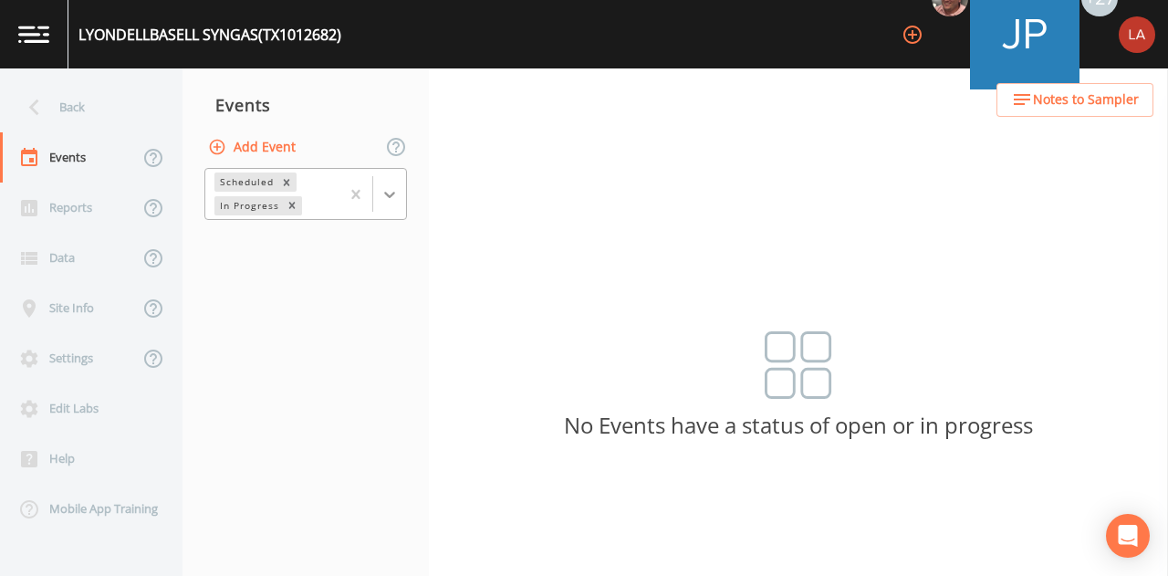
click at [389, 191] on icon at bounding box center [389, 194] width 18 height 18
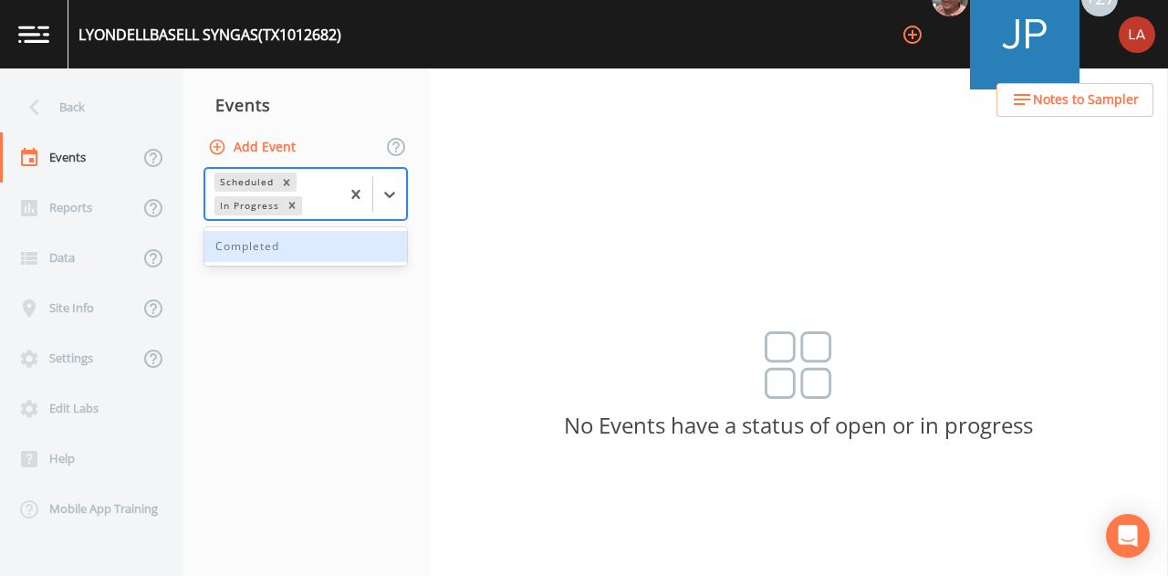
click at [286, 255] on div "Completed" at bounding box center [305, 246] width 203 height 31
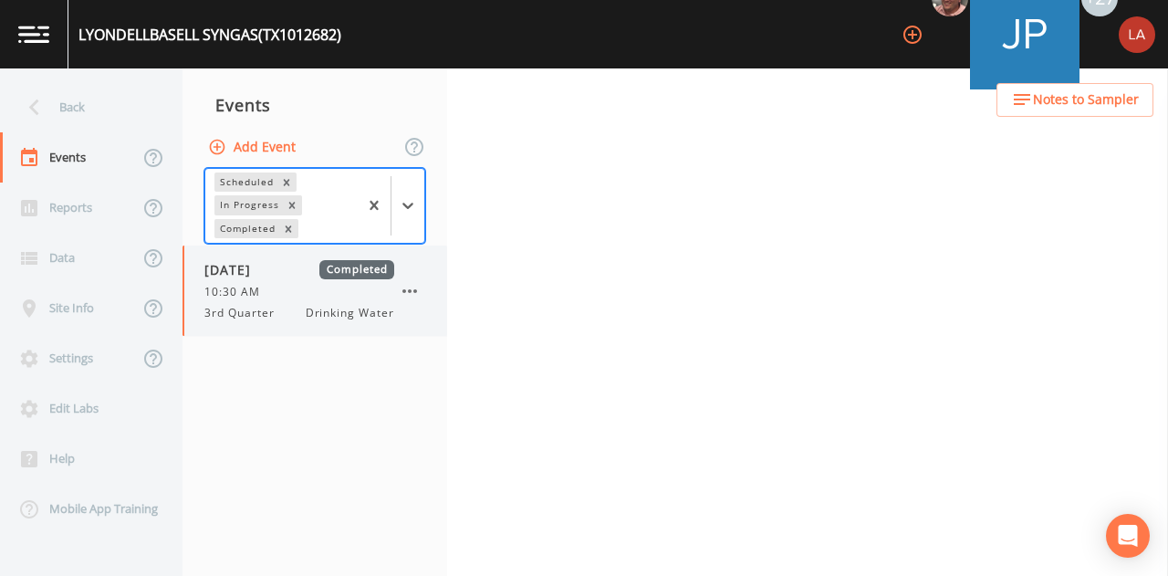
click at [253, 327] on div "[DATE] Completed 10:30 AM 3rd Quarter Drinking Water" at bounding box center [314, 290] width 265 height 90
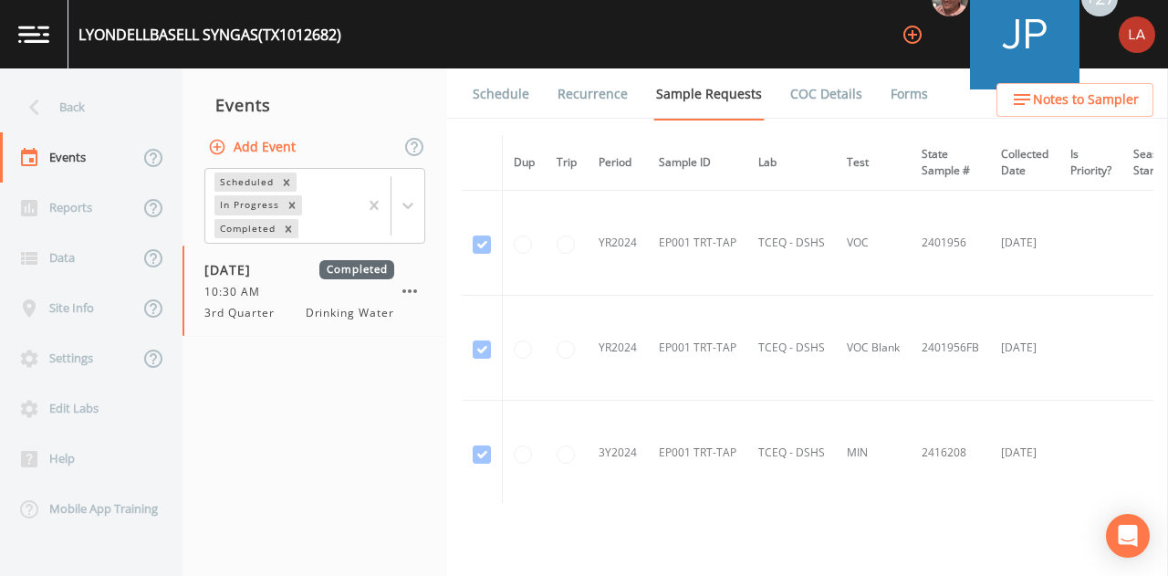
click at [1061, 101] on span "Notes to Sampler" at bounding box center [1086, 100] width 106 height 23
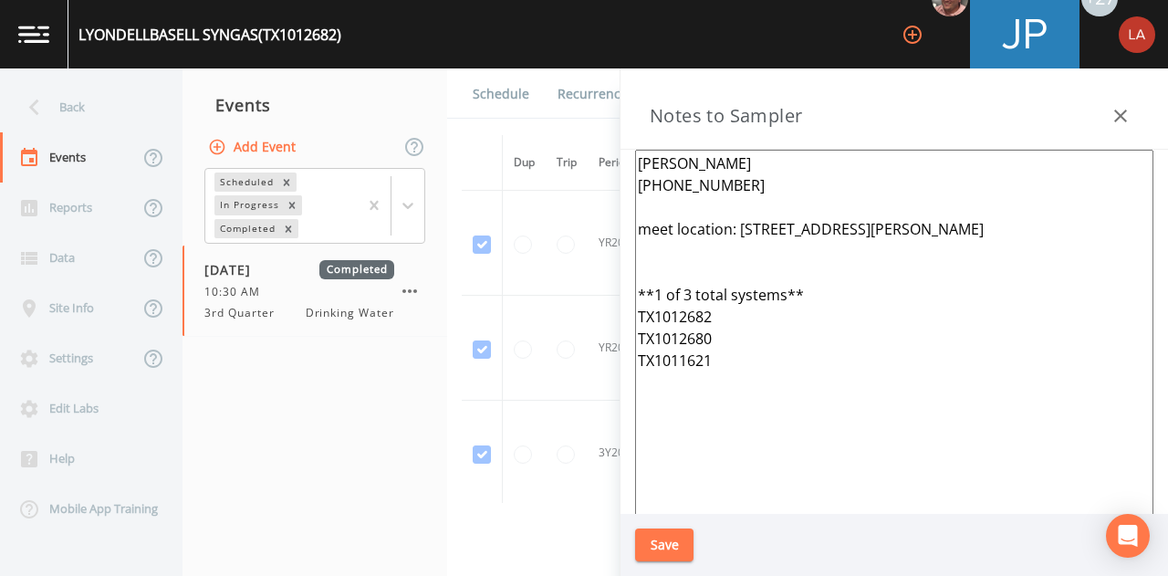
click at [80, 113] on div "Back" at bounding box center [82, 107] width 164 height 50
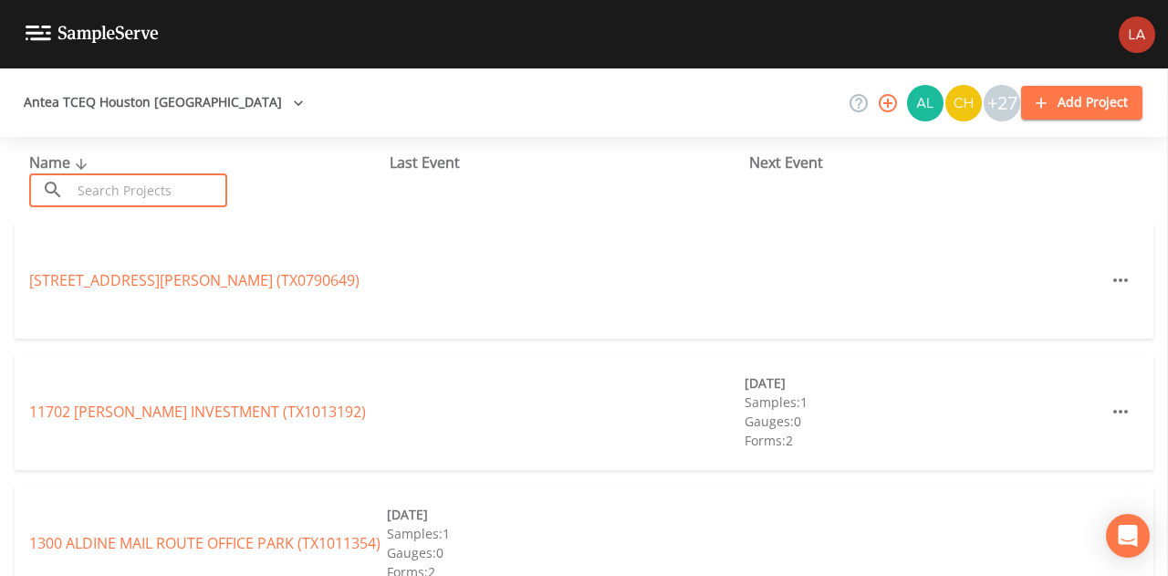
click at [182, 183] on input "text" at bounding box center [149, 190] width 156 height 34
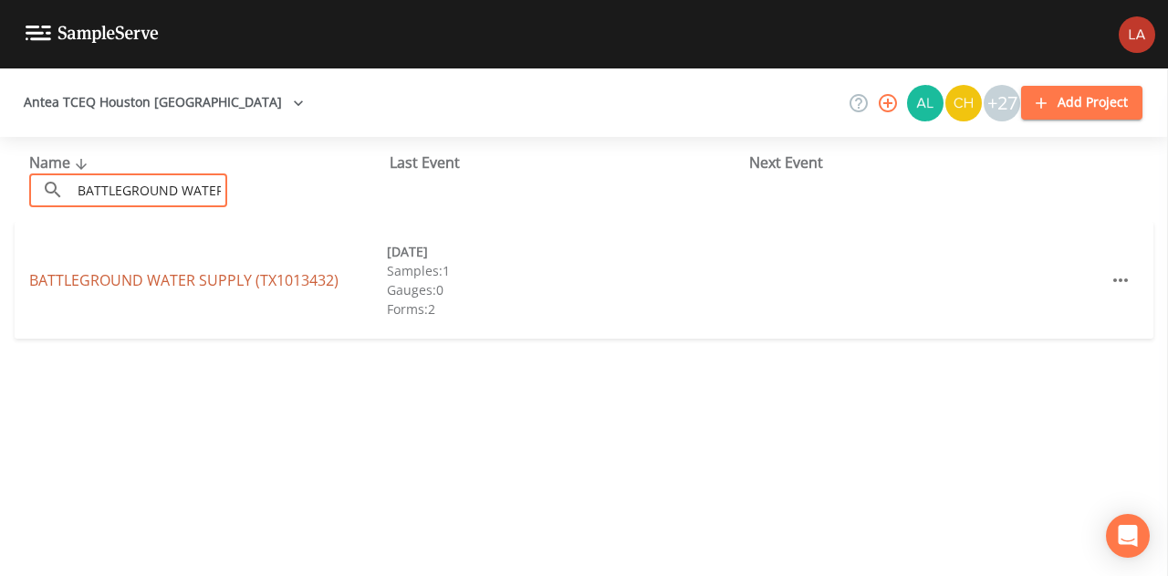
type input "BATTLEGROUND WATER"
click at [126, 271] on link "BATTLEGROUND WATER SUPPLY (TX1013432)" at bounding box center [183, 280] width 309 height 20
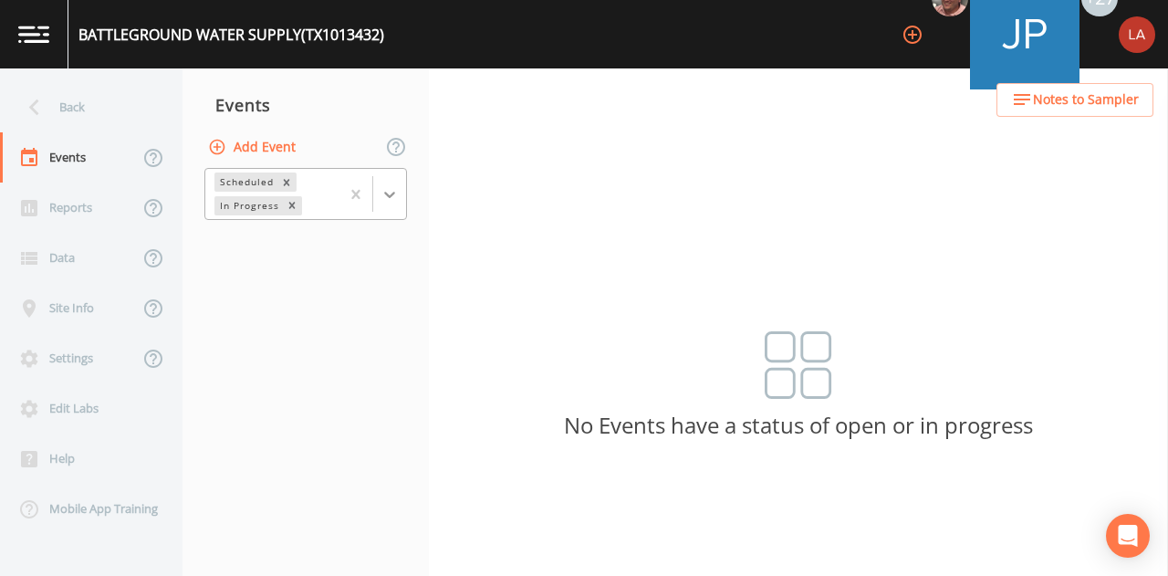
click at [380, 189] on div at bounding box center [389, 194] width 33 height 33
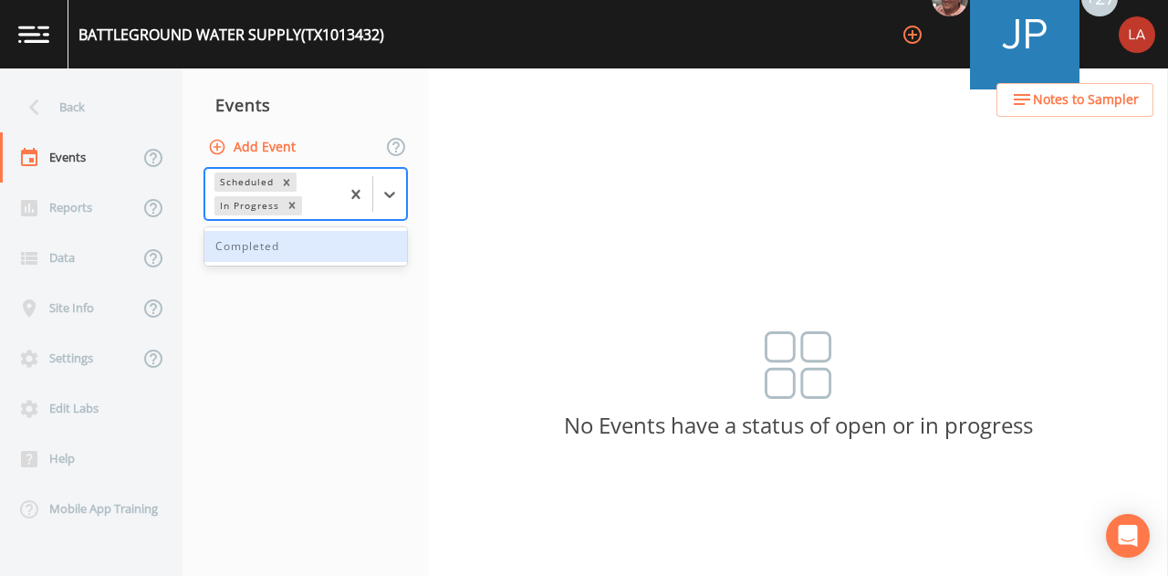
click at [295, 241] on div "Completed" at bounding box center [305, 246] width 203 height 31
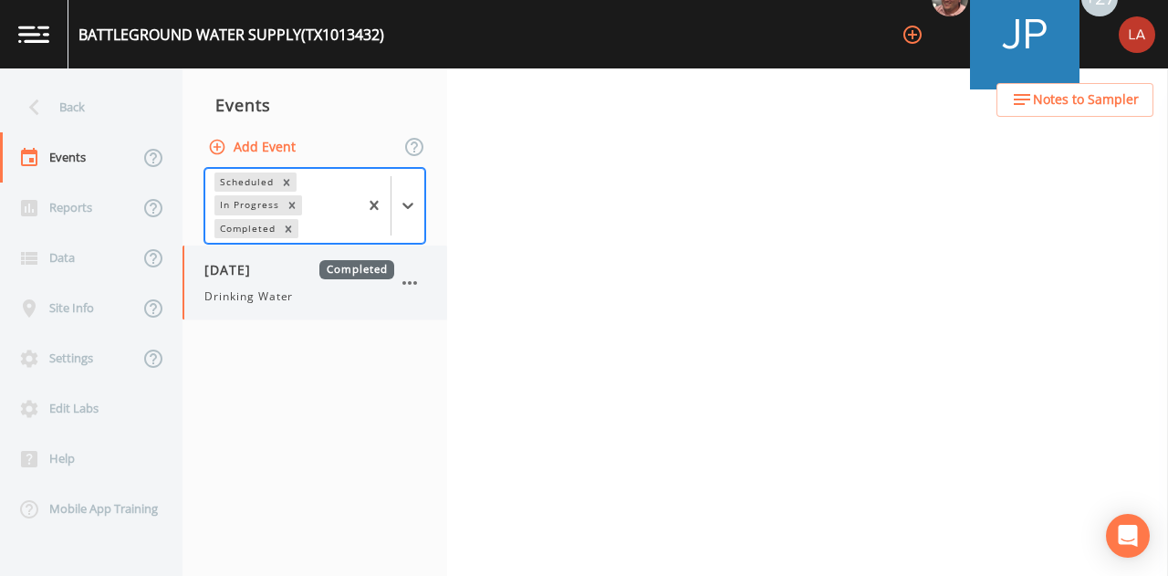
click at [263, 303] on span "Drinking Water" at bounding box center [248, 296] width 89 height 16
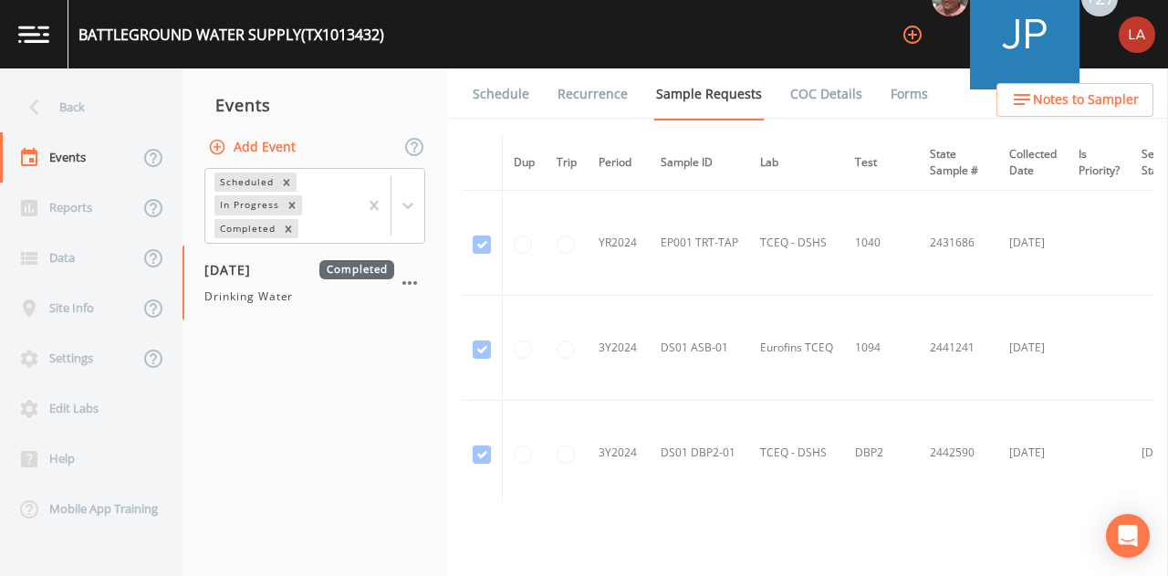
click at [532, 96] on li "Recurrence" at bounding box center [581, 93] width 99 height 51
click at [516, 97] on link "Schedule" at bounding box center [501, 93] width 62 height 51
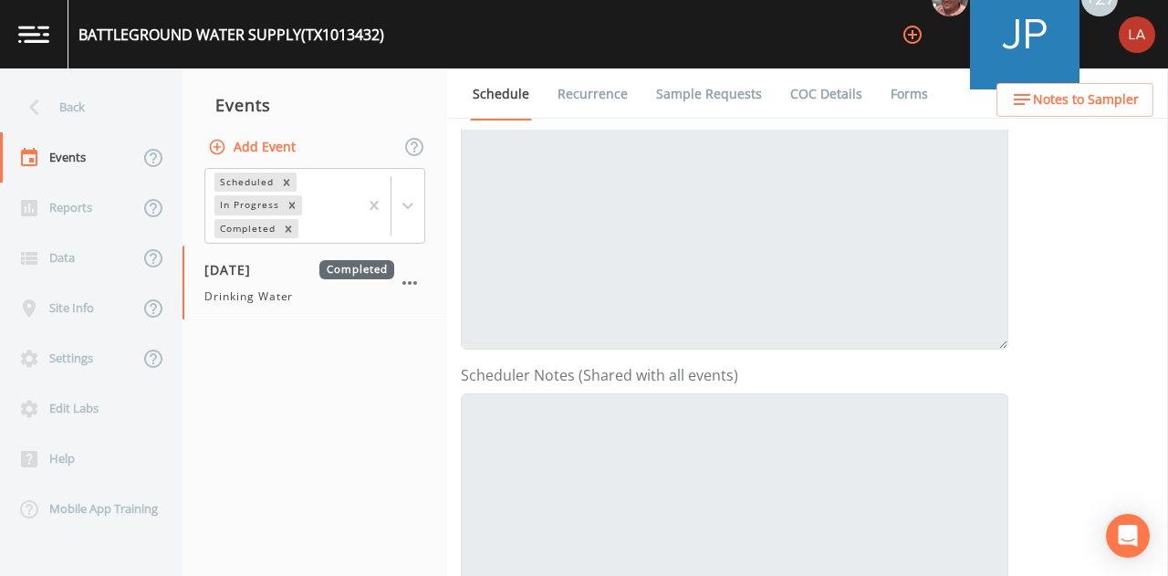
scroll to position [708, 0]
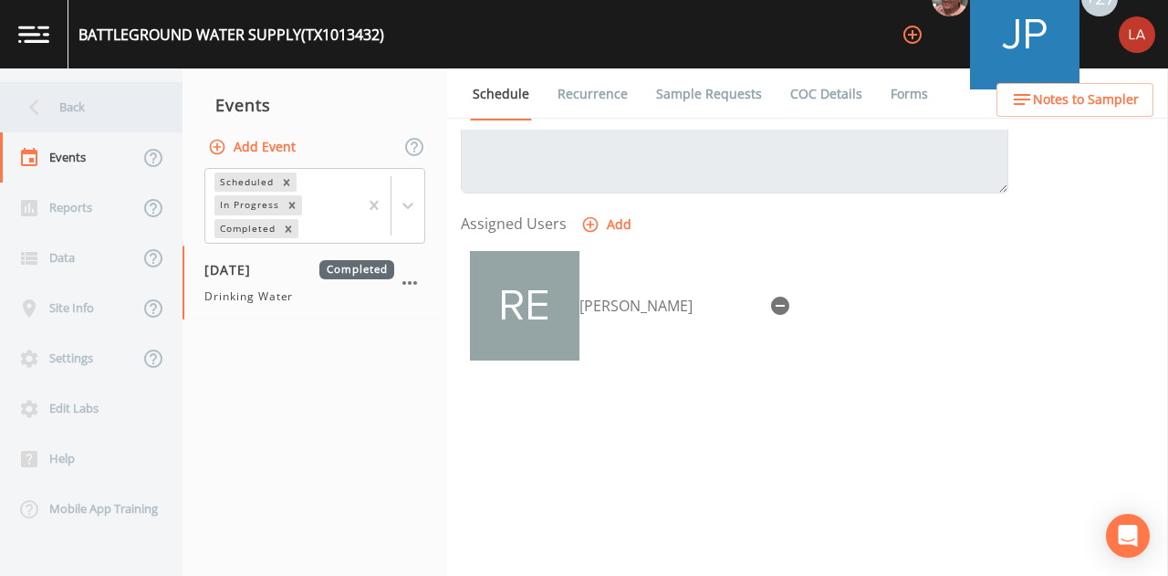
click at [45, 109] on icon at bounding box center [34, 107] width 32 height 32
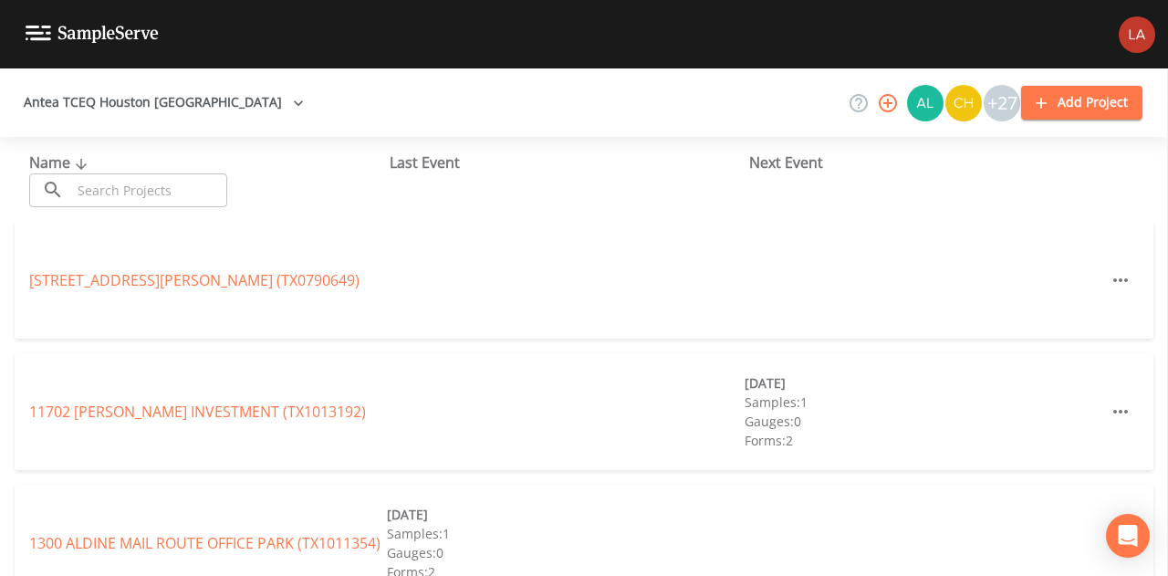
click at [192, 200] on input "text" at bounding box center [149, 190] width 156 height 34
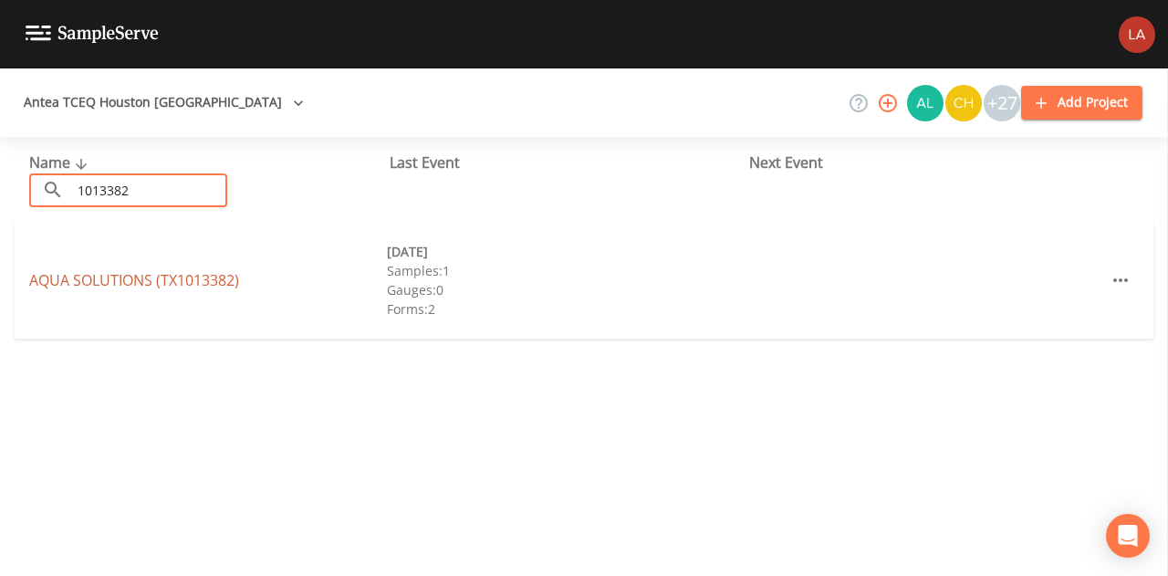
type input "1013382"
click at [111, 276] on link "AQUA SOLUTIONS (TX1013382)" at bounding box center [134, 280] width 210 height 20
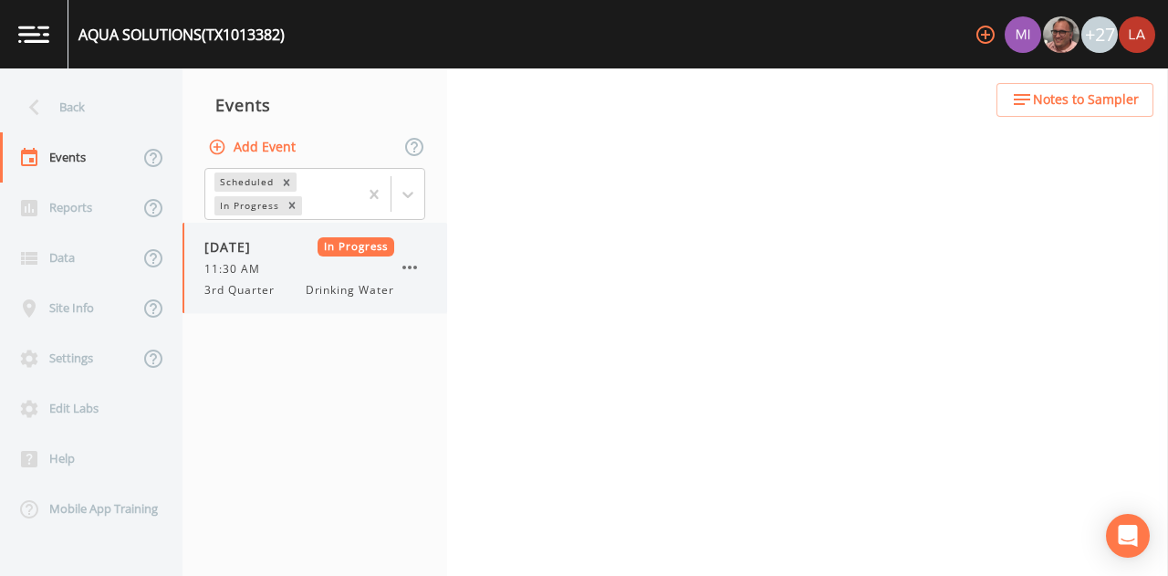
click at [255, 287] on span "3rd Quarter" at bounding box center [244, 290] width 81 height 16
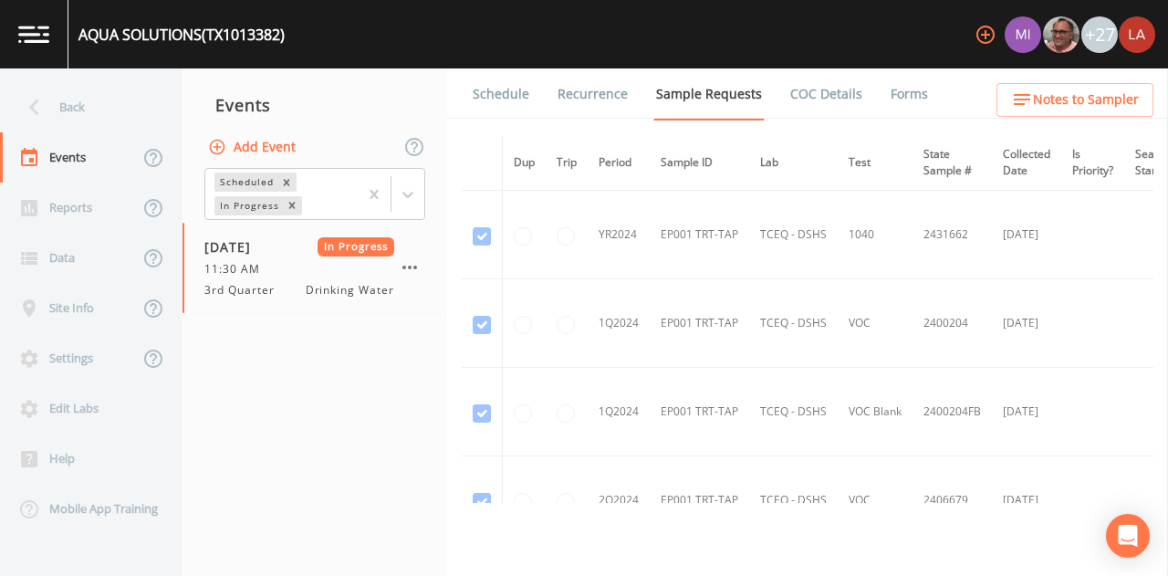
click at [493, 94] on link "Schedule" at bounding box center [501, 93] width 62 height 51
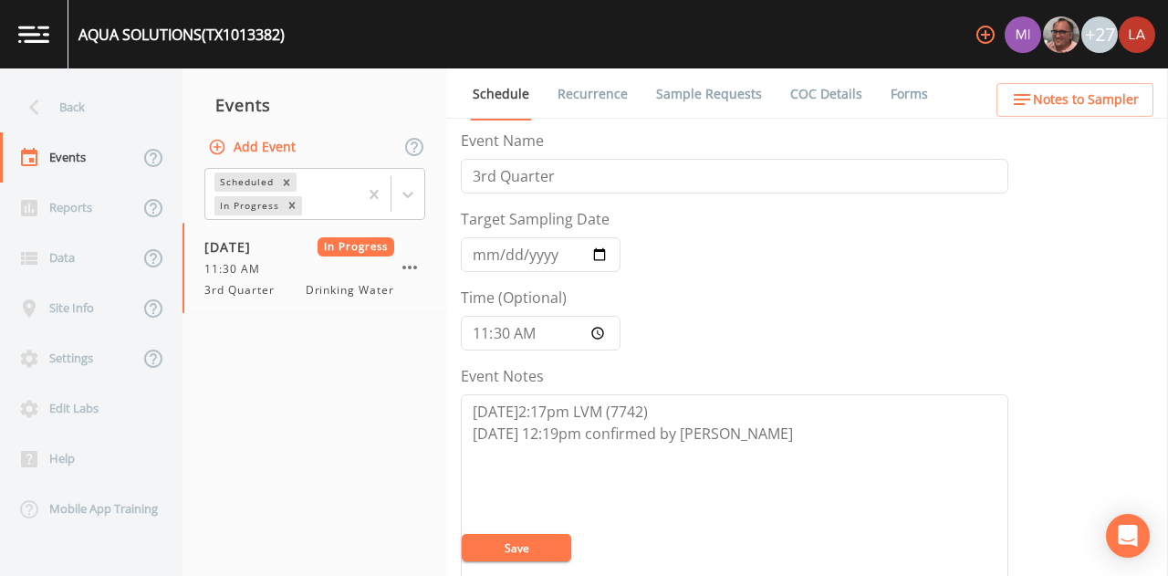
click at [1086, 105] on span "Notes to Sampler" at bounding box center [1086, 100] width 106 height 23
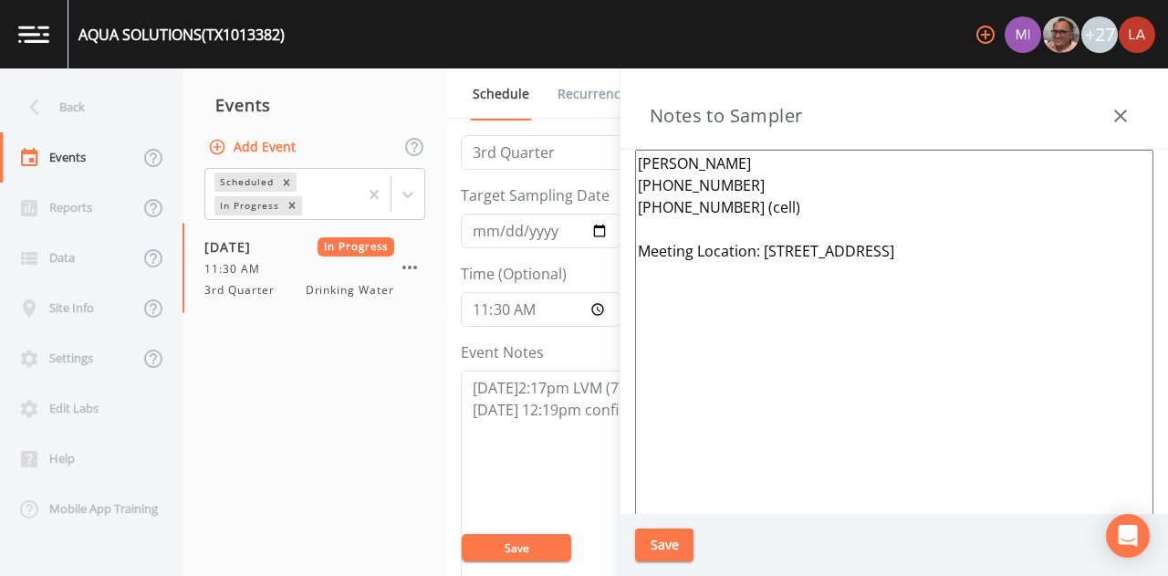
scroll to position [91, 0]
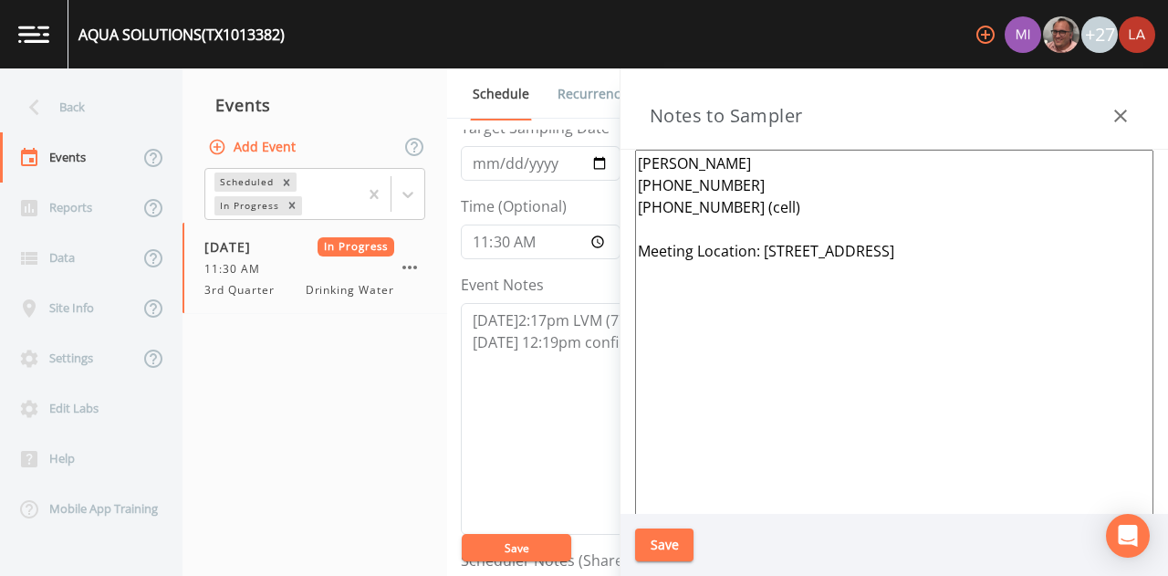
click at [1130, 114] on icon "button" at bounding box center [1120, 116] width 22 height 22
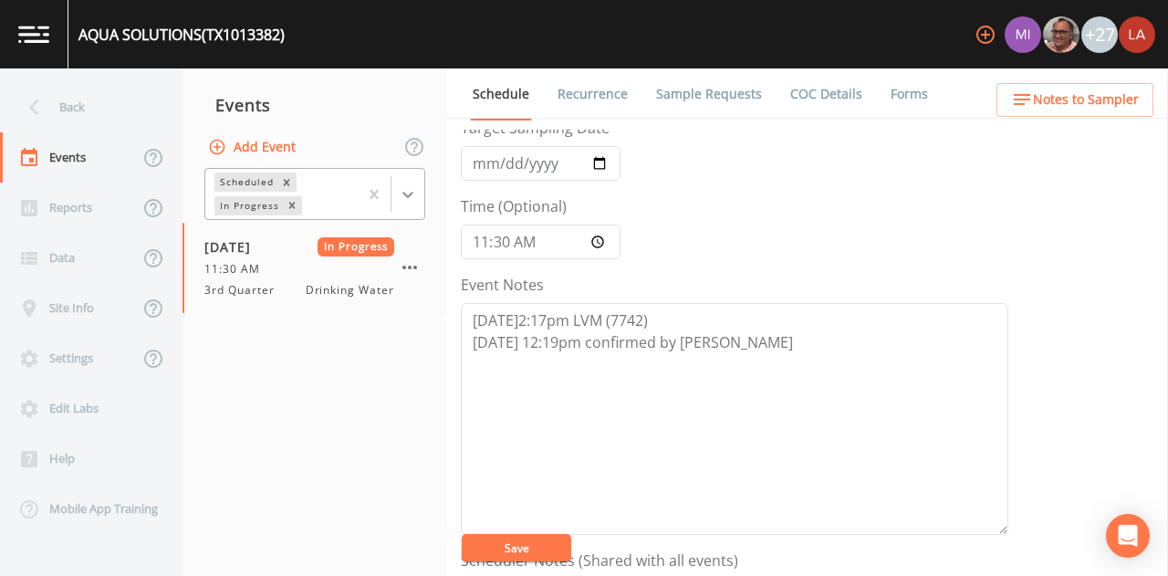
click at [407, 198] on icon at bounding box center [408, 194] width 18 height 18
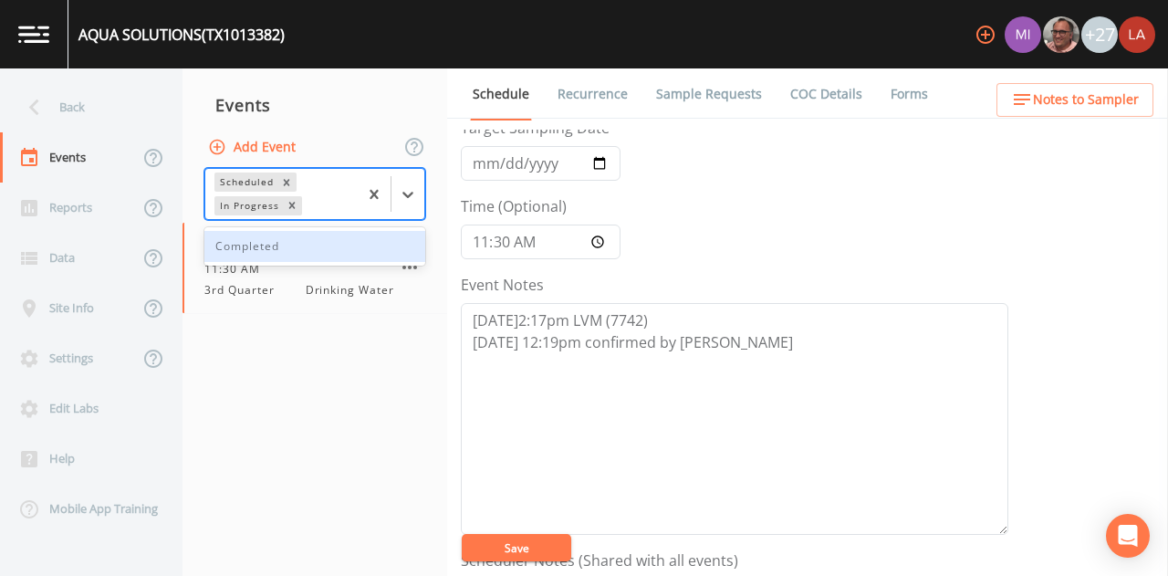
click at [306, 239] on div "Completed" at bounding box center [314, 246] width 221 height 31
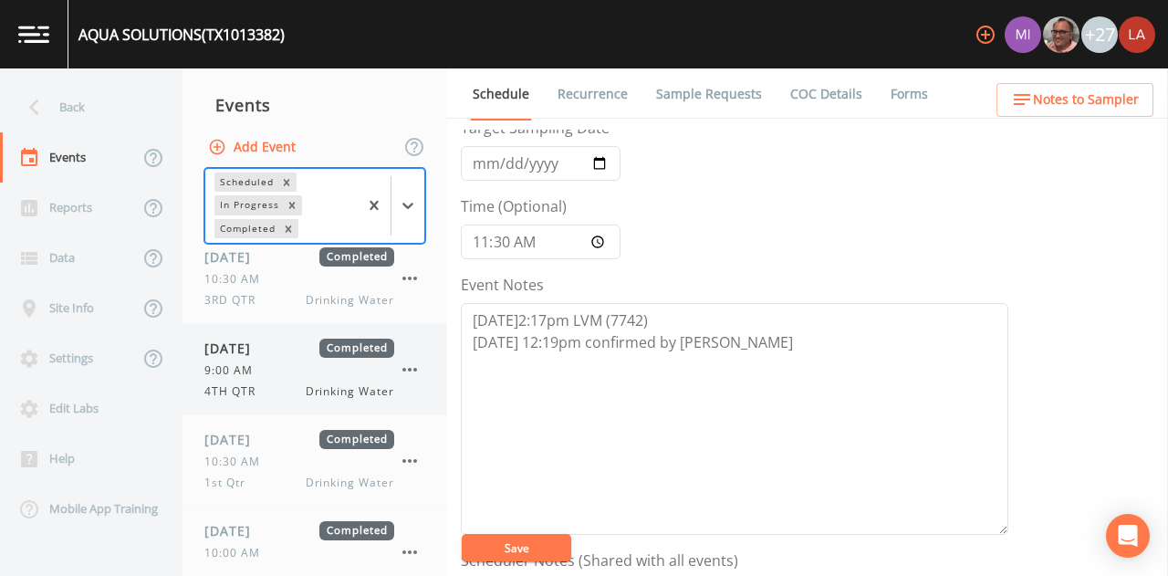
click at [282, 391] on div "4TH QTR Drinking Water" at bounding box center [299, 391] width 190 height 16
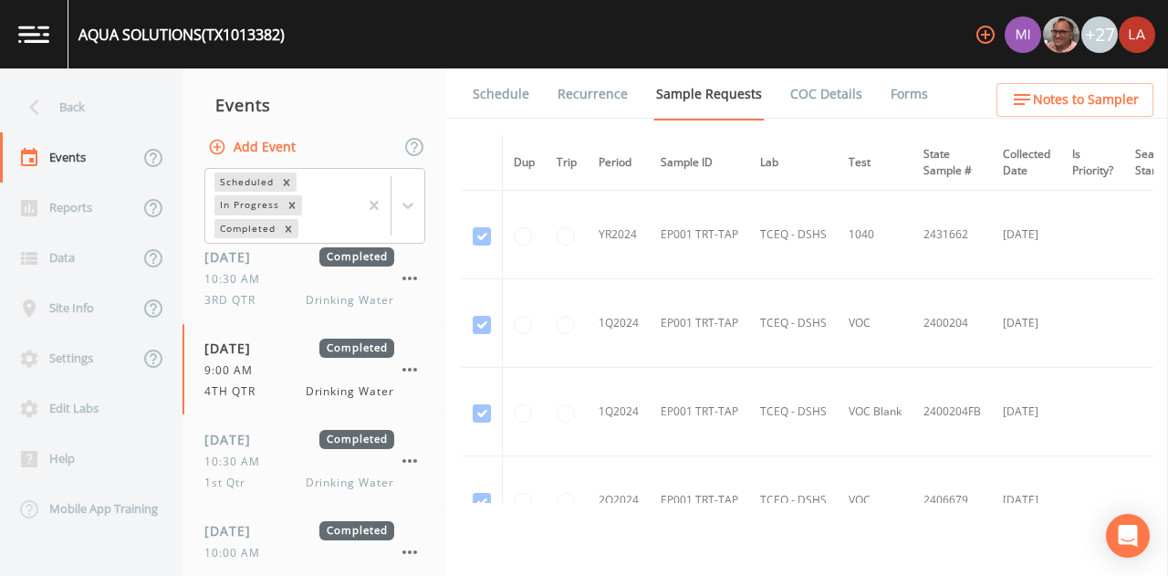
click at [513, 106] on link "Schedule" at bounding box center [501, 93] width 62 height 51
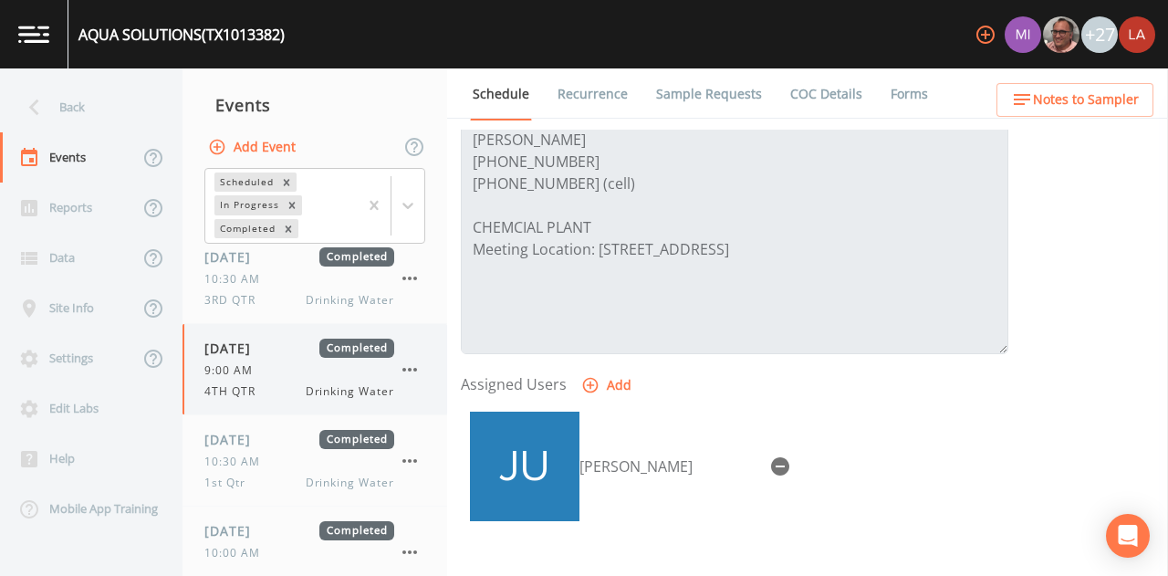
scroll to position [130, 0]
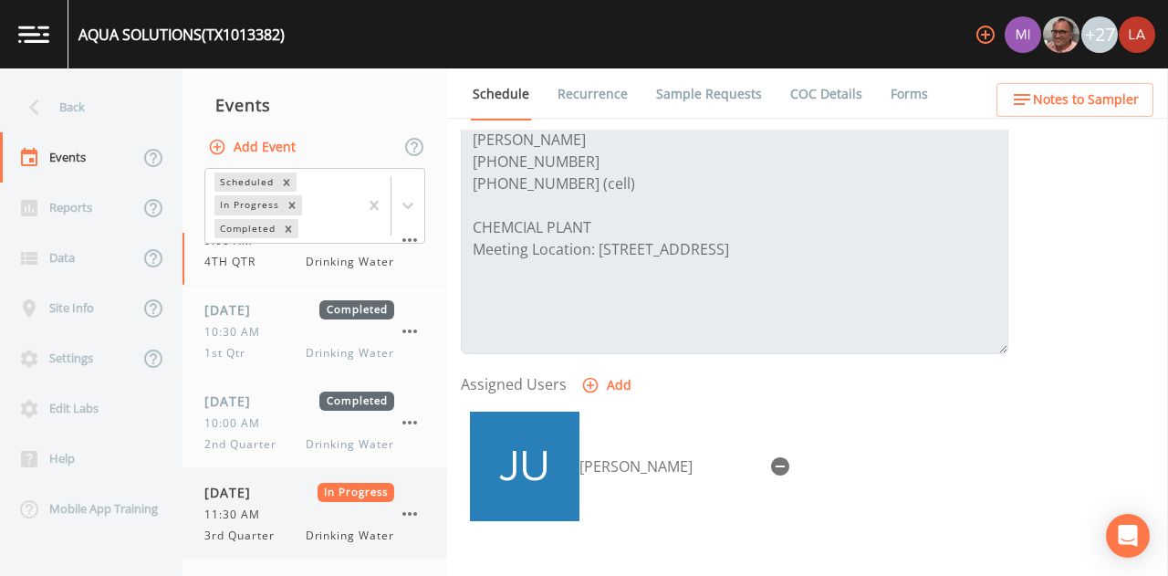
click at [250, 514] on span "11:30 AM" at bounding box center [237, 514] width 67 height 16
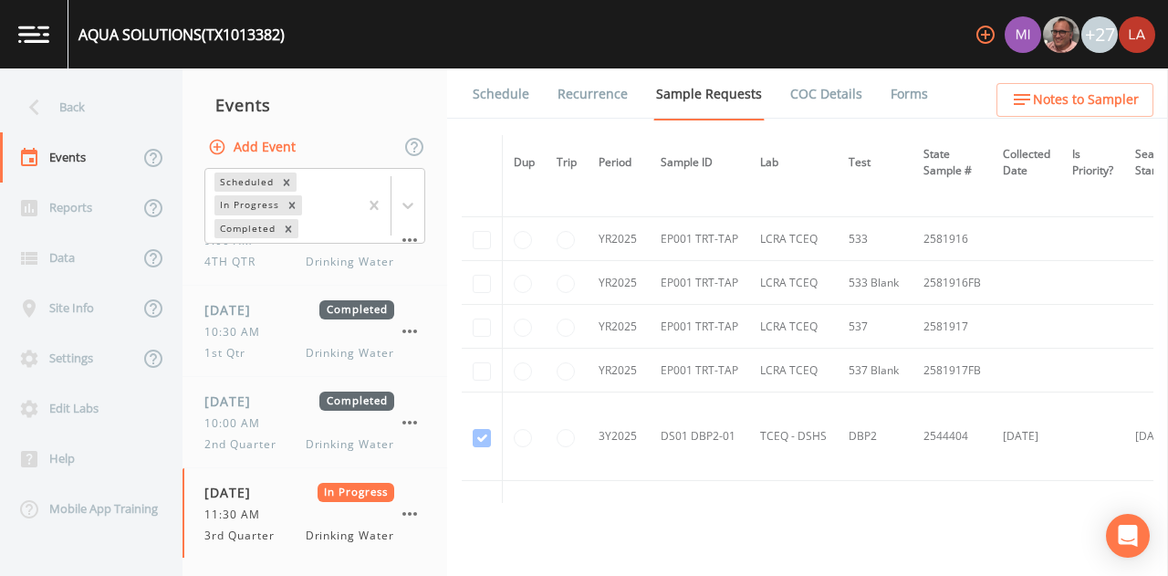
scroll to position [730, 0]
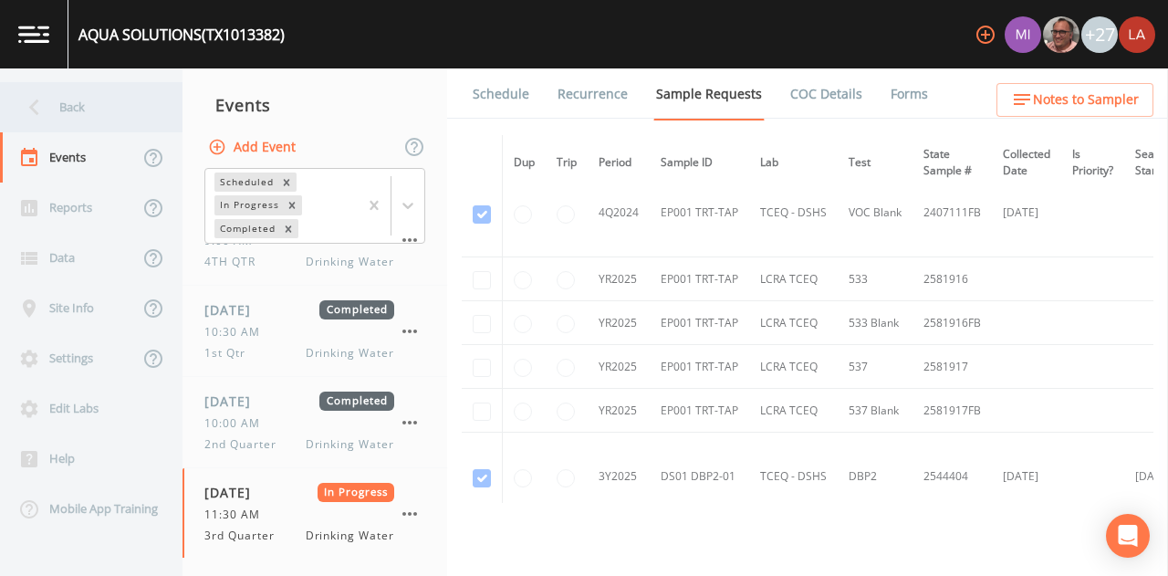
click at [73, 97] on div "Back" at bounding box center [82, 107] width 164 height 50
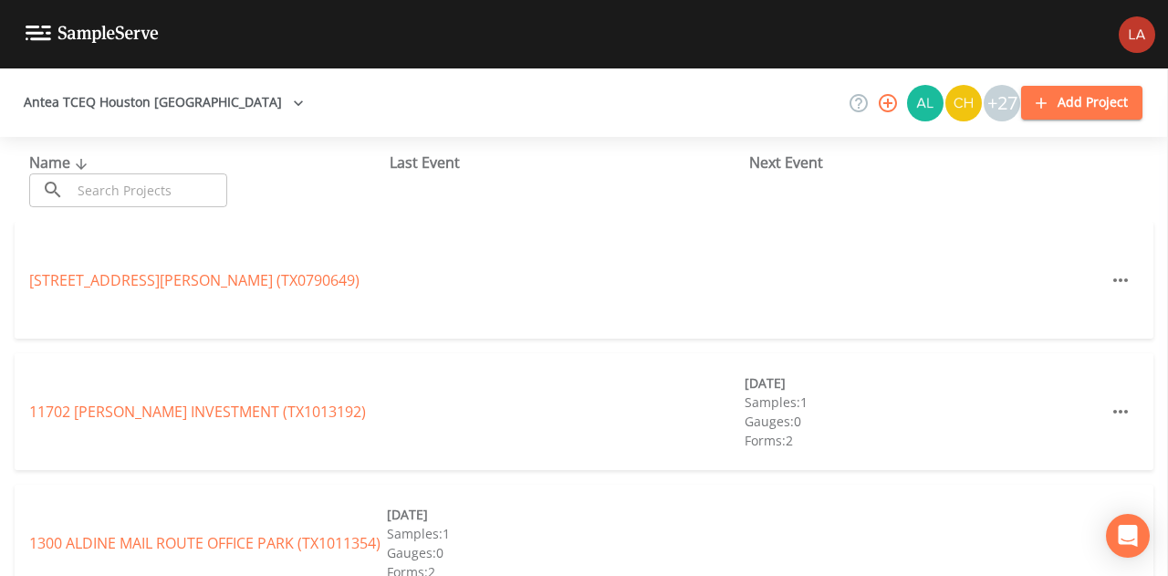
click at [208, 178] on input "text" at bounding box center [149, 190] width 156 height 34
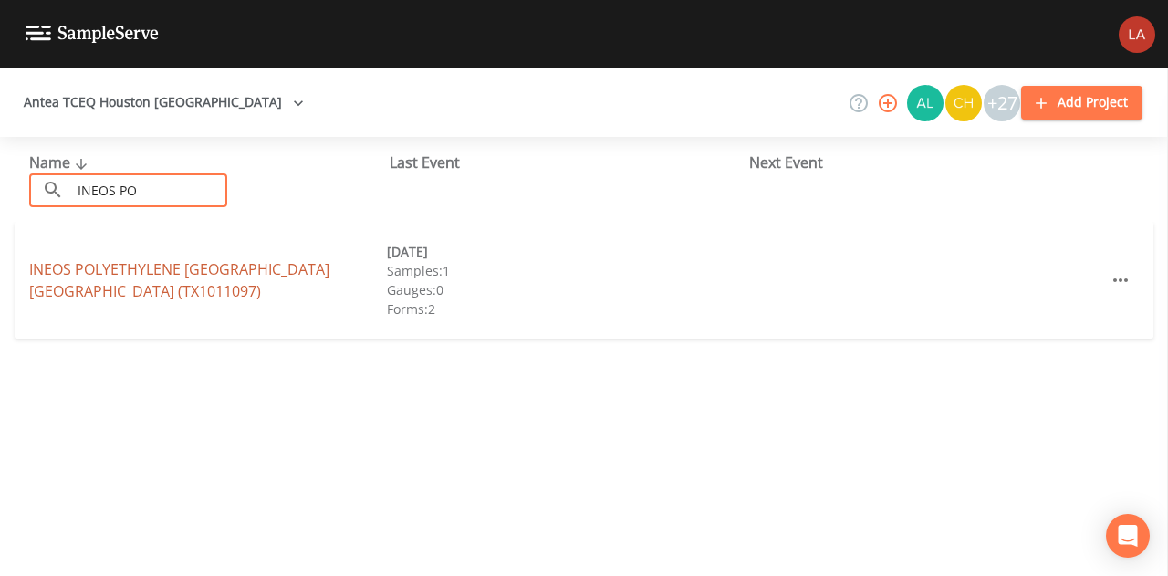
type input "INEOS PO"
click at [197, 266] on link "INEOS POLYETHYLENE [GEOGRAPHIC_DATA] (TX1011097)" at bounding box center [179, 280] width 300 height 42
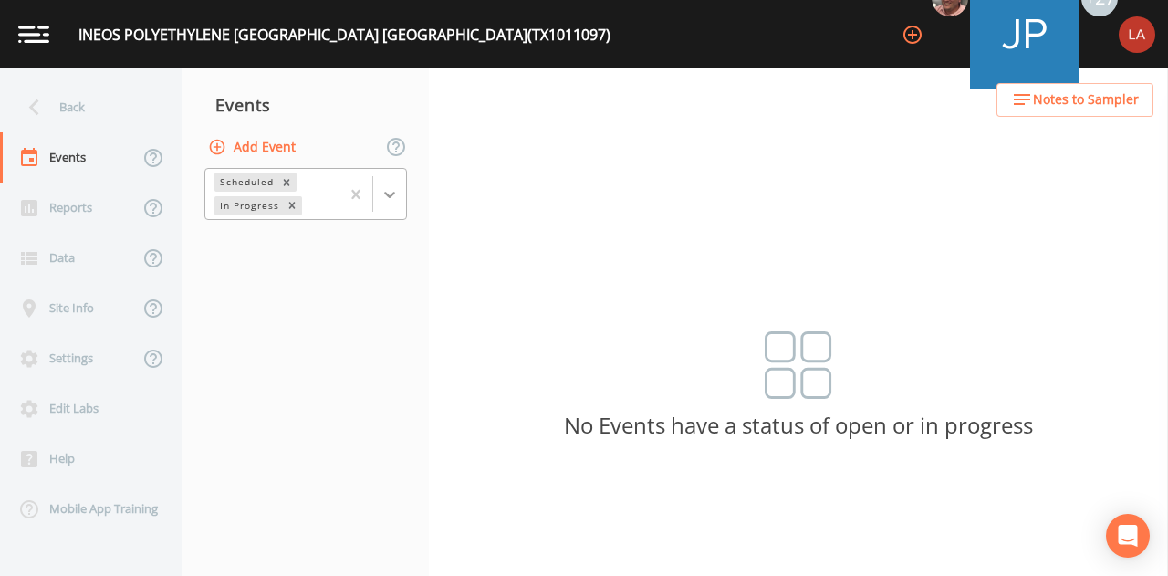
click at [401, 190] on div at bounding box center [389, 194] width 33 height 33
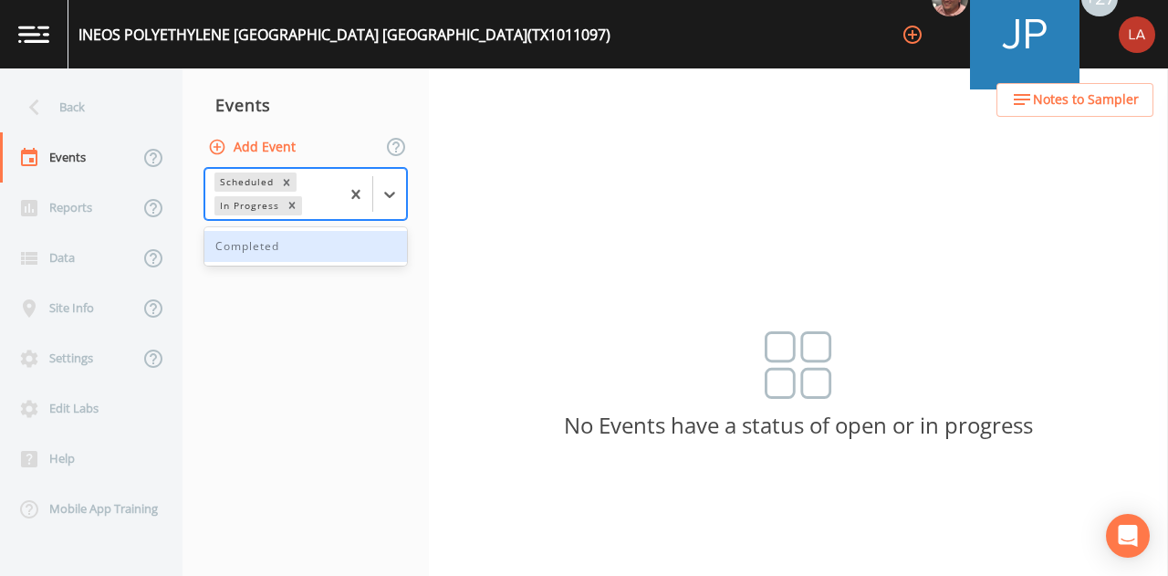
click at [319, 253] on div "Completed" at bounding box center [305, 246] width 203 height 31
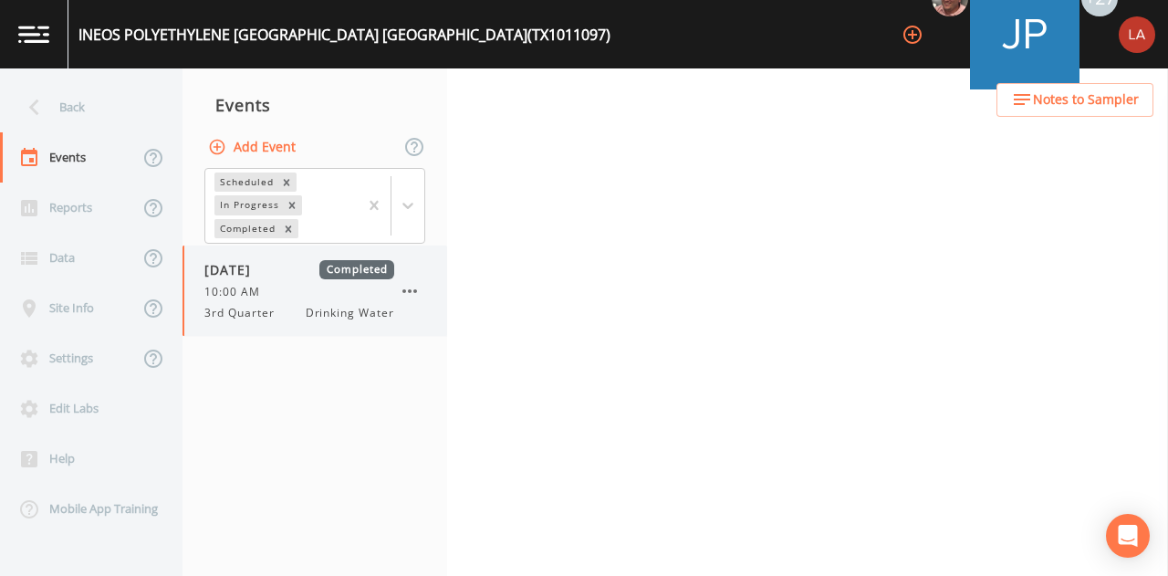
click at [303, 298] on div "10:00 AM" at bounding box center [299, 292] width 190 height 16
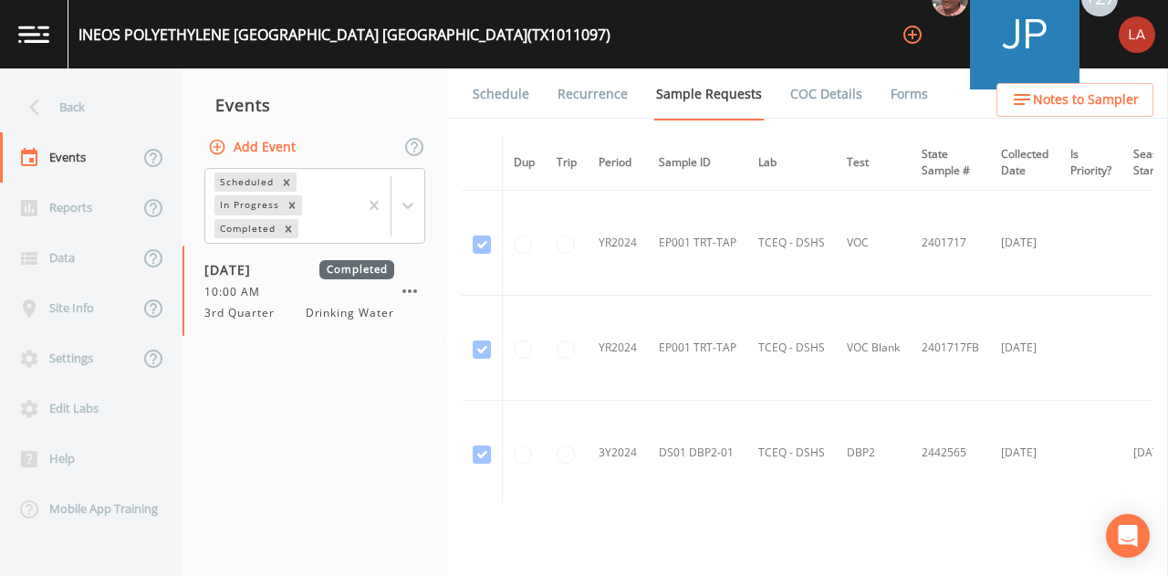
click at [517, 93] on link "Schedule" at bounding box center [501, 93] width 62 height 51
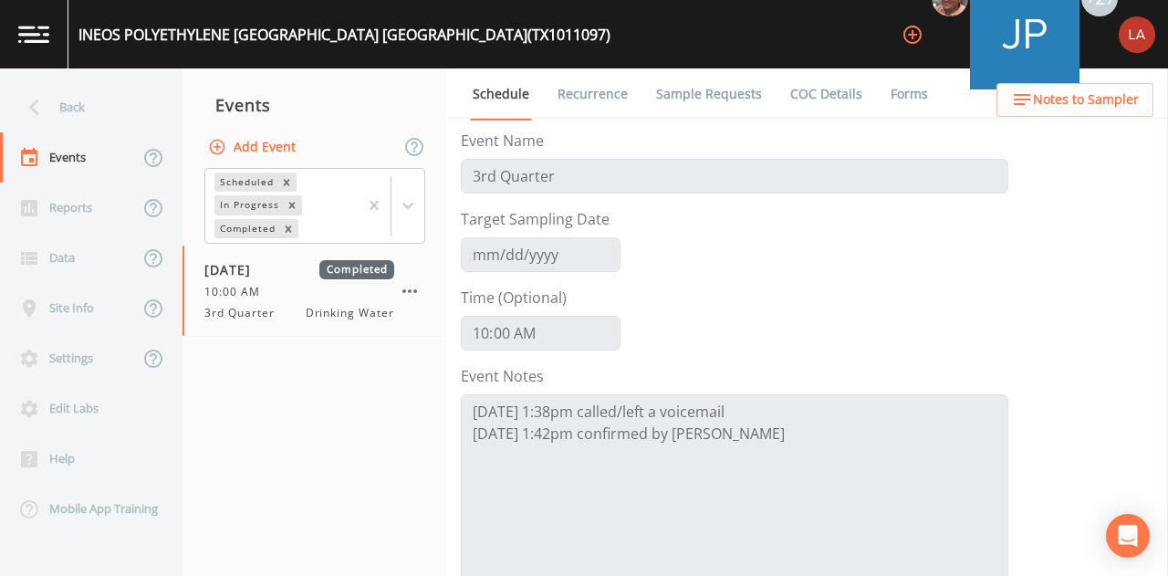
scroll to position [547, 0]
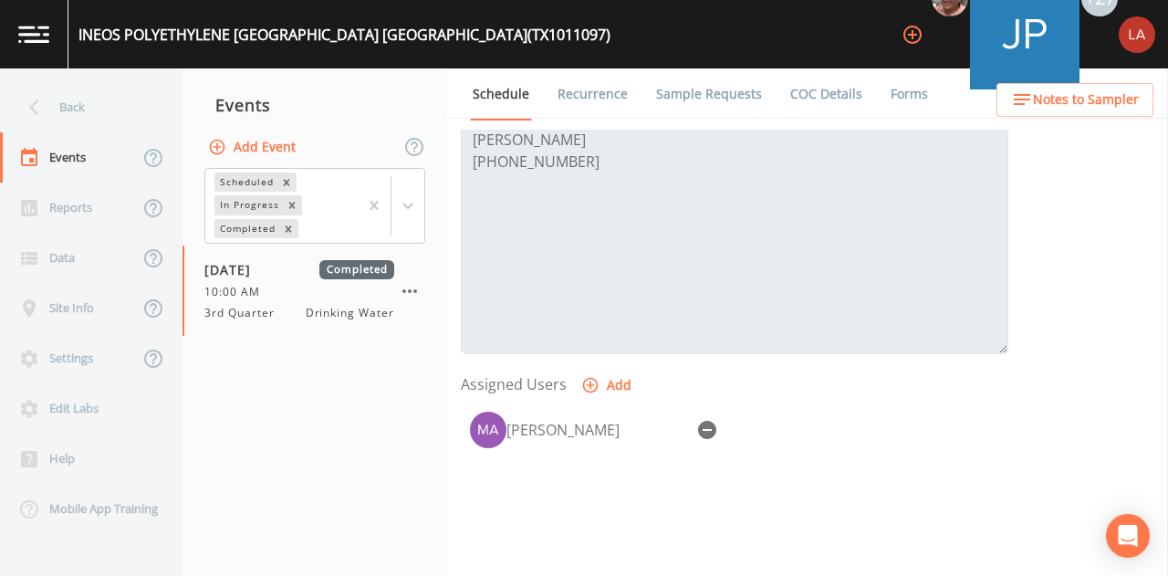
click at [1059, 94] on span "Notes to Sampler" at bounding box center [1086, 100] width 106 height 23
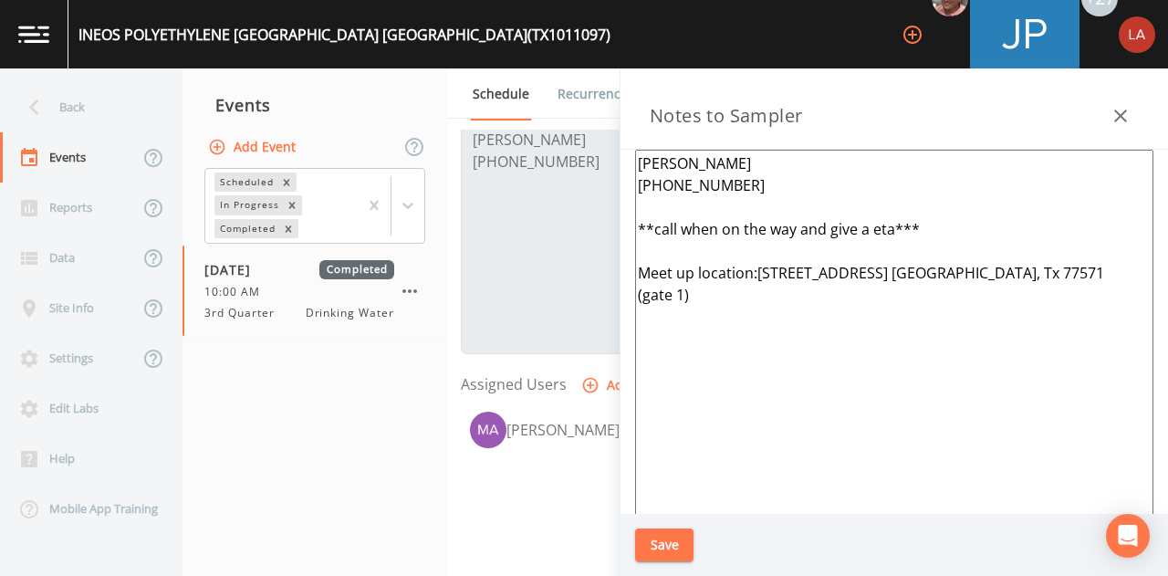
click at [1131, 127] on button "button" at bounding box center [1120, 116] width 36 height 36
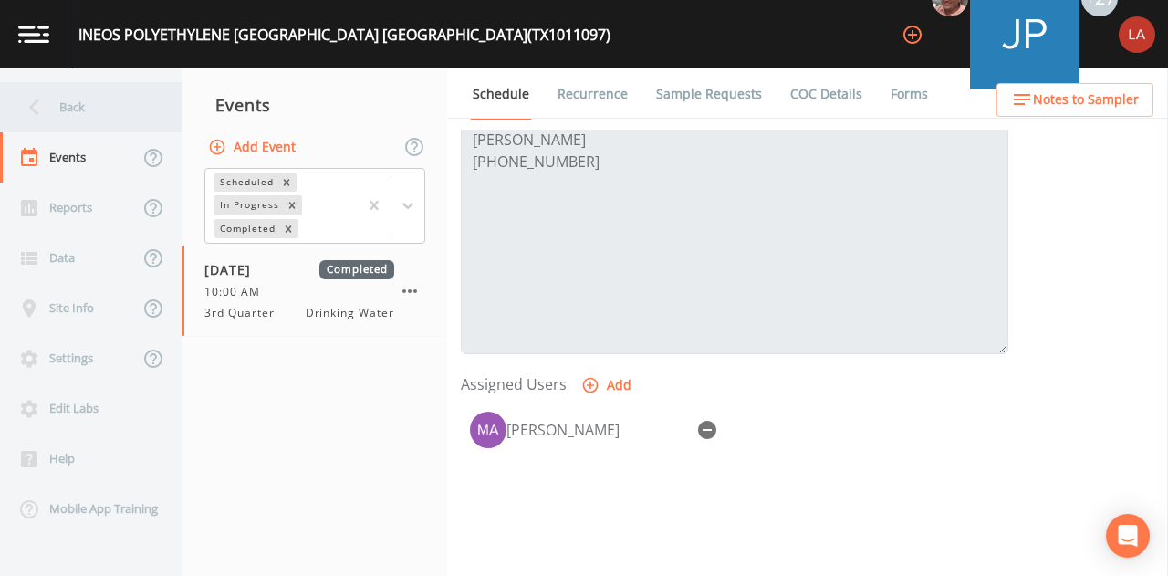
click at [68, 99] on div "Back" at bounding box center [82, 107] width 164 height 50
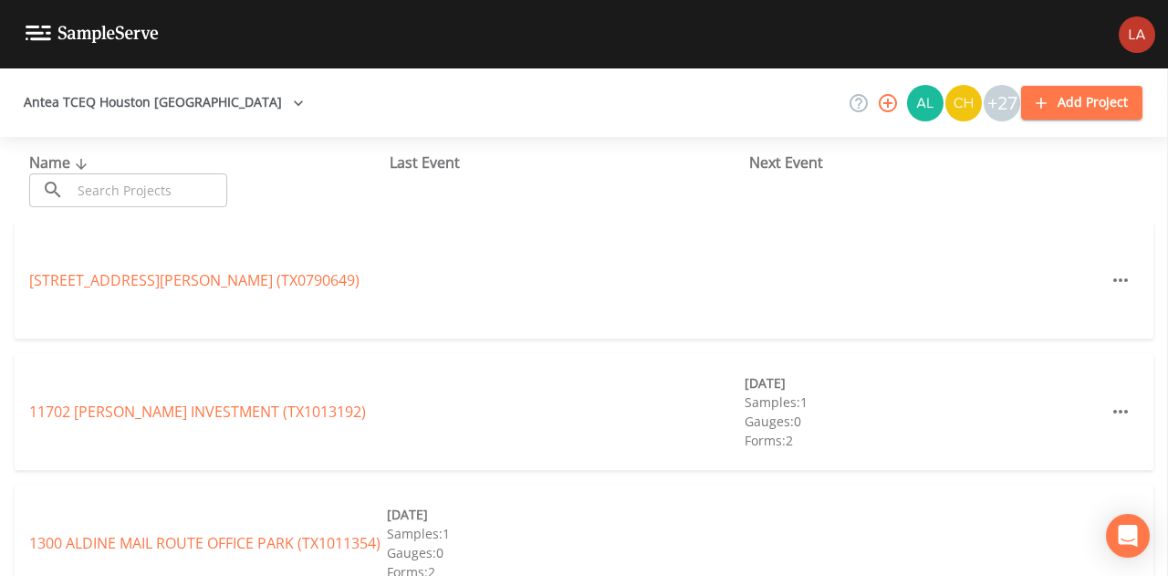
click at [178, 176] on input "text" at bounding box center [149, 190] width 156 height 34
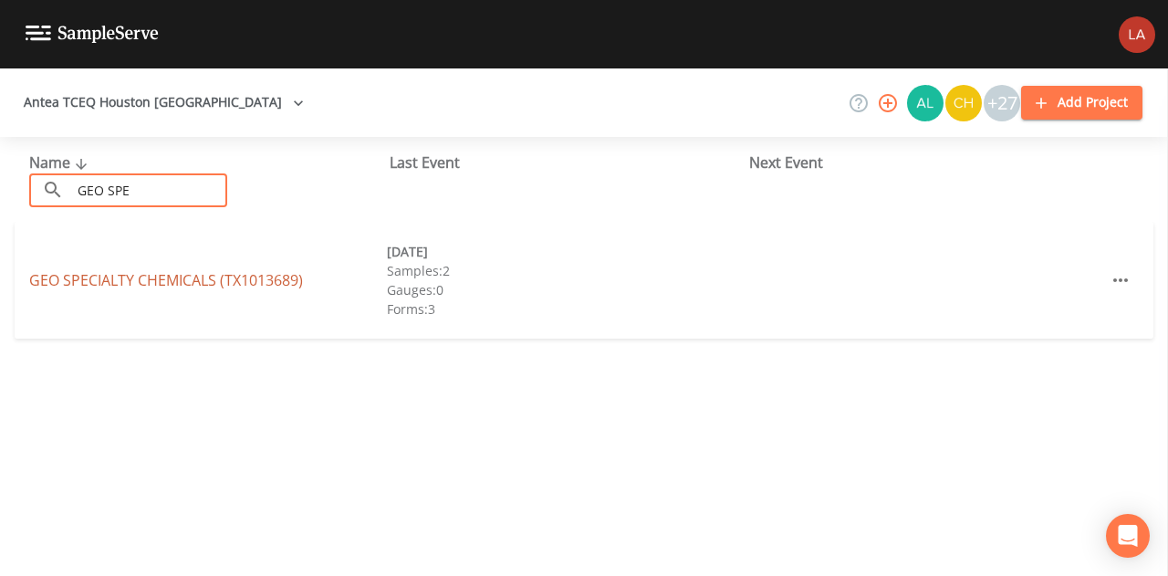
type input "GEO SPE"
click at [104, 274] on link "GEO SPECIALTY CHEMICALS (TX1013689)" at bounding box center [166, 280] width 274 height 20
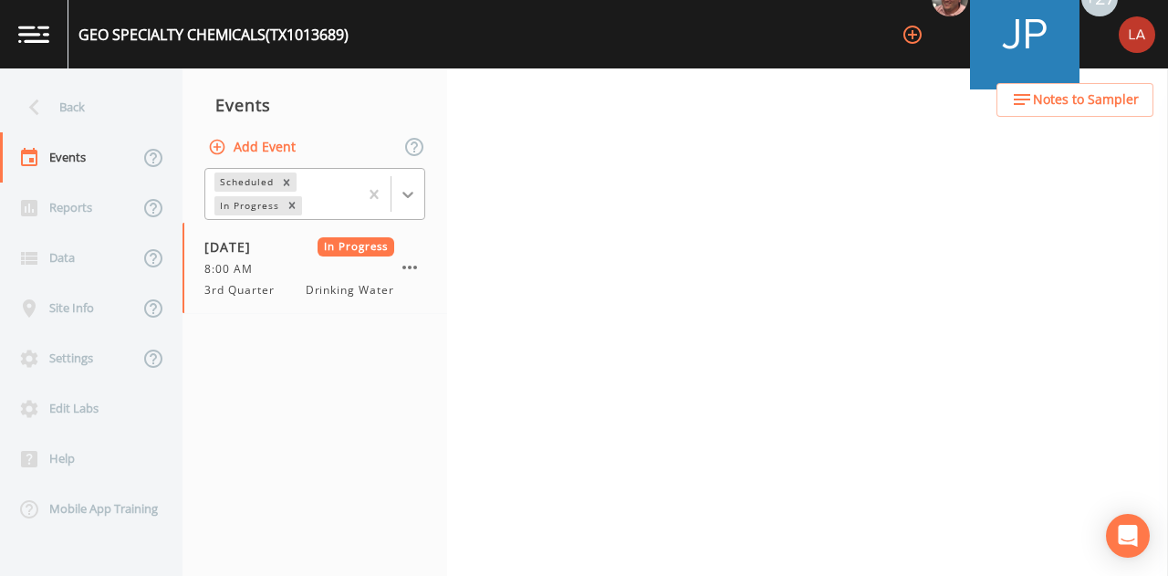
click at [396, 188] on div at bounding box center [407, 194] width 33 height 33
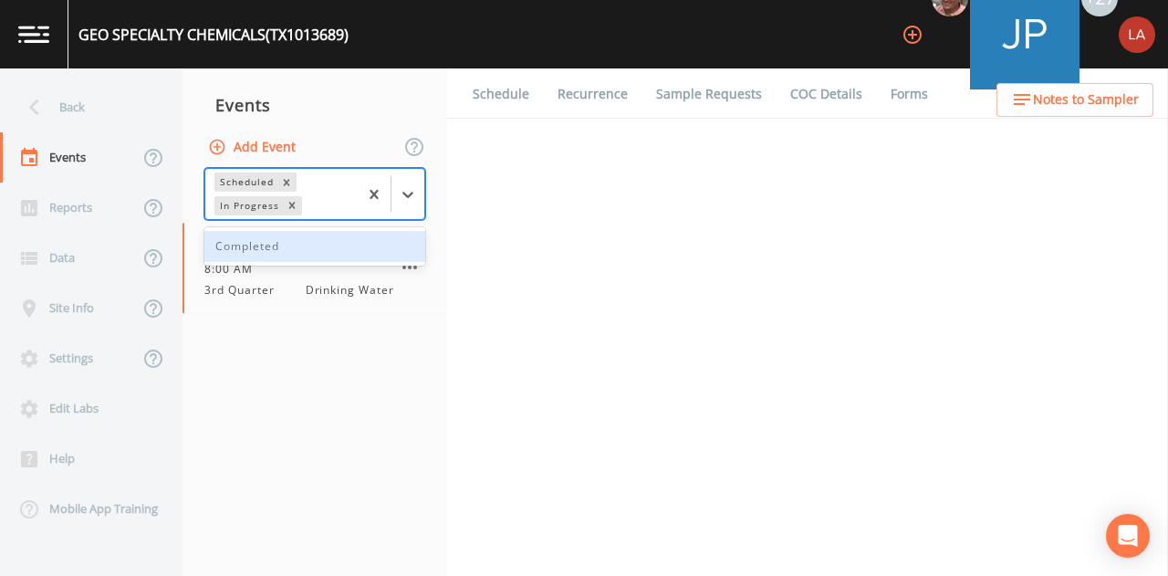
click at [247, 251] on div "Completed" at bounding box center [314, 246] width 221 height 31
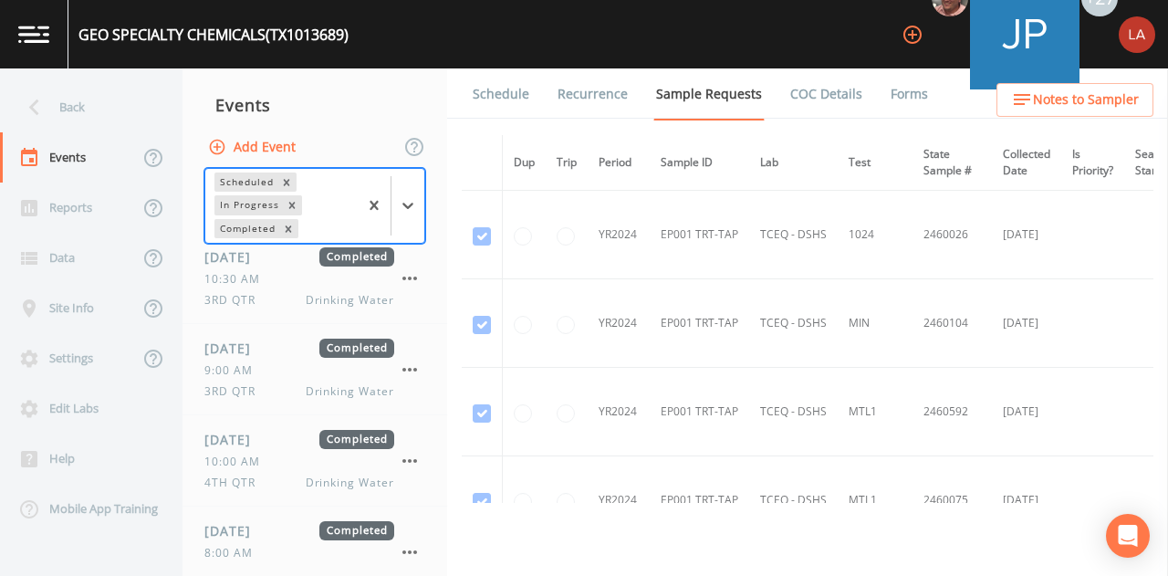
click at [1075, 96] on span "Notes to Sampler" at bounding box center [1086, 100] width 106 height 23
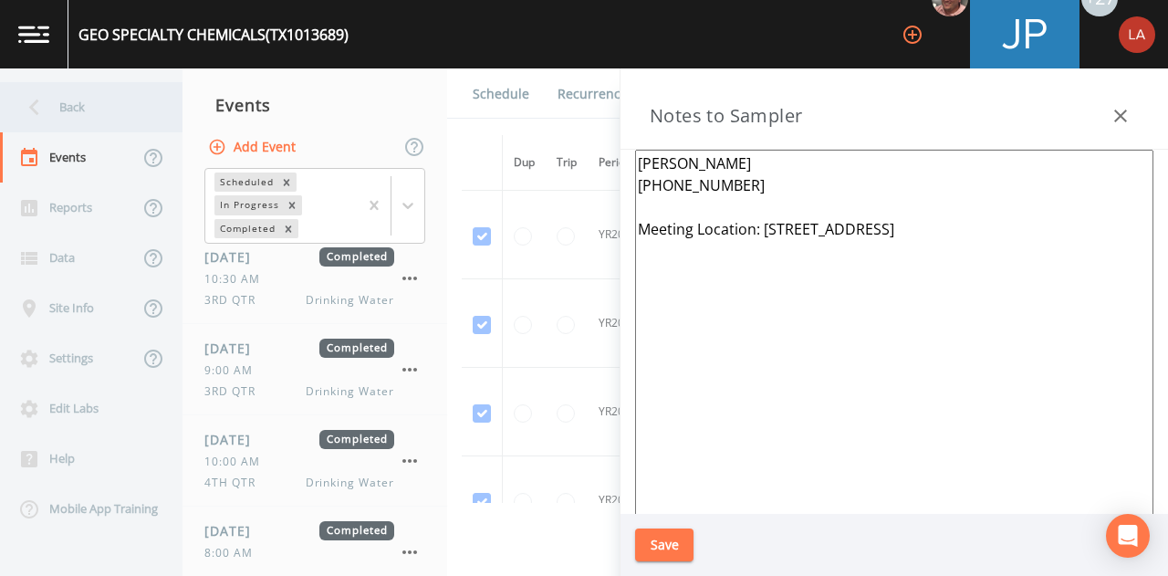
click at [84, 114] on div "Back" at bounding box center [82, 107] width 164 height 50
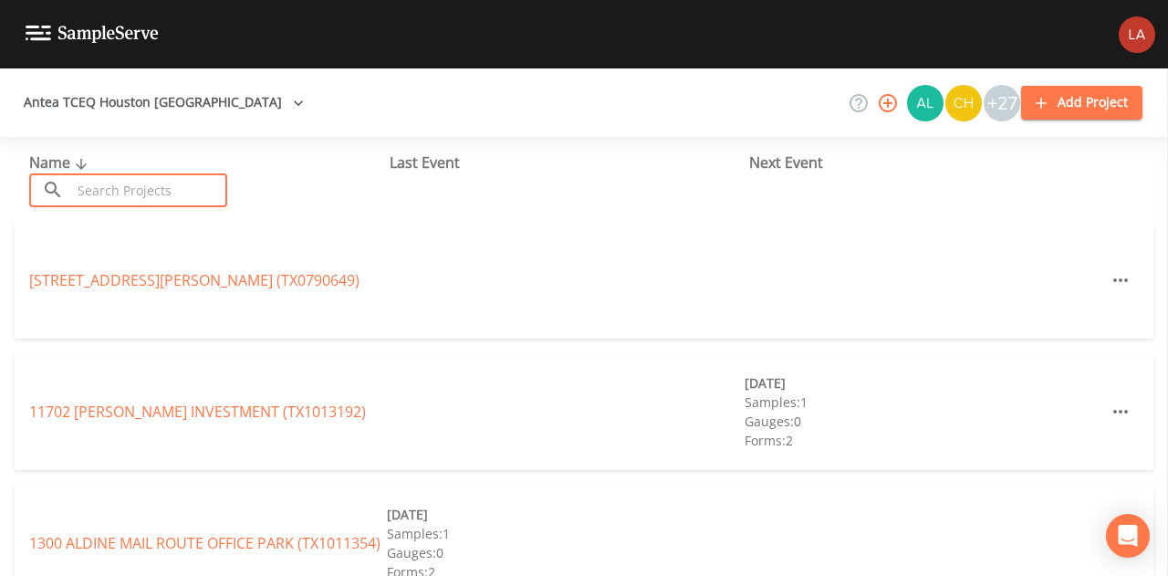
click at [151, 193] on input "text" at bounding box center [149, 190] width 156 height 34
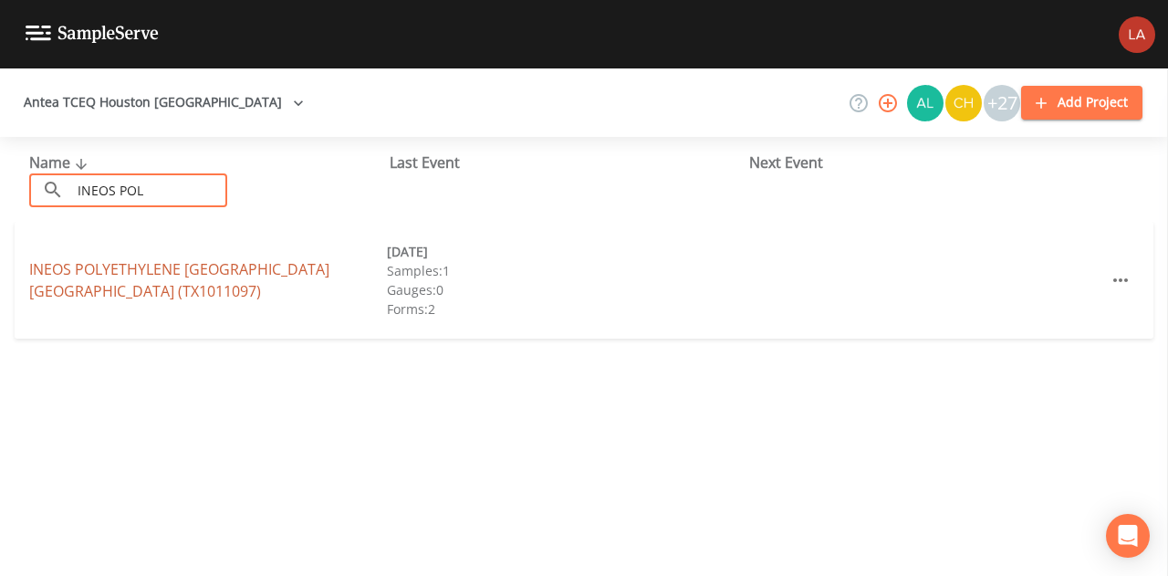
type input "INEOS POL"
click at [130, 266] on link "INEOS POLYETHYLENE [GEOGRAPHIC_DATA] (TX1011097)" at bounding box center [179, 280] width 300 height 42
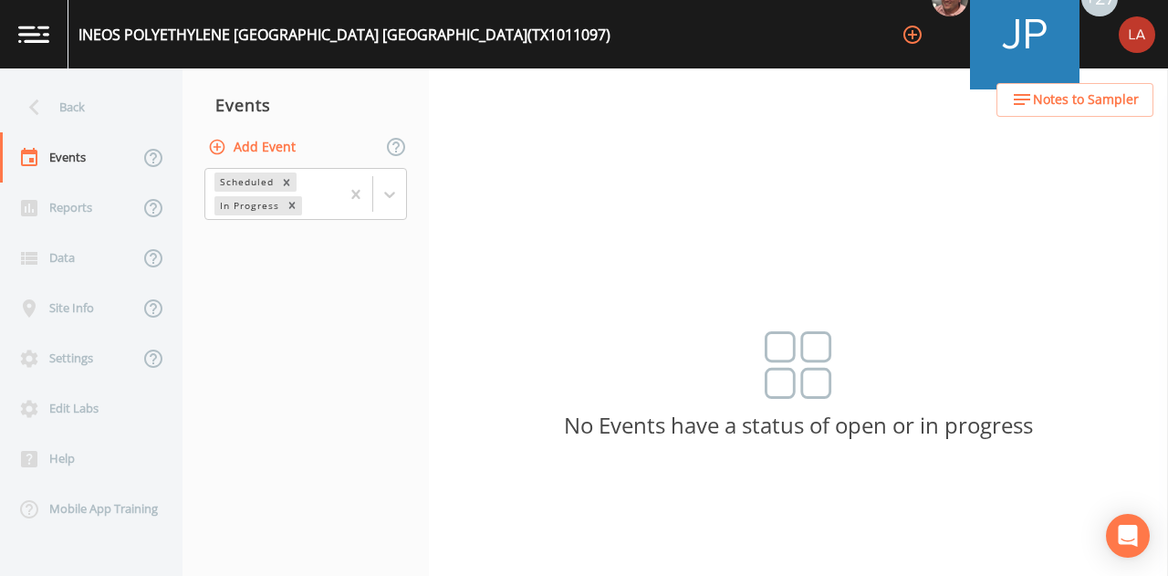
click at [1077, 106] on span "Notes to Sampler" at bounding box center [1086, 100] width 106 height 23
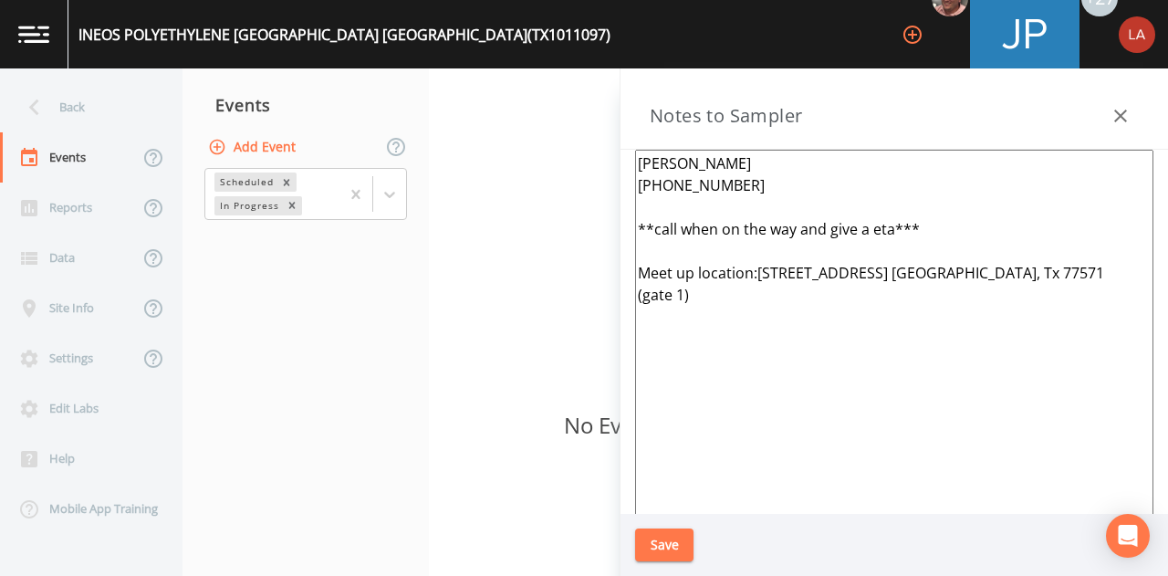
drag, startPoint x: 1052, startPoint y: 128, endPoint x: 1088, endPoint y: 124, distance: 35.8
click at [1052, 128] on div "Notes to Sampler" at bounding box center [893, 108] width 547 height 81
click at [1053, 119] on div "Notes to Sampler" at bounding box center [893, 108] width 547 height 81
click at [1127, 122] on icon "button" at bounding box center [1120, 116] width 22 height 22
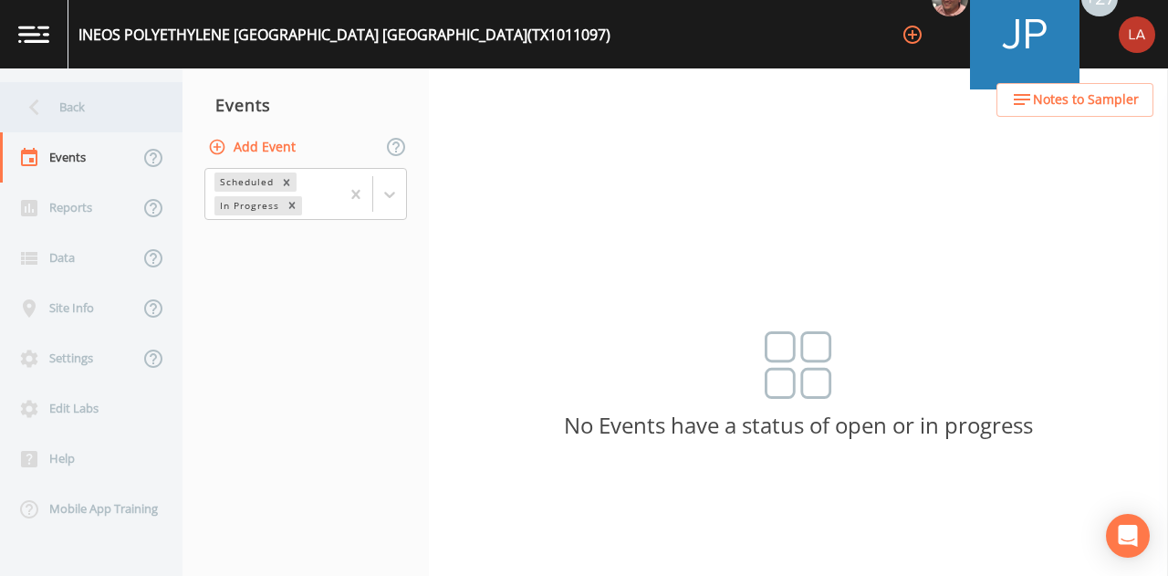
click at [137, 106] on div "Back" at bounding box center [82, 107] width 164 height 50
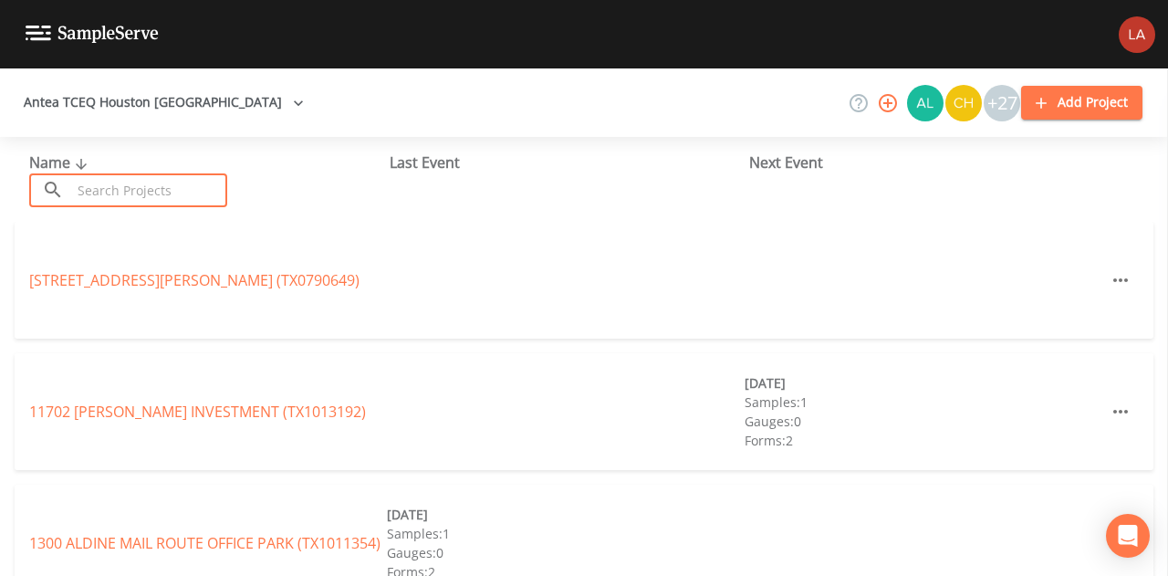
click at [209, 183] on input "text" at bounding box center [149, 190] width 156 height 34
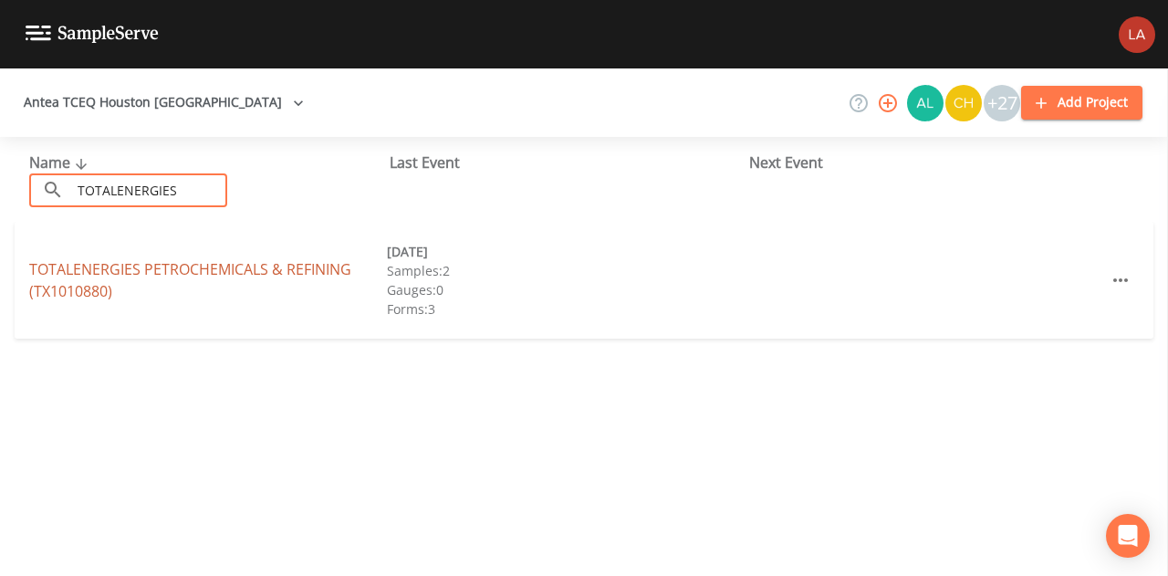
type input "TOTALENERGIES"
click at [182, 276] on link "TOTALENERGIES PETROCHEMICALS & REFINING (TX1010880)" at bounding box center [190, 280] width 322 height 42
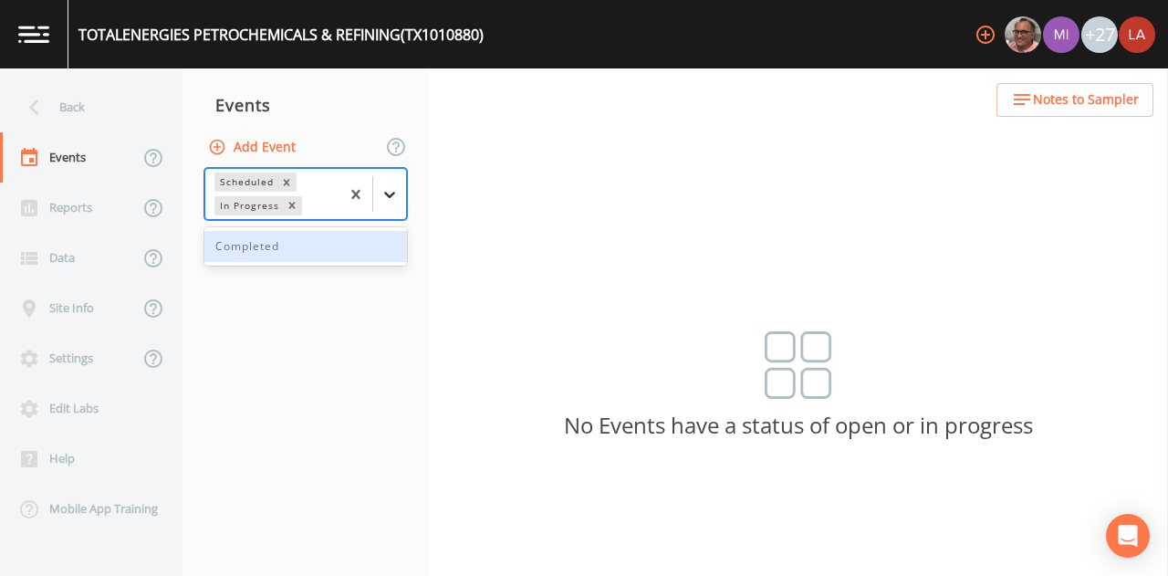
click at [394, 201] on icon at bounding box center [389, 194] width 18 height 18
click at [292, 247] on div "Completed" at bounding box center [305, 246] width 203 height 31
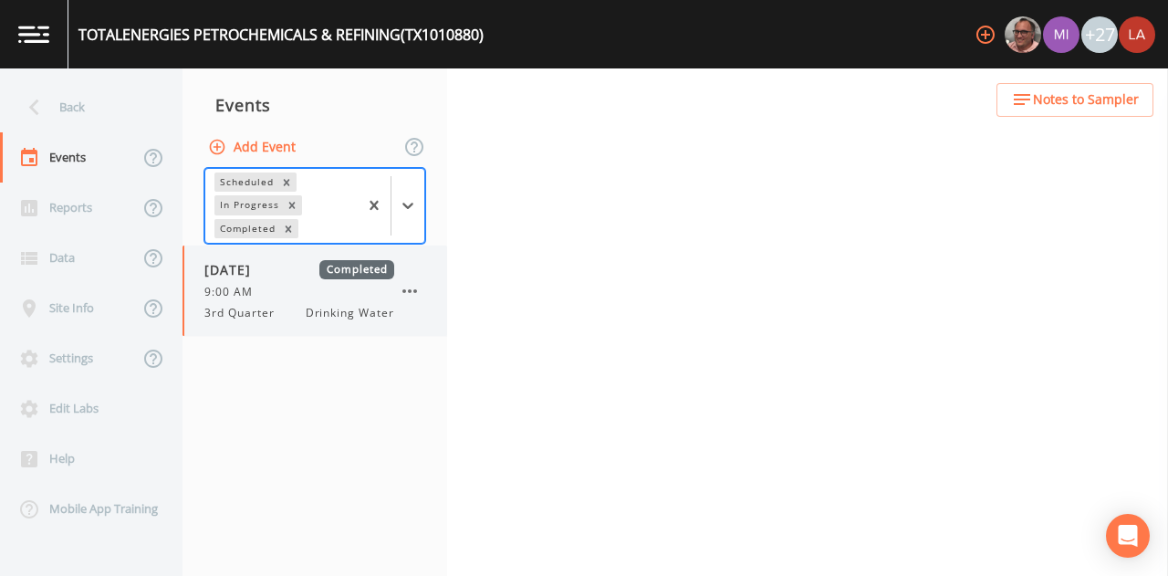
click at [286, 303] on div "[DATE] Completed 9:00 AM 3rd Quarter Drinking Water" at bounding box center [299, 290] width 190 height 61
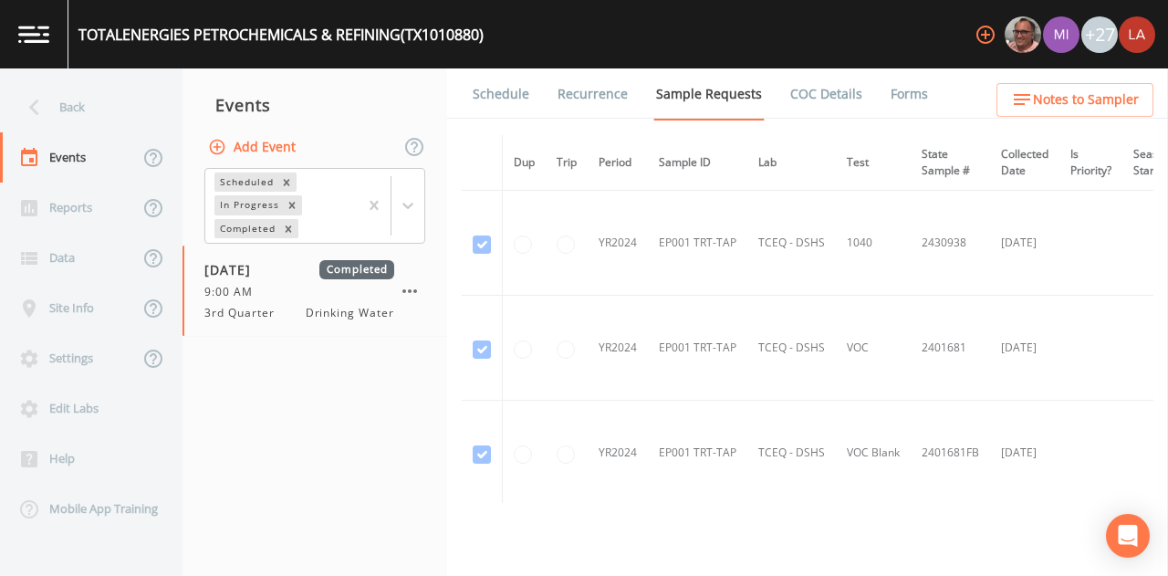
click at [512, 96] on link "Schedule" at bounding box center [501, 93] width 62 height 51
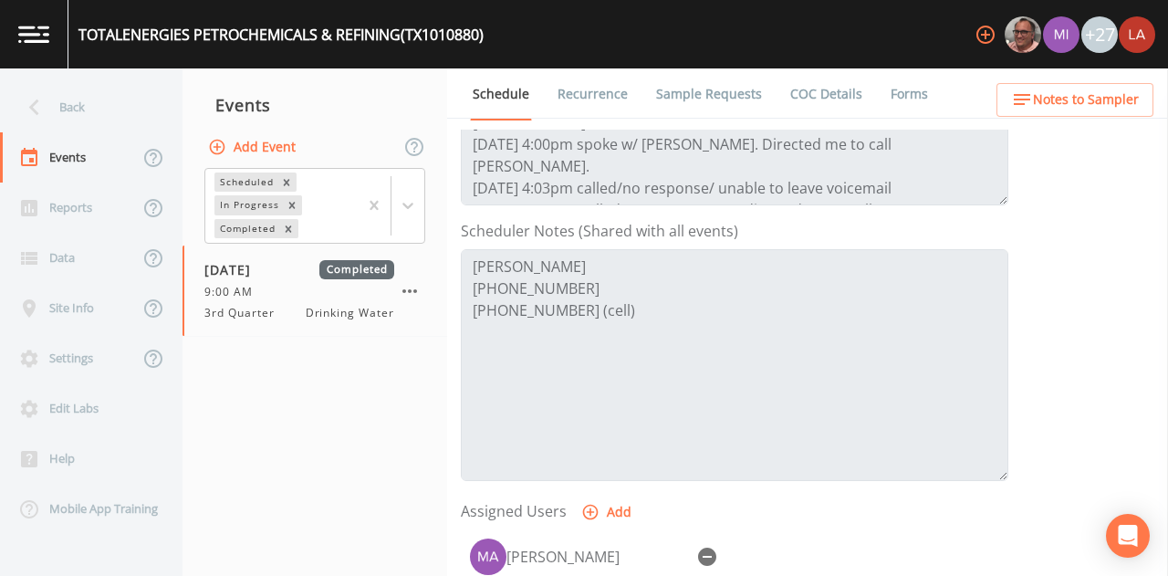
scroll to position [365, 0]
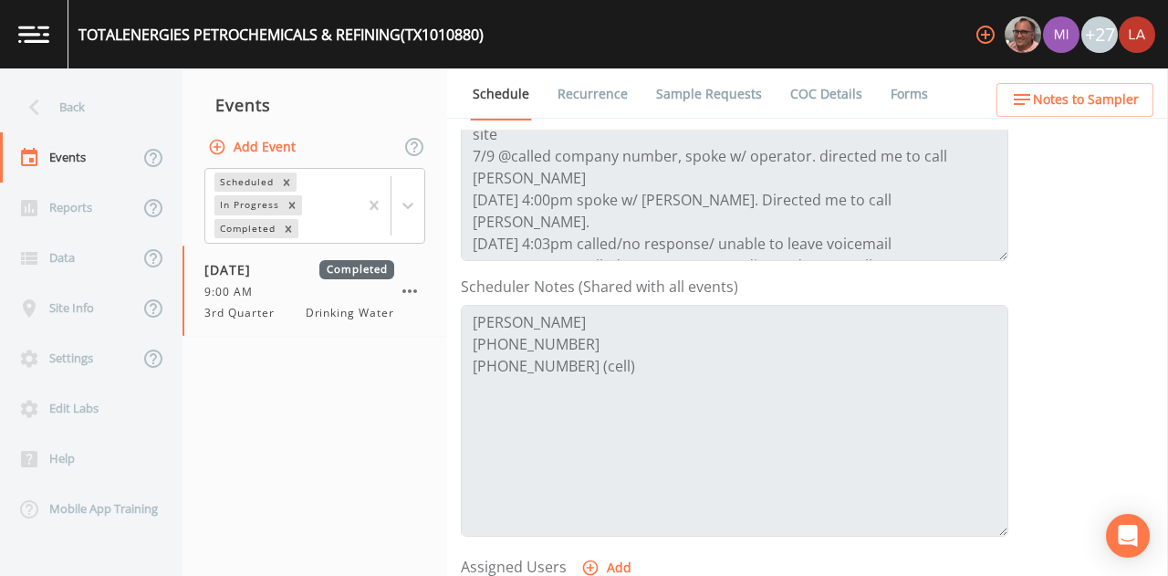
click at [1098, 99] on span "Notes to Sampler" at bounding box center [1086, 100] width 106 height 23
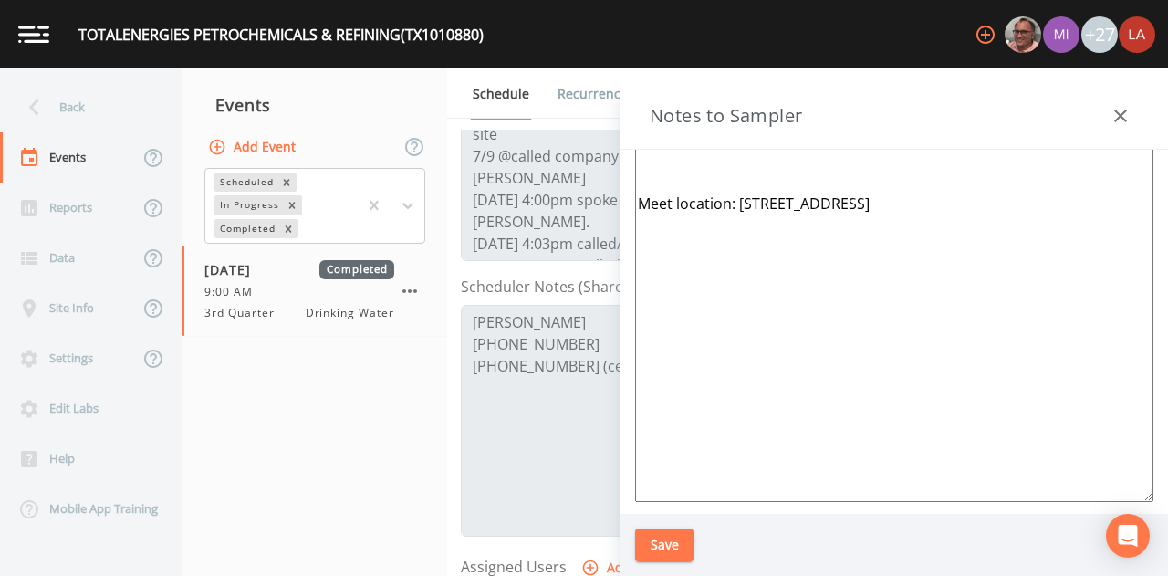
scroll to position [0, 0]
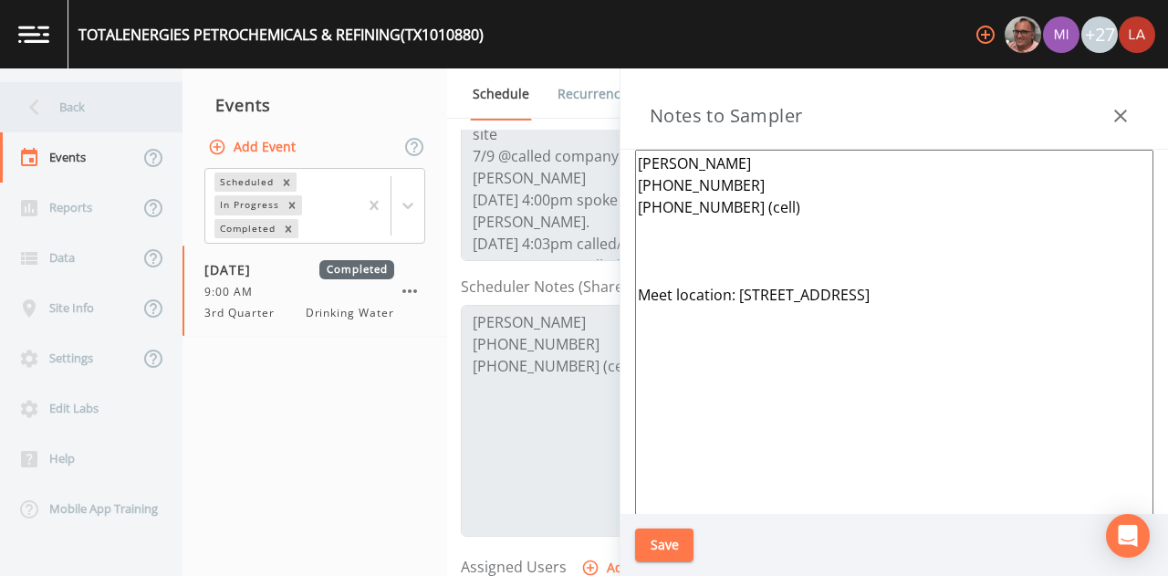
click at [93, 105] on div "Back" at bounding box center [82, 107] width 164 height 50
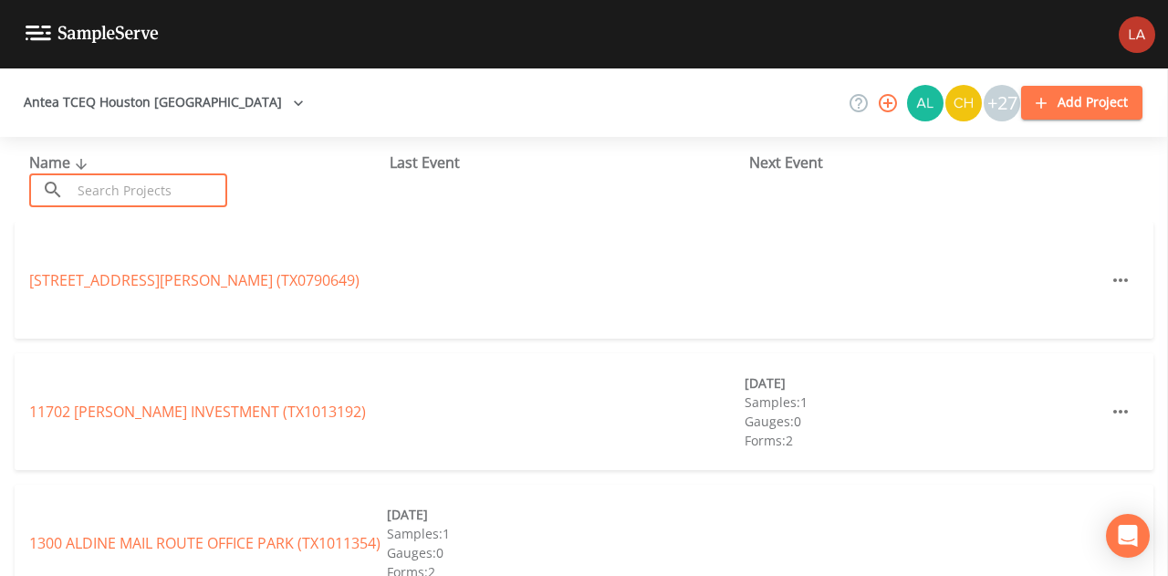
click at [136, 186] on input "text" at bounding box center [149, 190] width 156 height 34
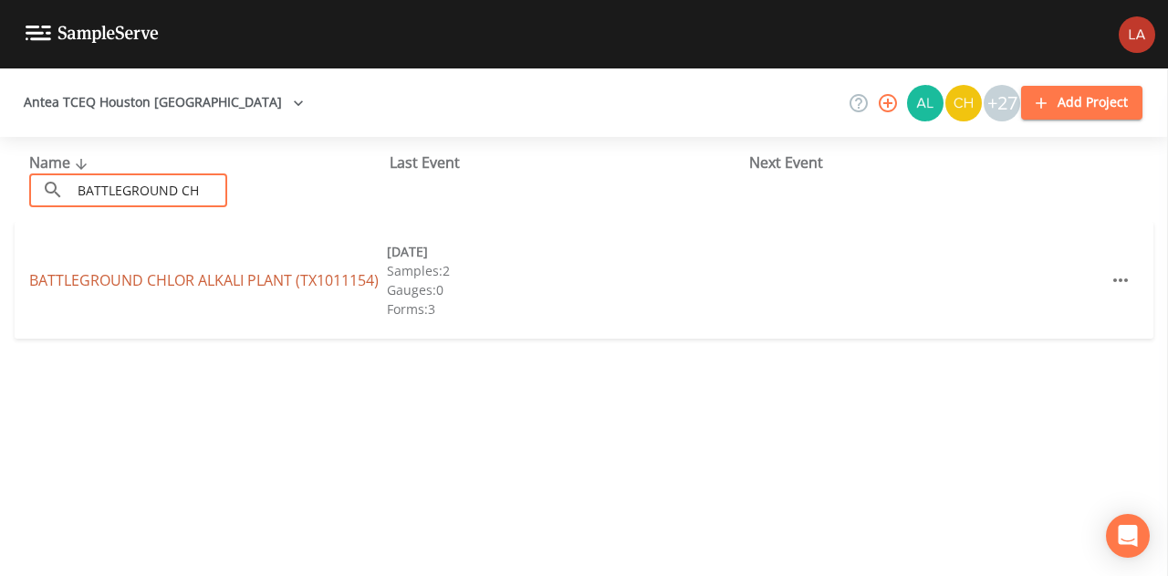
type input "BATTLEGROUND CH"
click at [150, 273] on link "BATTLEGROUND CHLOR ALKALI PLANT (TX1011154)" at bounding box center [203, 280] width 349 height 20
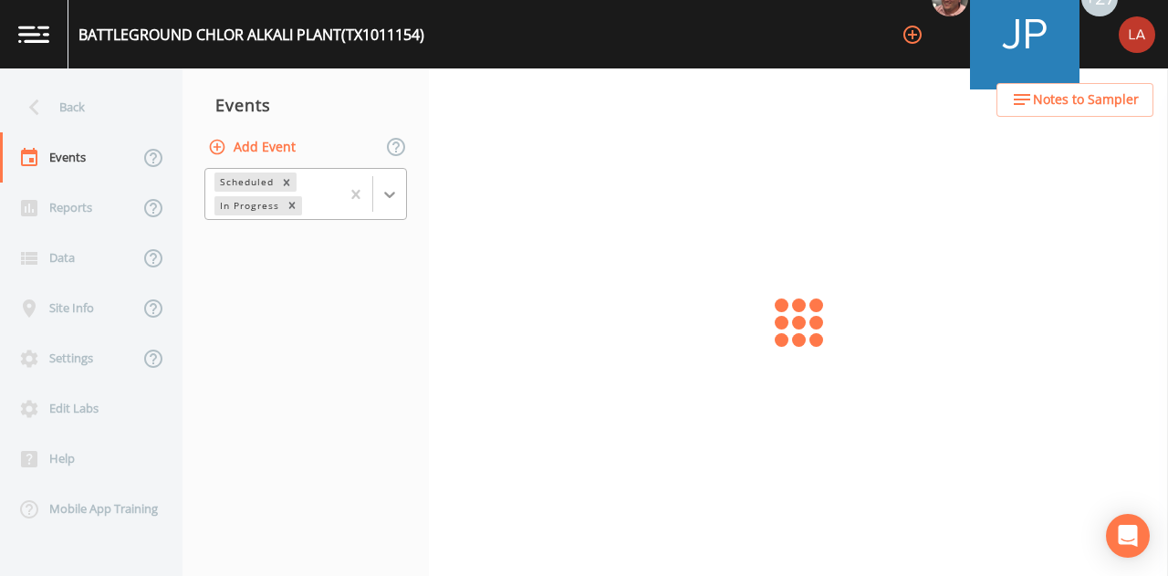
click at [392, 197] on icon at bounding box center [389, 194] width 18 height 18
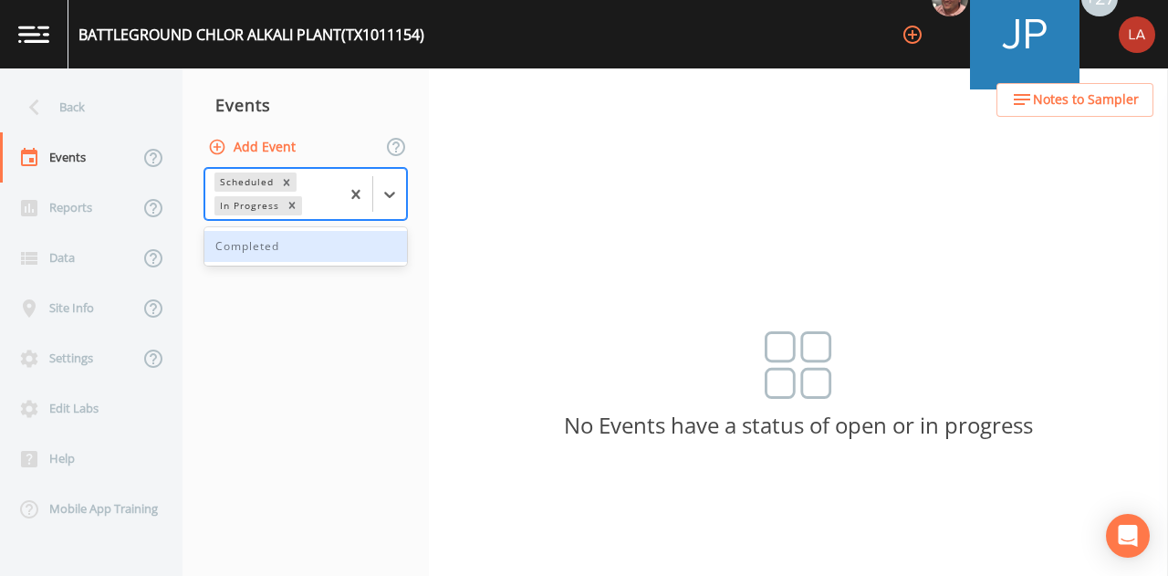
click at [297, 245] on div "Completed" at bounding box center [305, 246] width 203 height 31
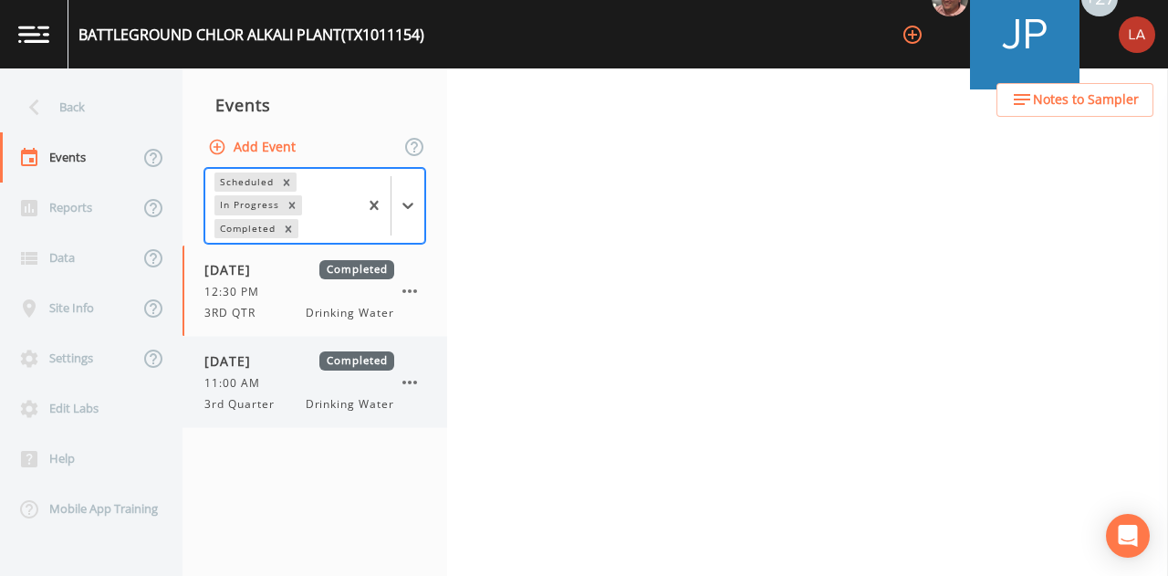
click at [264, 359] on span "[DATE]" at bounding box center [233, 360] width 59 height 19
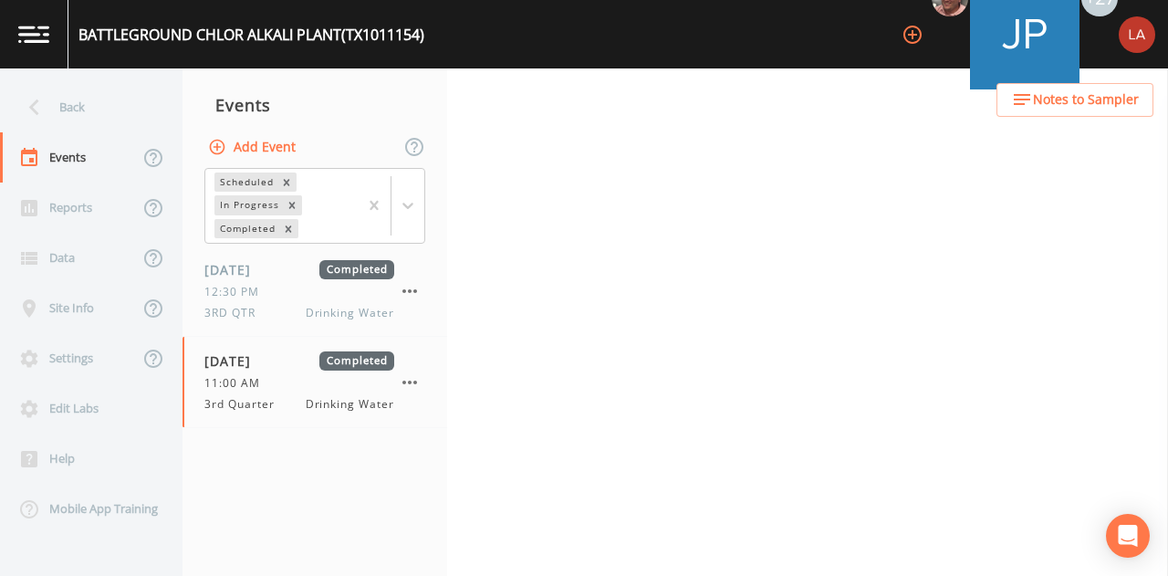
click at [1090, 103] on span "Notes to Sampler" at bounding box center [1086, 100] width 106 height 23
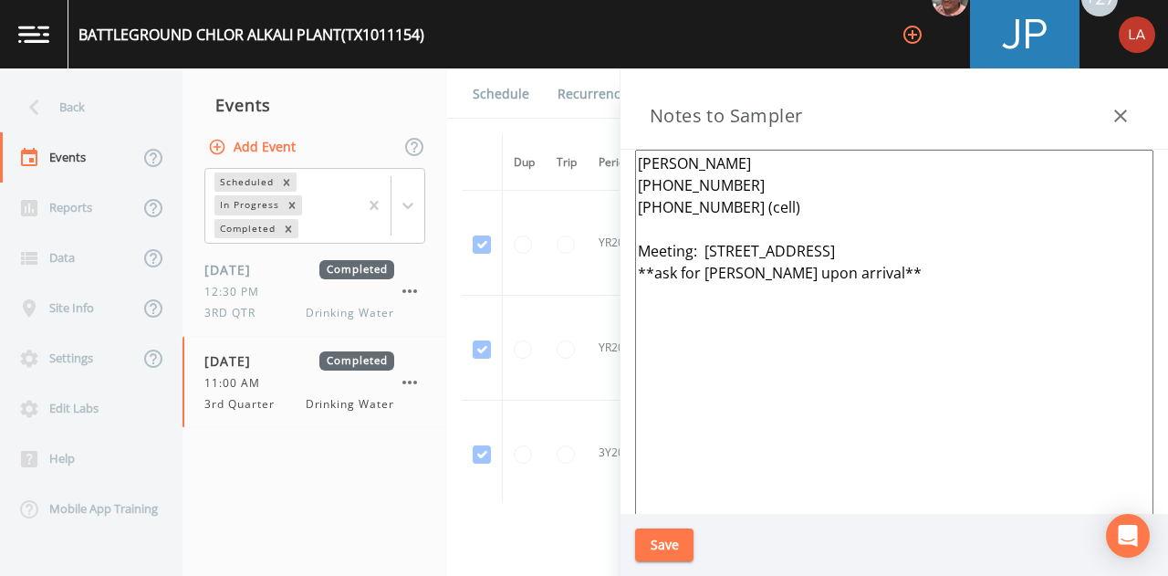
click at [71, 89] on div "Back" at bounding box center [82, 107] width 164 height 50
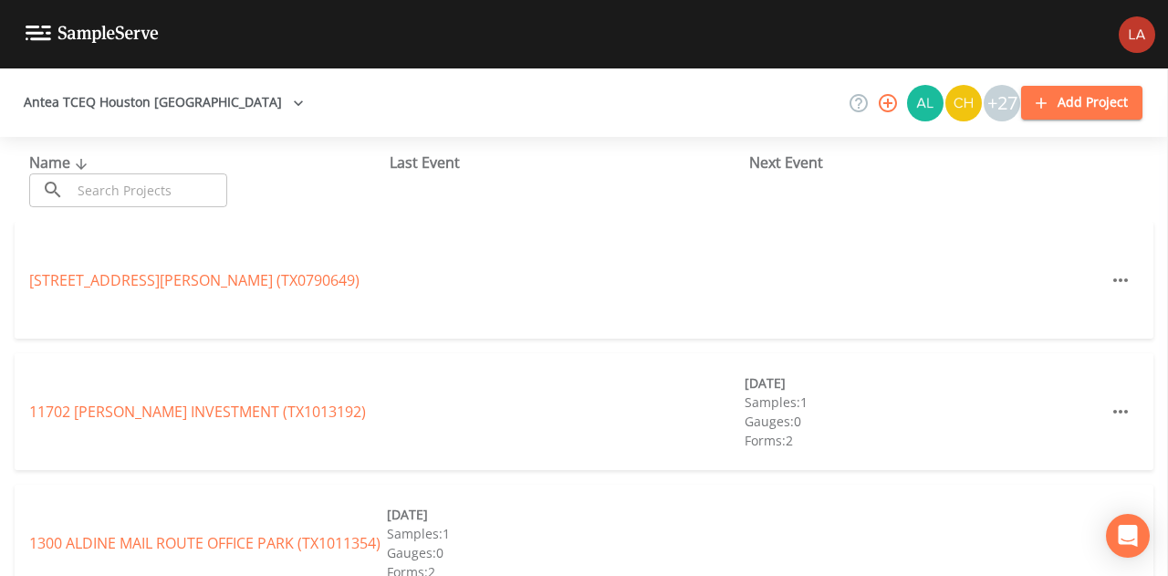
click at [141, 193] on input "text" at bounding box center [149, 190] width 156 height 34
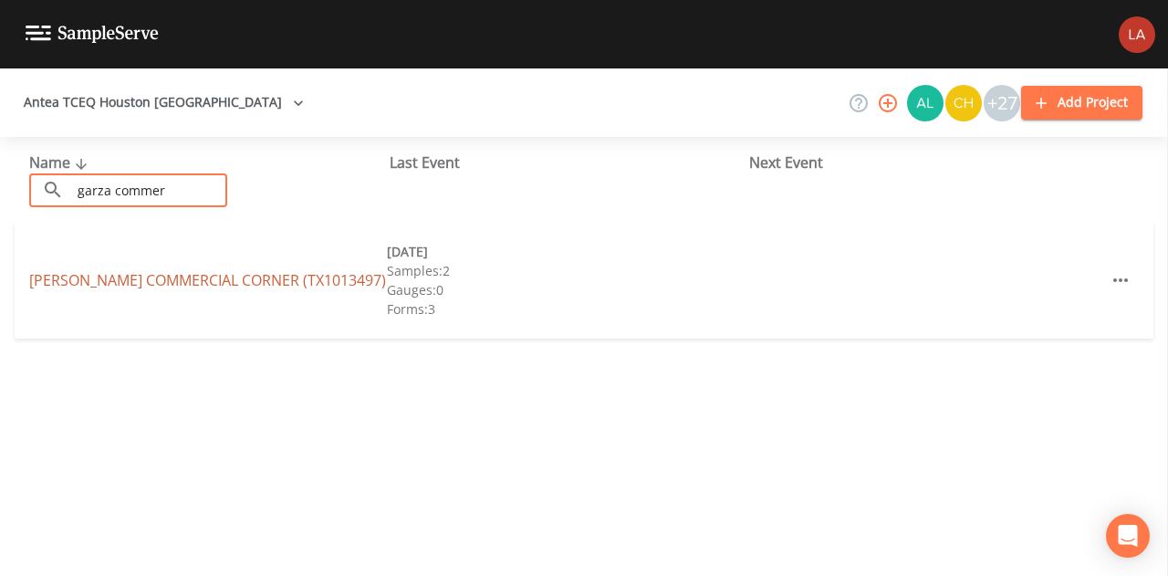
type input "garza commer"
click at [243, 278] on link "[PERSON_NAME][GEOGRAPHIC_DATA] (TX1013497)" at bounding box center [207, 280] width 357 height 20
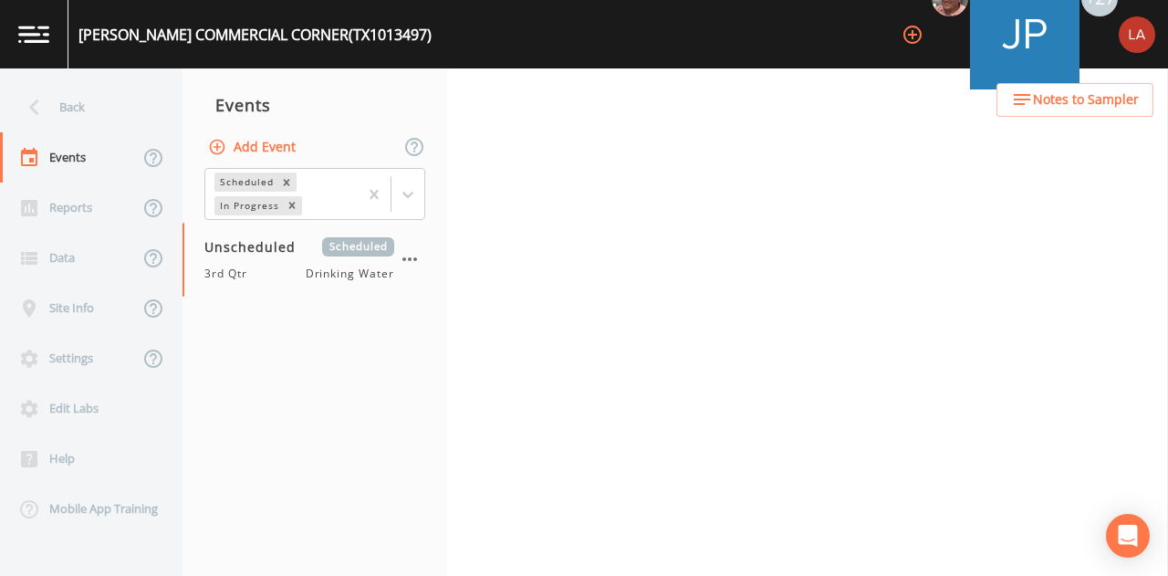
click at [1082, 99] on span "Notes to Sampler" at bounding box center [1086, 100] width 106 height 23
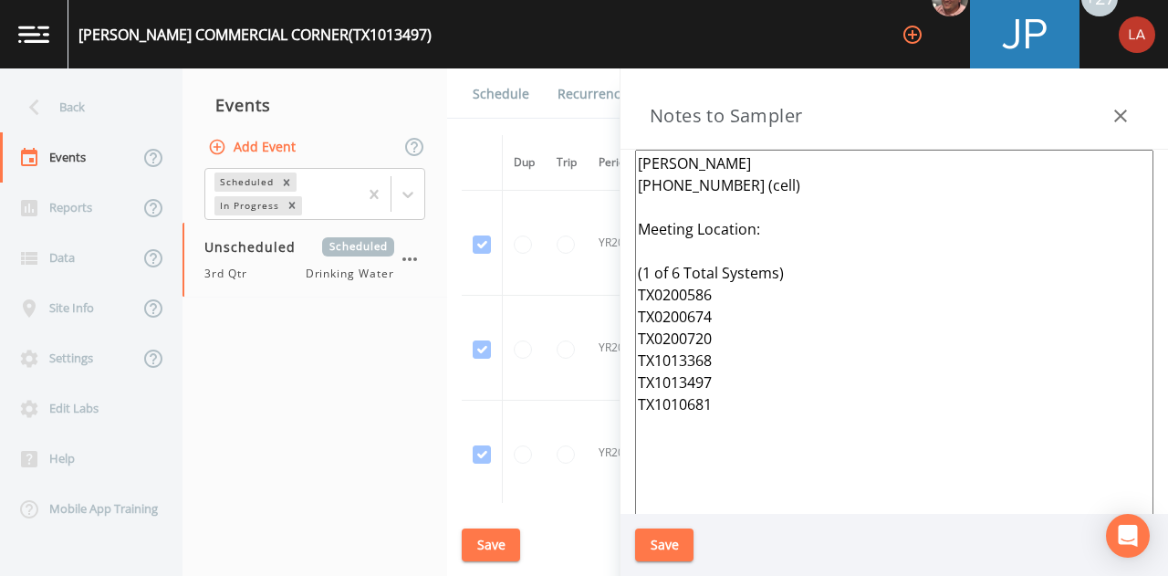
click at [363, 399] on nav "Events Add Event Scheduled In Progress Unscheduled Scheduled 3rd Qtr Drinking W…" at bounding box center [314, 321] width 265 height 507
drag, startPoint x: 77, startPoint y: 113, endPoint x: 89, endPoint y: 133, distance: 23.8
click at [77, 113] on div "Back" at bounding box center [82, 107] width 164 height 50
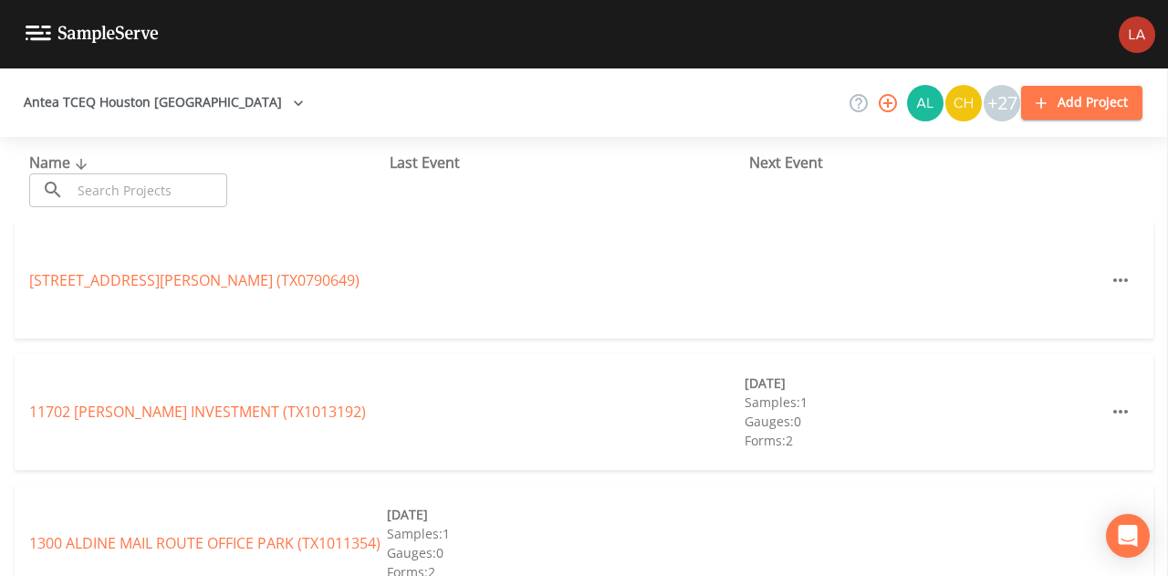
drag, startPoint x: 118, startPoint y: 183, endPoint x: 162, endPoint y: 205, distance: 49.8
click at [118, 183] on input "text" at bounding box center [149, 190] width 156 height 34
click at [142, 174] on input "text" at bounding box center [149, 190] width 156 height 34
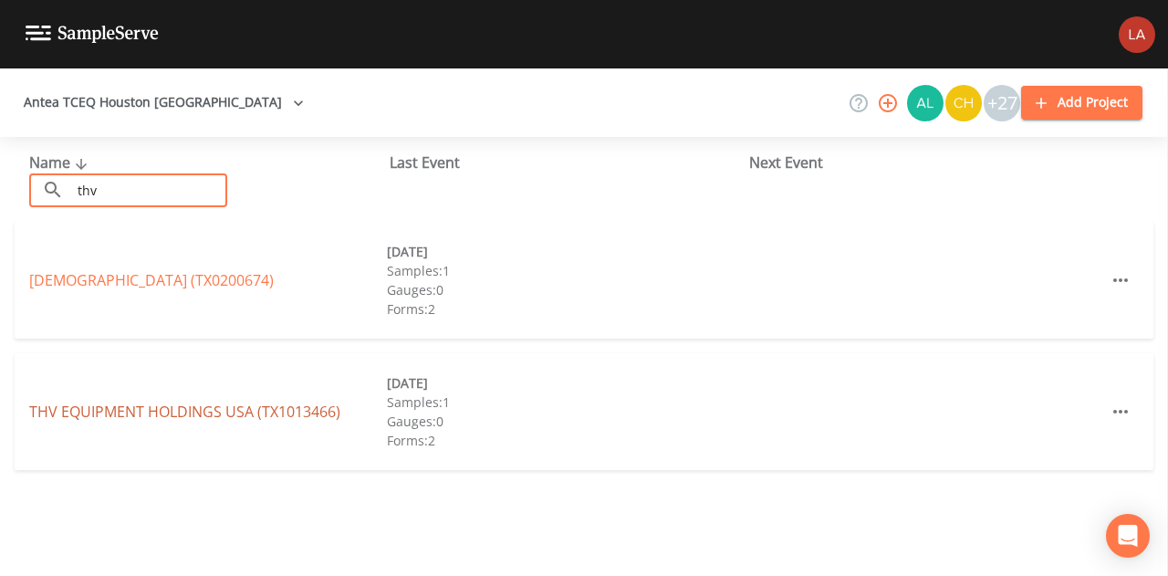
type input "thv"
click at [122, 404] on link "THV EQUIPMENT HOLDINGS [GEOGRAPHIC_DATA] (TX1013466)" at bounding box center [184, 411] width 311 height 20
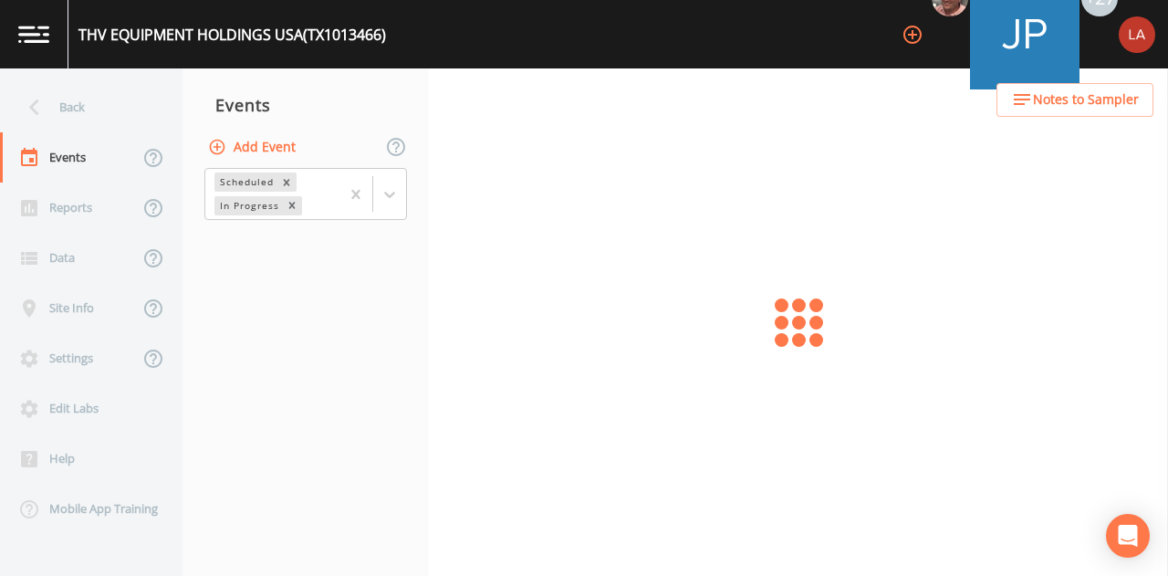
click at [1026, 96] on icon "button" at bounding box center [1022, 100] width 22 height 22
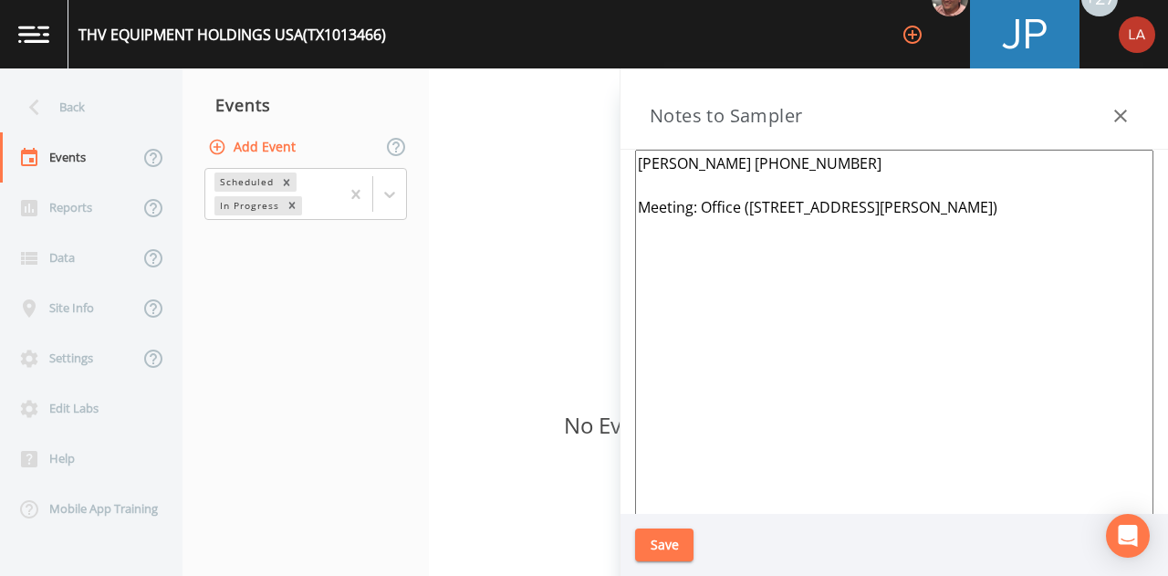
click at [597, 255] on div "Back Events Reports Data Site Info Settings Edit Labs Help Mobile App Training …" at bounding box center [584, 321] width 1168 height 507
click at [86, 102] on div "Back" at bounding box center [82, 107] width 164 height 50
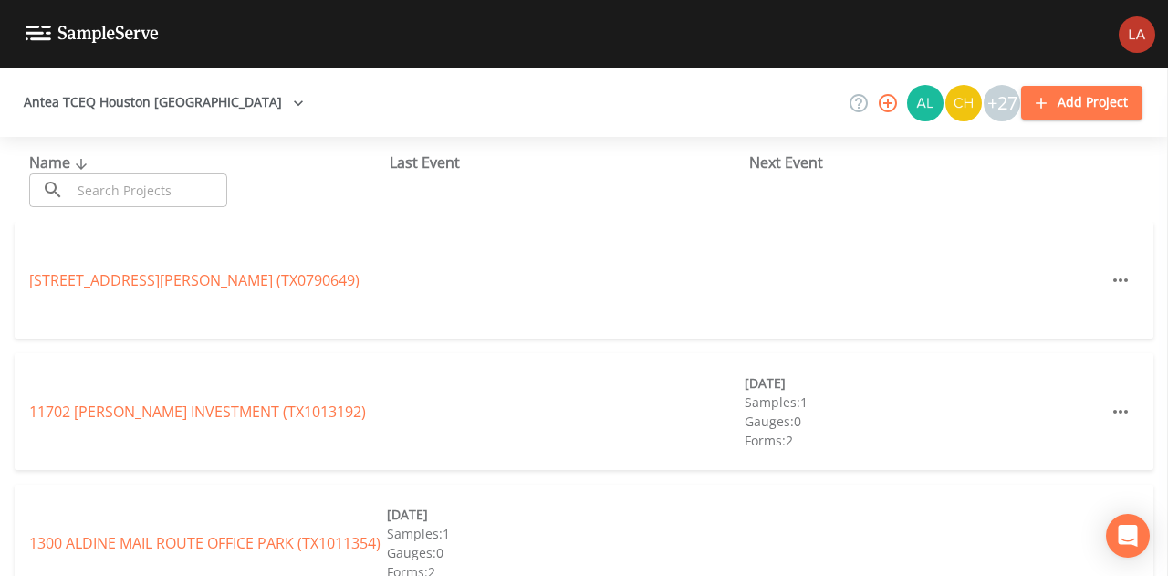
click at [193, 197] on input "text" at bounding box center [149, 190] width 156 height 34
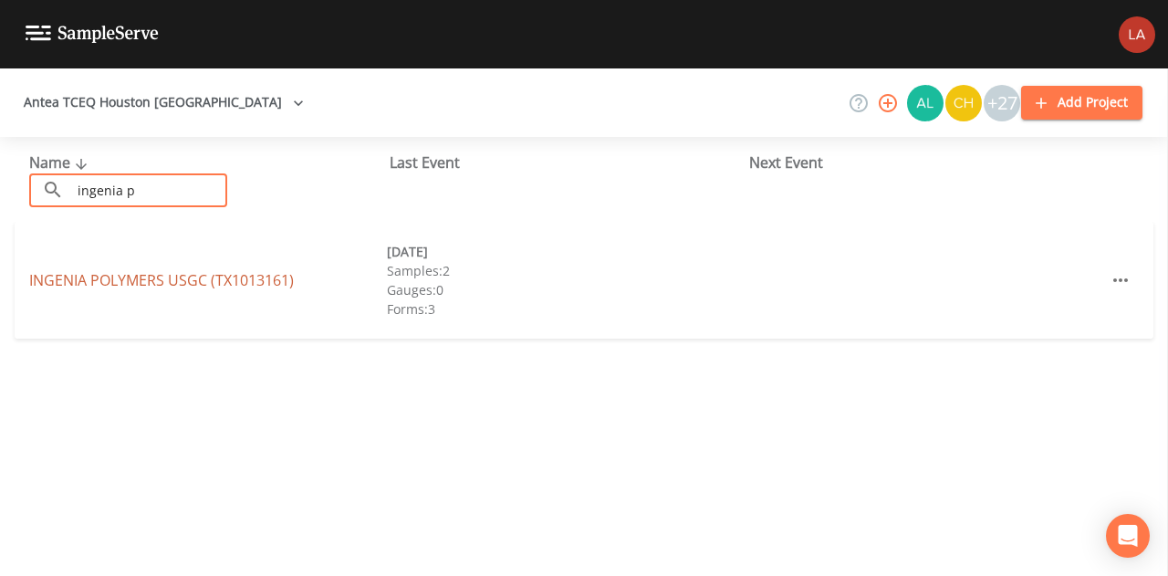
type input "ingenia p"
click at [153, 273] on link "INGENIA POLYMERS USGC (TX1013161)" at bounding box center [161, 280] width 265 height 20
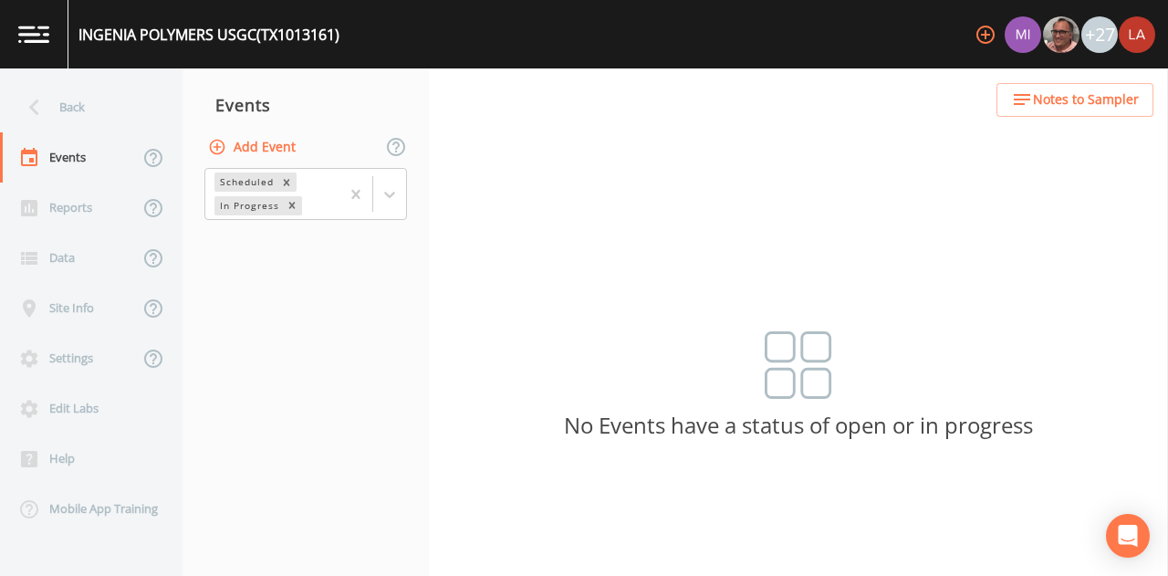
click at [1095, 93] on span "Notes to Sampler" at bounding box center [1086, 100] width 106 height 23
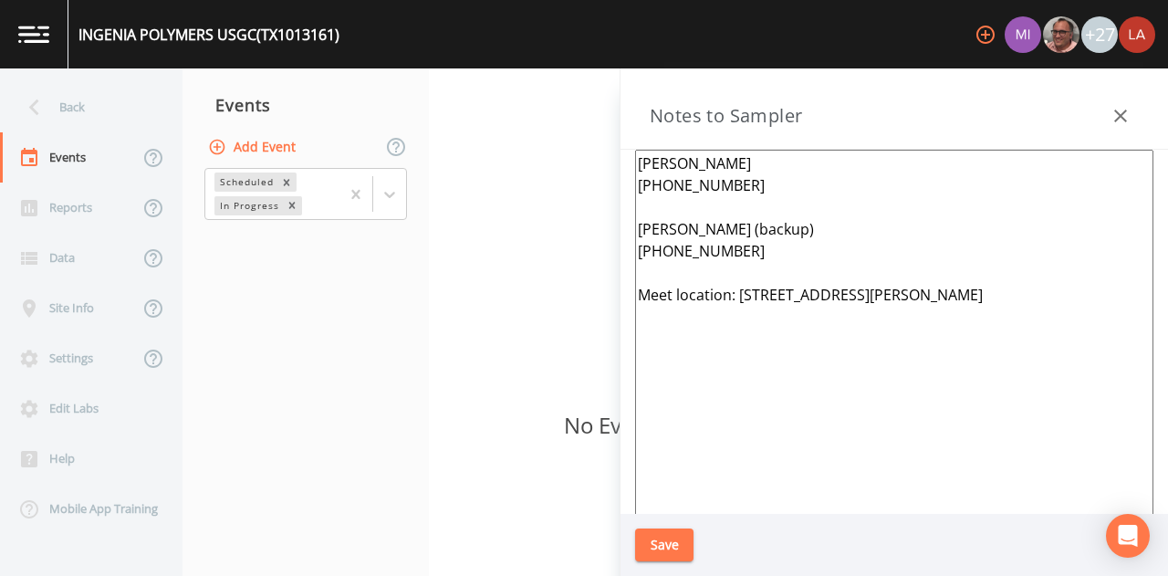
drag, startPoint x: 659, startPoint y: 108, endPoint x: 643, endPoint y: 108, distance: 15.5
click at [660, 108] on h3 "Notes to Sampler" at bounding box center [726, 115] width 152 height 29
click at [71, 98] on div "Back" at bounding box center [82, 107] width 164 height 50
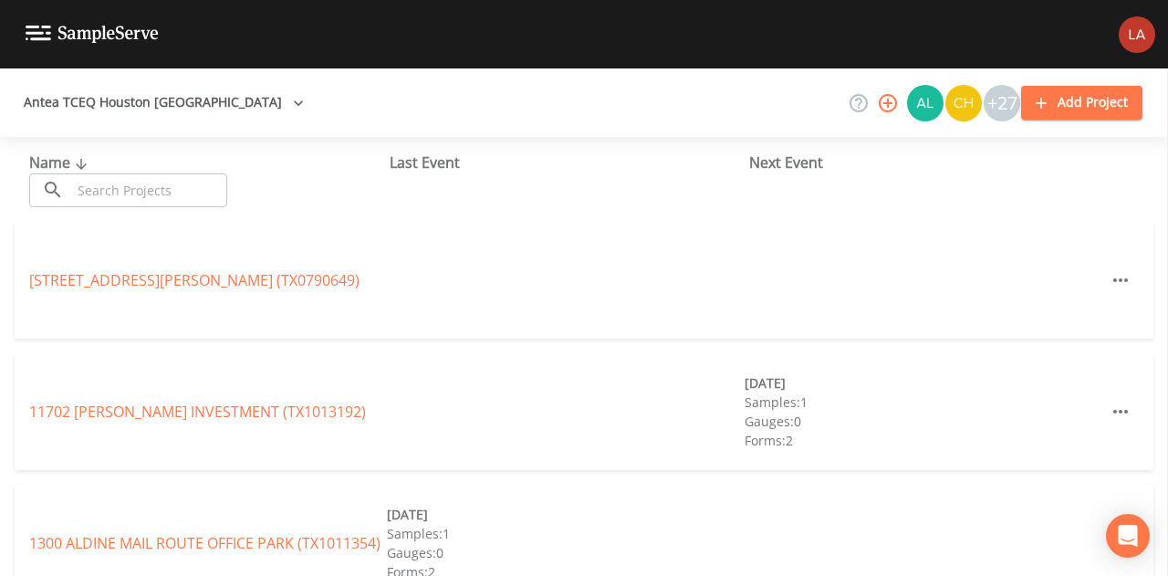
click at [195, 198] on input "text" at bounding box center [149, 190] width 156 height 34
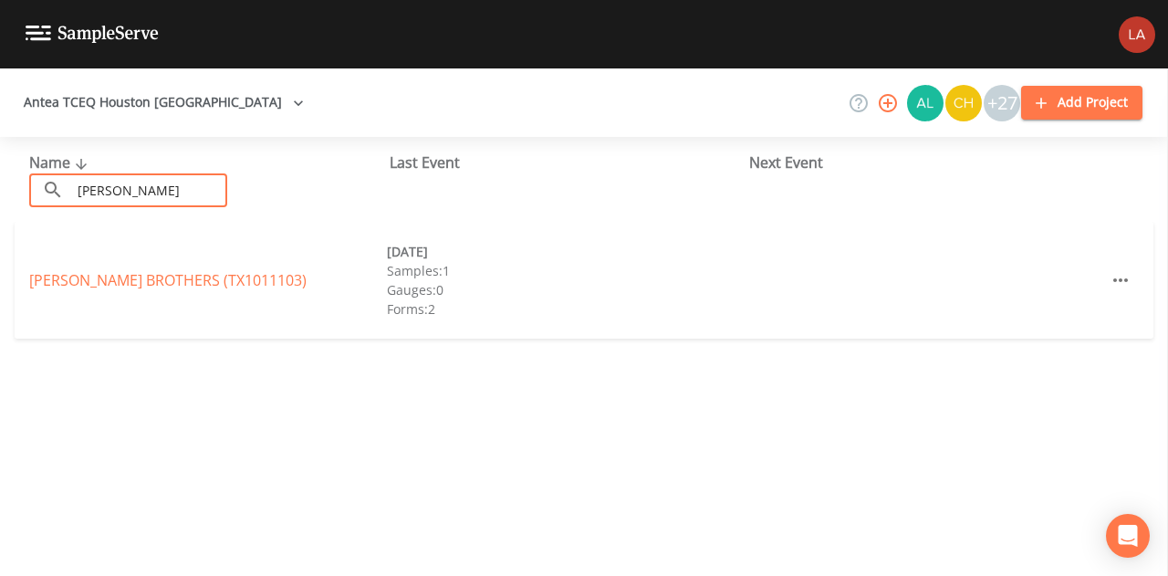
type input "[PERSON_NAME]"
click at [89, 277] on link "[PERSON_NAME] BROTHERS (TX1011103)" at bounding box center [167, 280] width 277 height 20
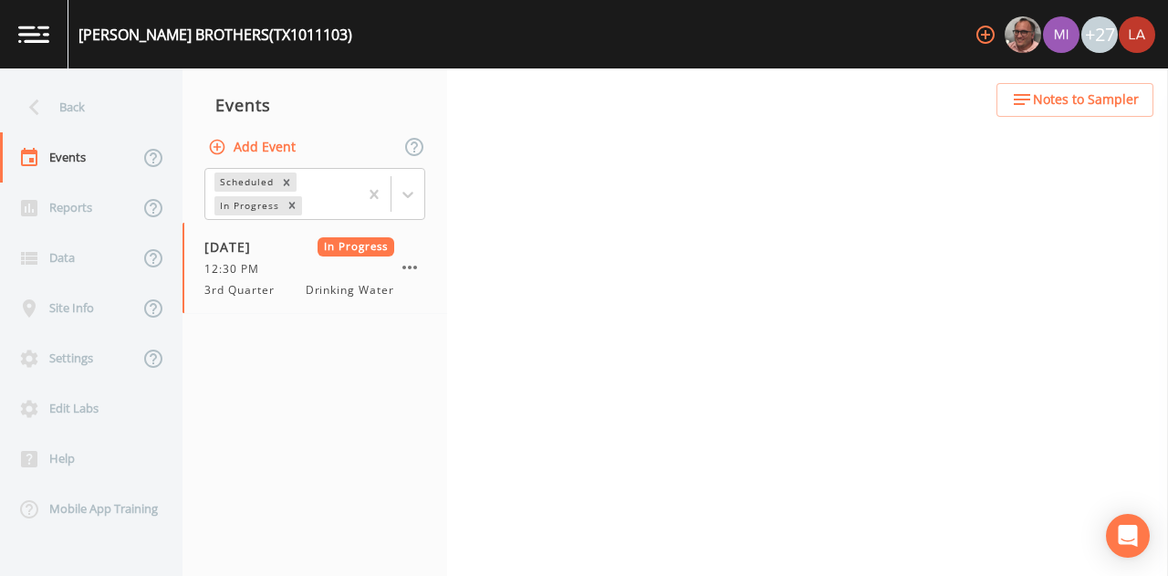
click at [1036, 99] on span "Notes to Sampler" at bounding box center [1086, 100] width 106 height 23
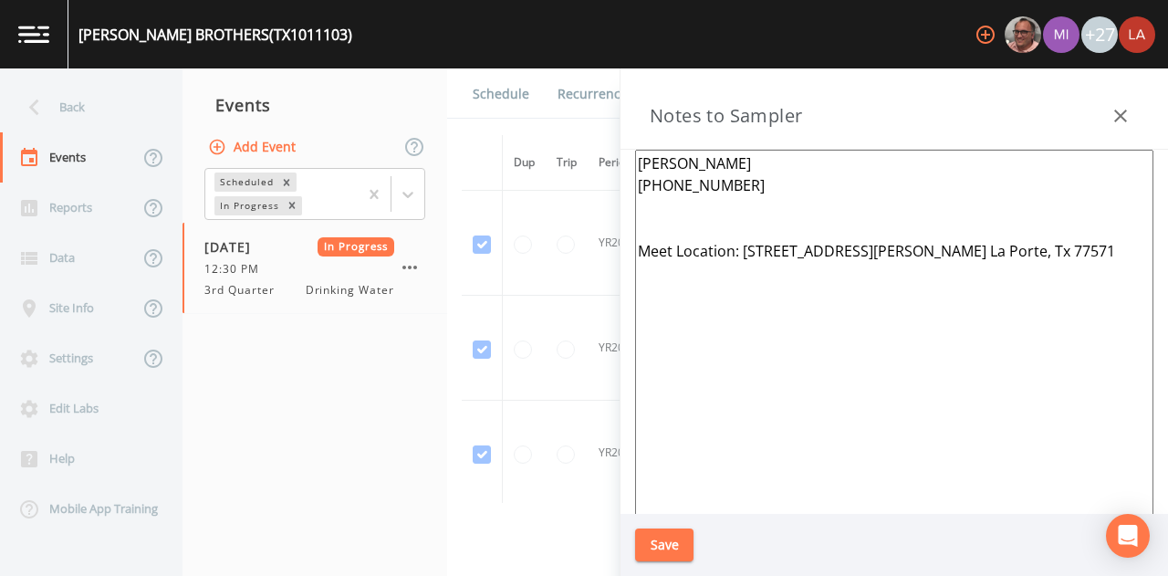
drag, startPoint x: 639, startPoint y: 36, endPoint x: 624, endPoint y: 45, distance: 16.7
click at [639, 36] on div "[PERSON_NAME] BROTHERS (TX1011103) +27" at bounding box center [584, 34] width 1168 height 68
click at [102, 105] on div "Back" at bounding box center [82, 107] width 164 height 50
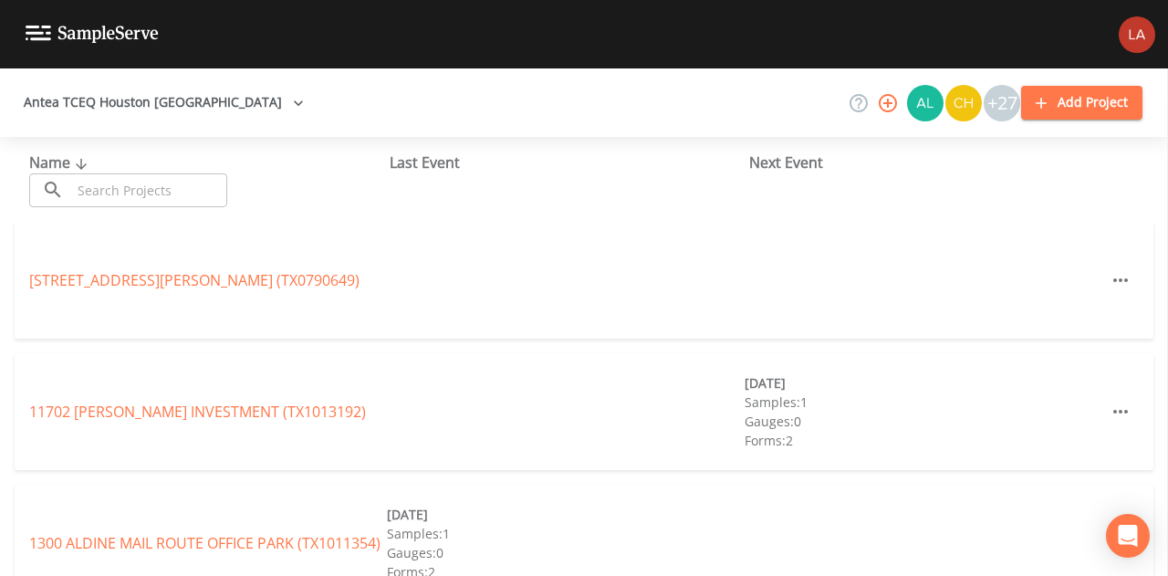
click at [199, 176] on input "text" at bounding box center [149, 190] width 156 height 34
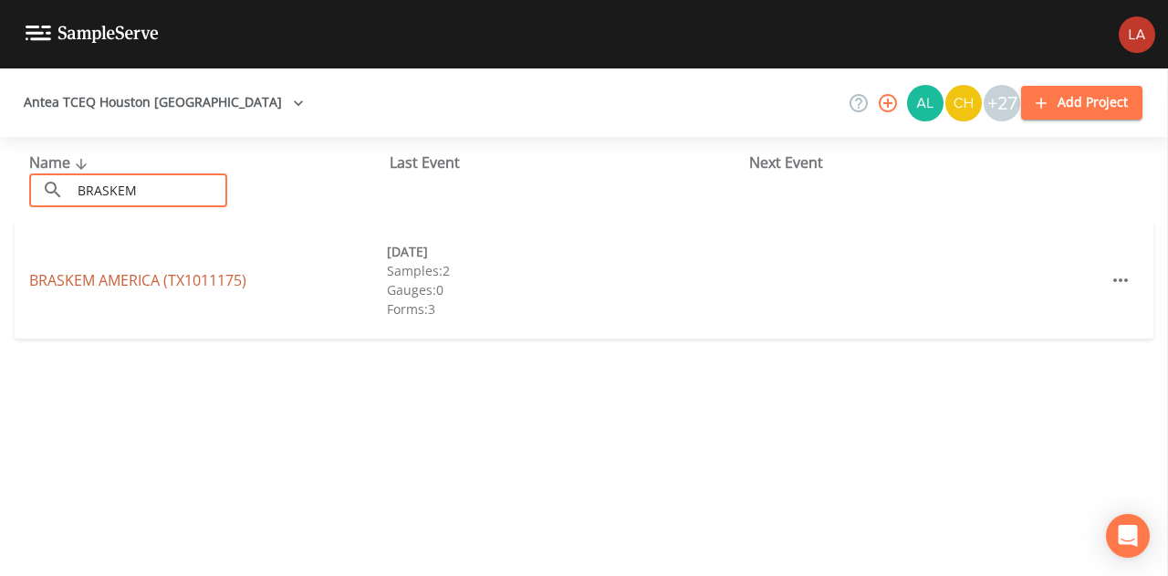
type input "BRASKEM"
click at [80, 290] on div "BRASKEM [GEOGRAPHIC_DATA] (TX1011175)" at bounding box center [208, 280] width 358 height 22
click at [131, 276] on link "BRASKEM [GEOGRAPHIC_DATA] (TX1011175)" at bounding box center [137, 280] width 217 height 20
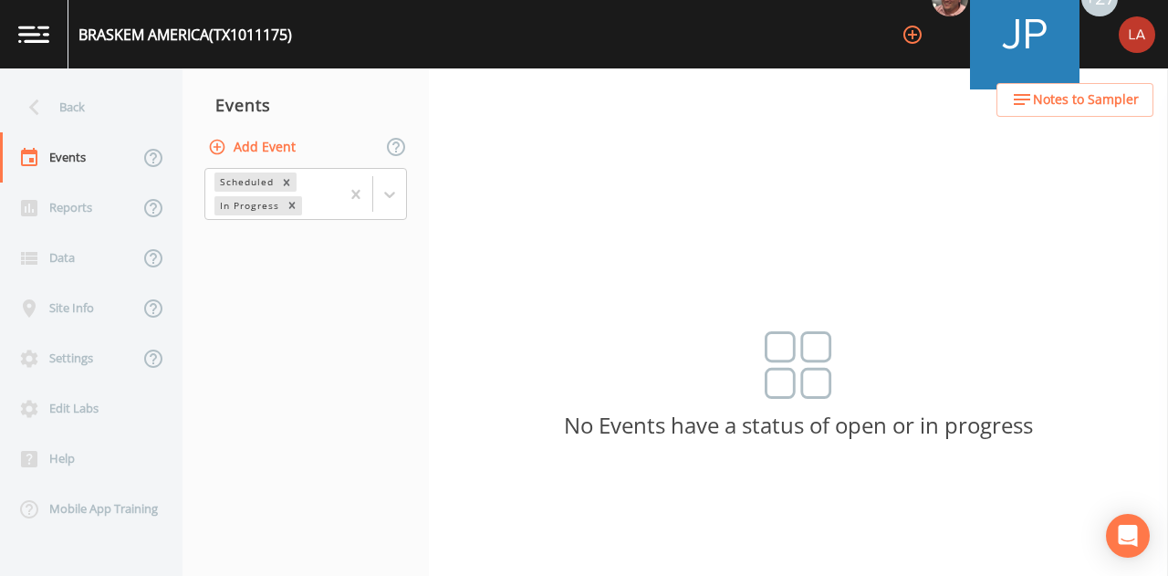
click at [1049, 105] on span "Notes to Sampler" at bounding box center [1086, 100] width 106 height 23
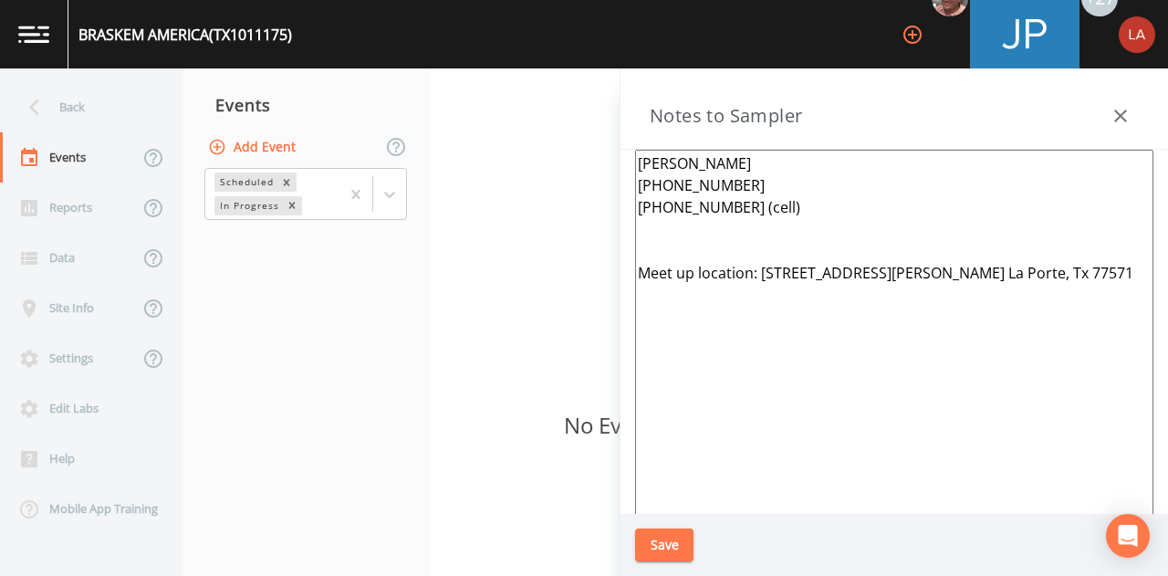
click at [715, 61] on div "BRASKEM [GEOGRAPHIC_DATA] (TX1011175) +27" at bounding box center [584, 34] width 1168 height 68
click at [110, 91] on div "Back" at bounding box center [82, 107] width 164 height 50
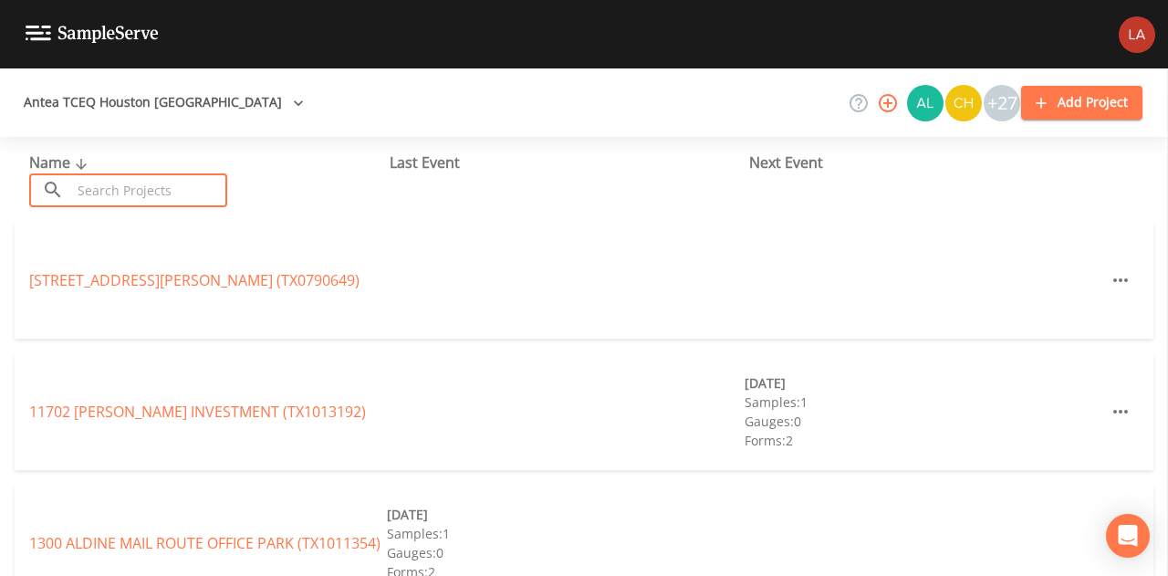
click at [185, 183] on input "text" at bounding box center [149, 190] width 156 height 34
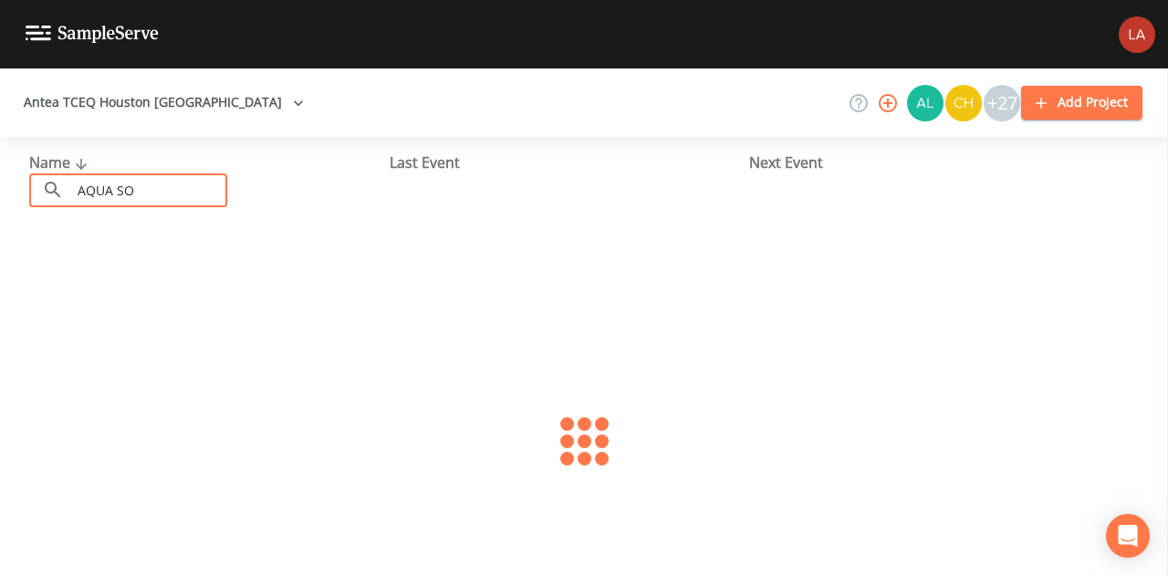
type input "AQUA SOL"
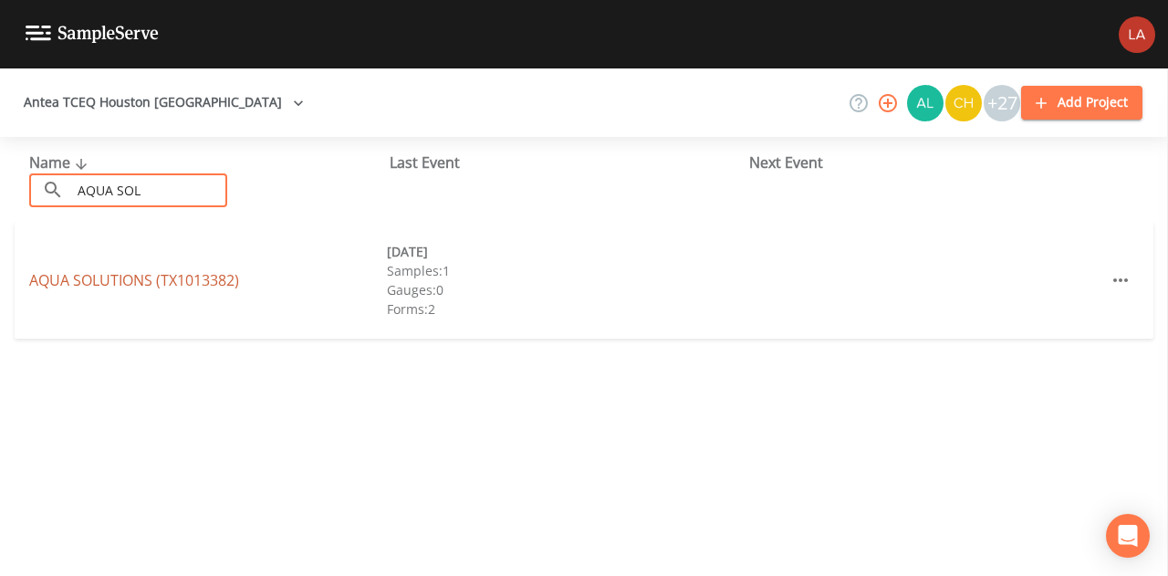
click at [92, 276] on link "AQUA SOLUTIONS (TX1013382)" at bounding box center [134, 280] width 210 height 20
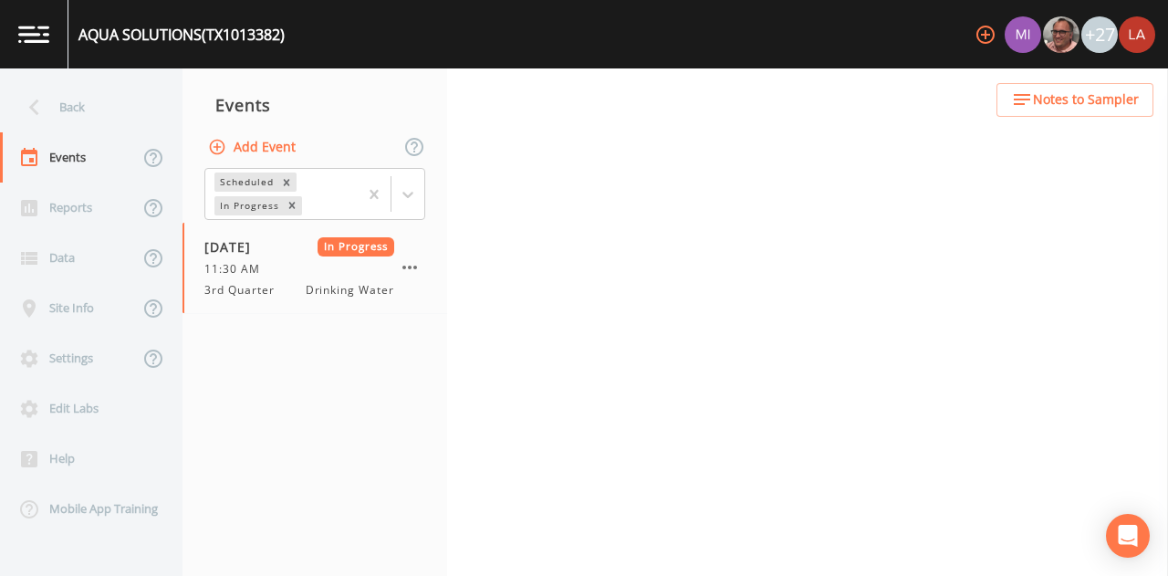
click at [1073, 109] on span "Notes to Sampler" at bounding box center [1086, 100] width 106 height 23
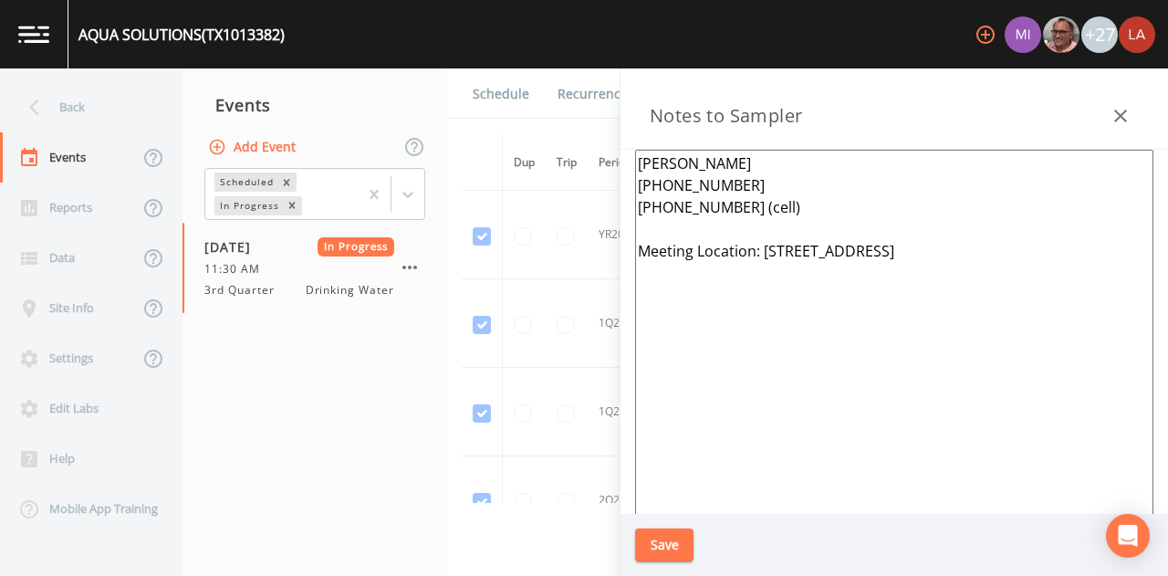
click at [1116, 114] on icon "button" at bounding box center [1120, 116] width 22 height 22
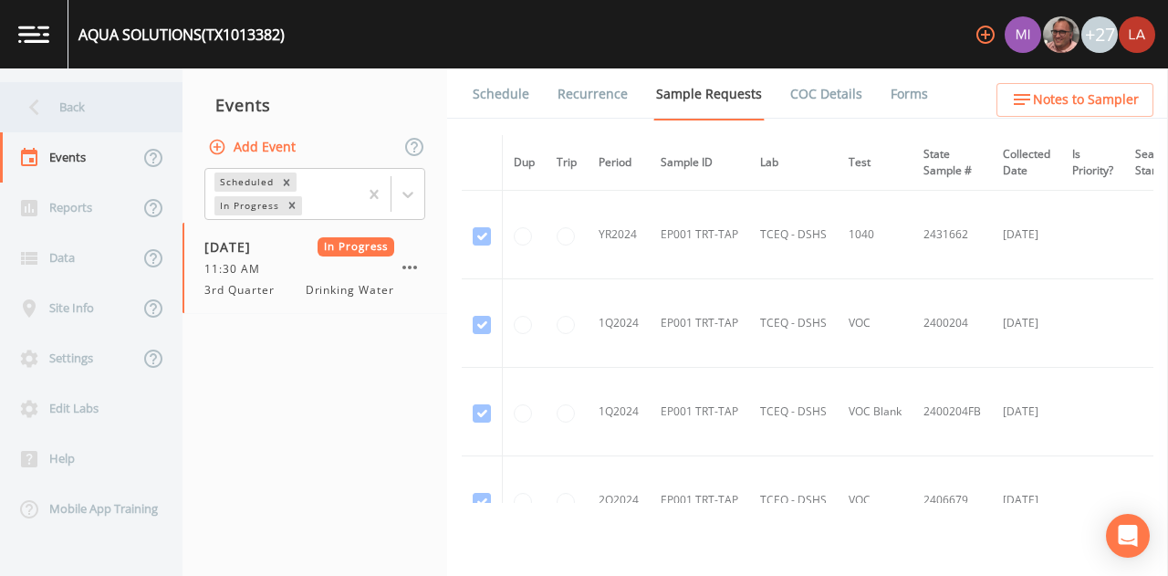
click at [108, 110] on div "Back" at bounding box center [82, 107] width 164 height 50
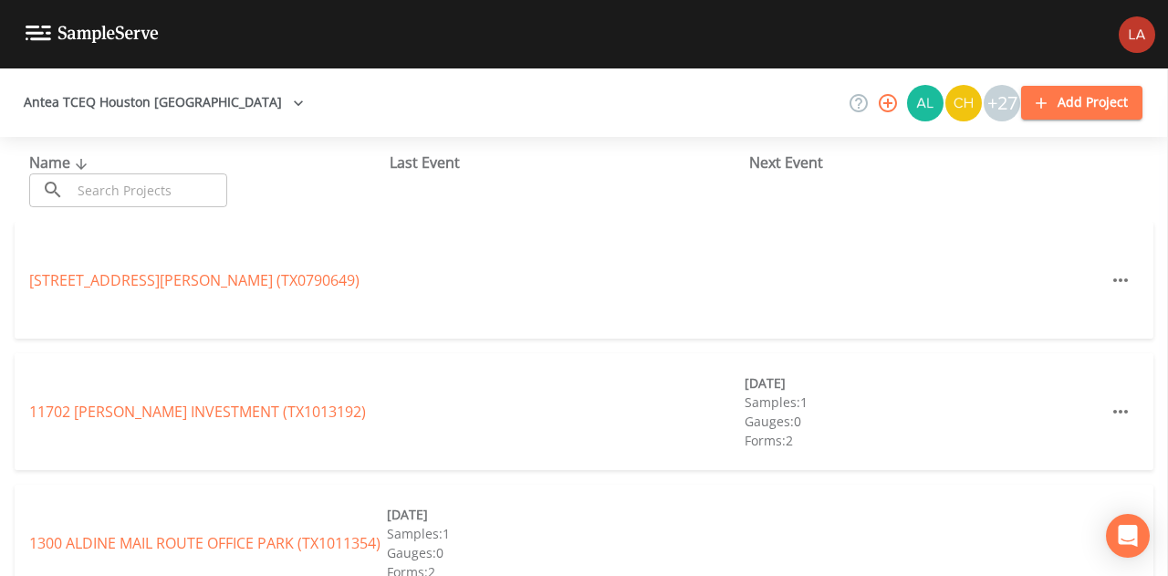
click at [108, 192] on input "text" at bounding box center [149, 190] width 156 height 34
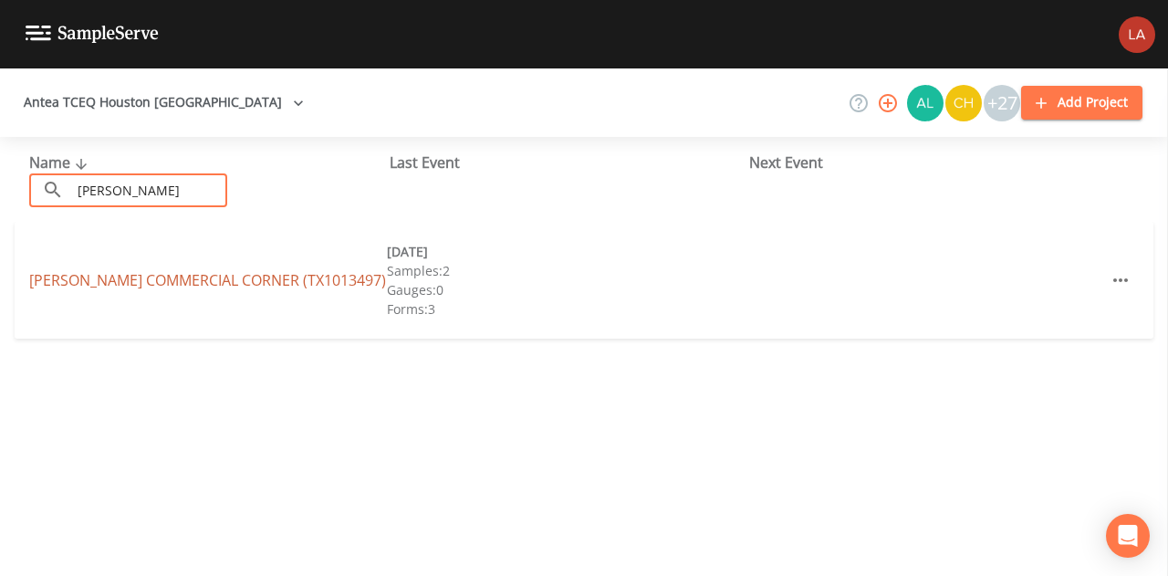
type input "[PERSON_NAME]"
click at [100, 276] on link "[PERSON_NAME][GEOGRAPHIC_DATA] (TX1013497)" at bounding box center [207, 280] width 357 height 20
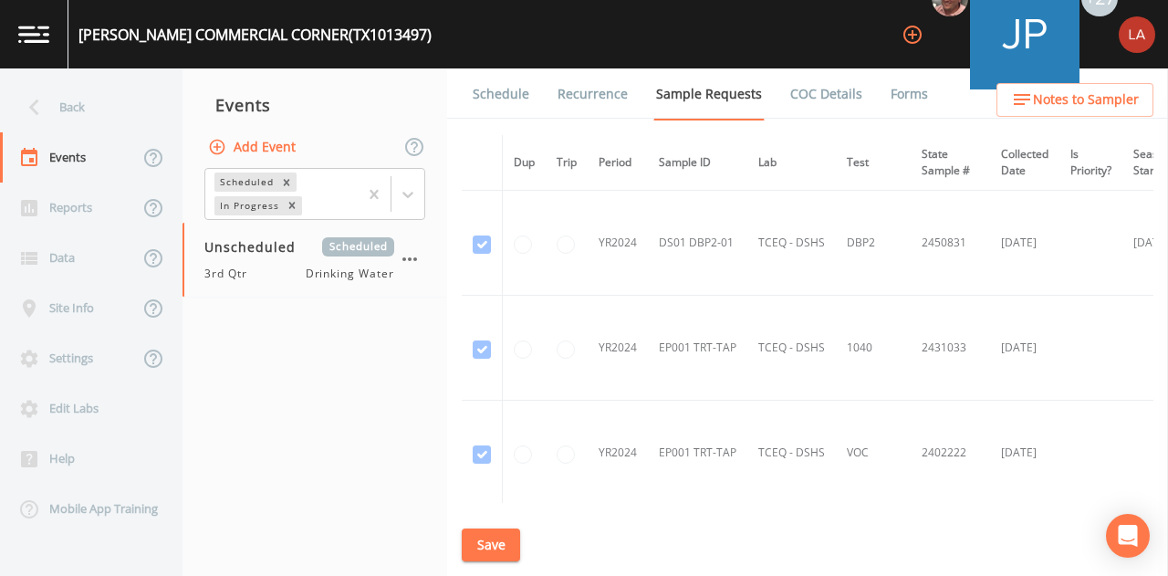
click at [1041, 96] on span "Notes to Sampler" at bounding box center [1086, 100] width 106 height 23
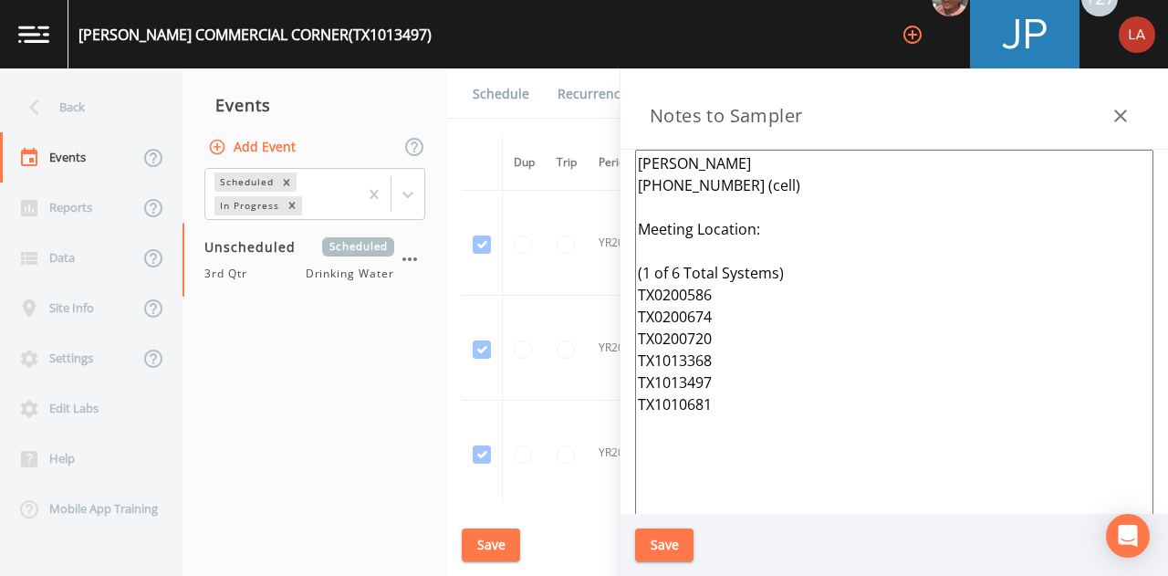
click at [1125, 102] on button "button" at bounding box center [1120, 116] width 36 height 36
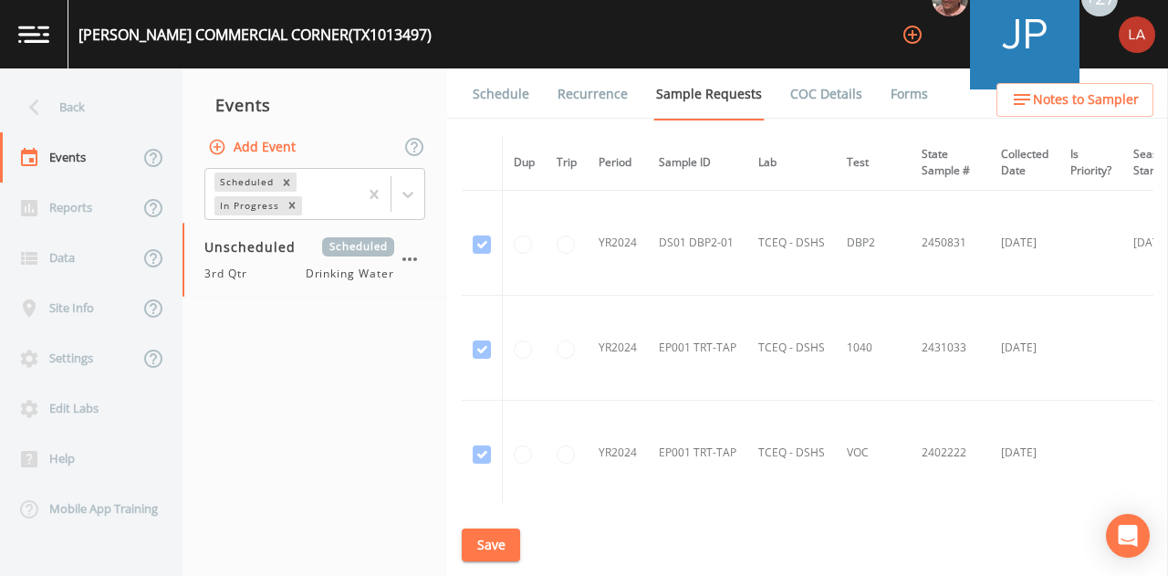
click at [505, 99] on link "Schedule" at bounding box center [501, 93] width 62 height 51
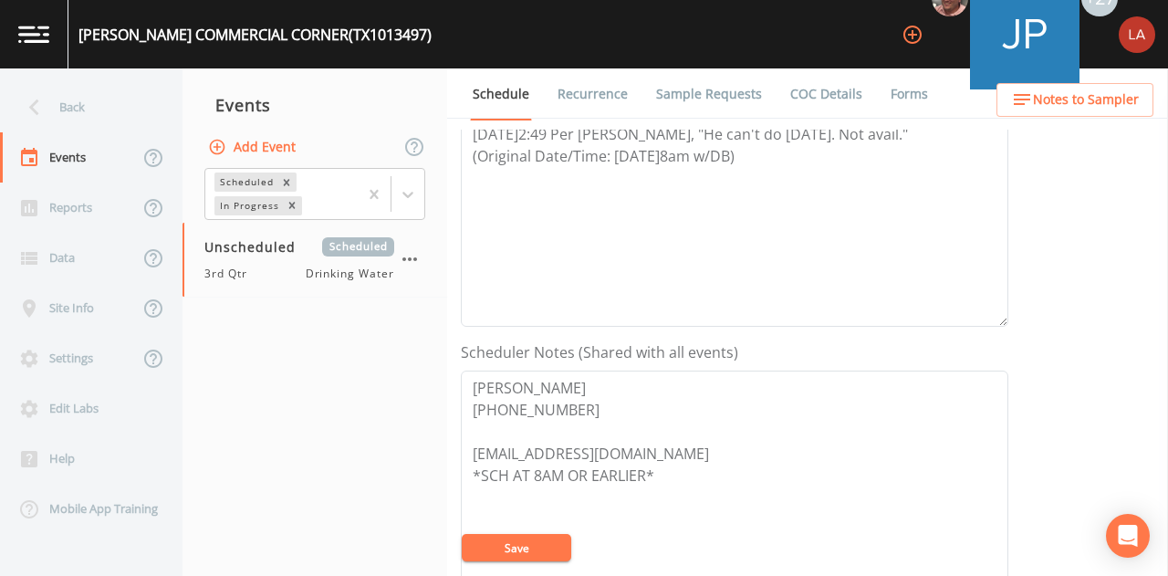
scroll to position [274, 0]
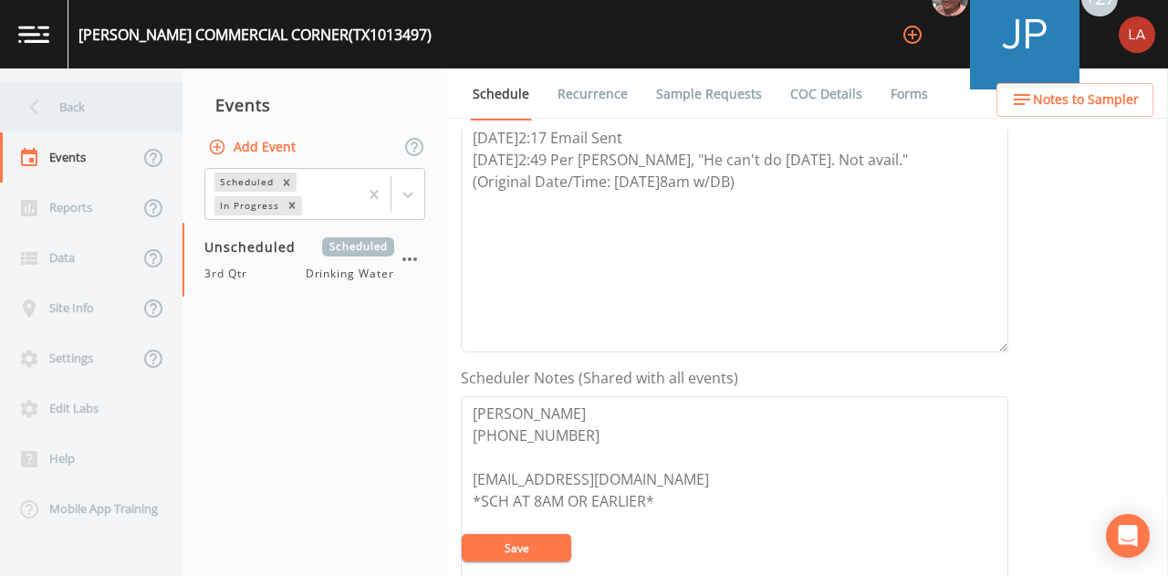
click at [53, 99] on div "Back" at bounding box center [82, 107] width 164 height 50
